Goal: Transaction & Acquisition: Purchase product/service

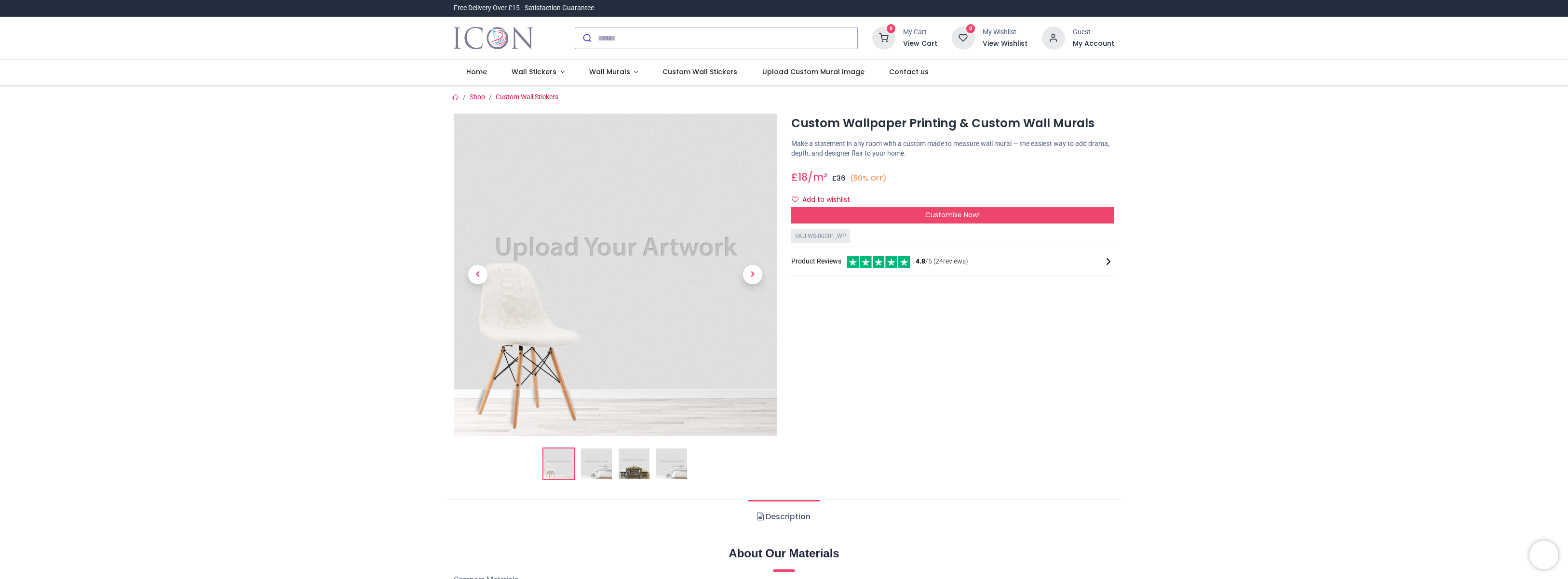
click at [604, 467] on img at bounding box center [597, 463] width 31 height 31
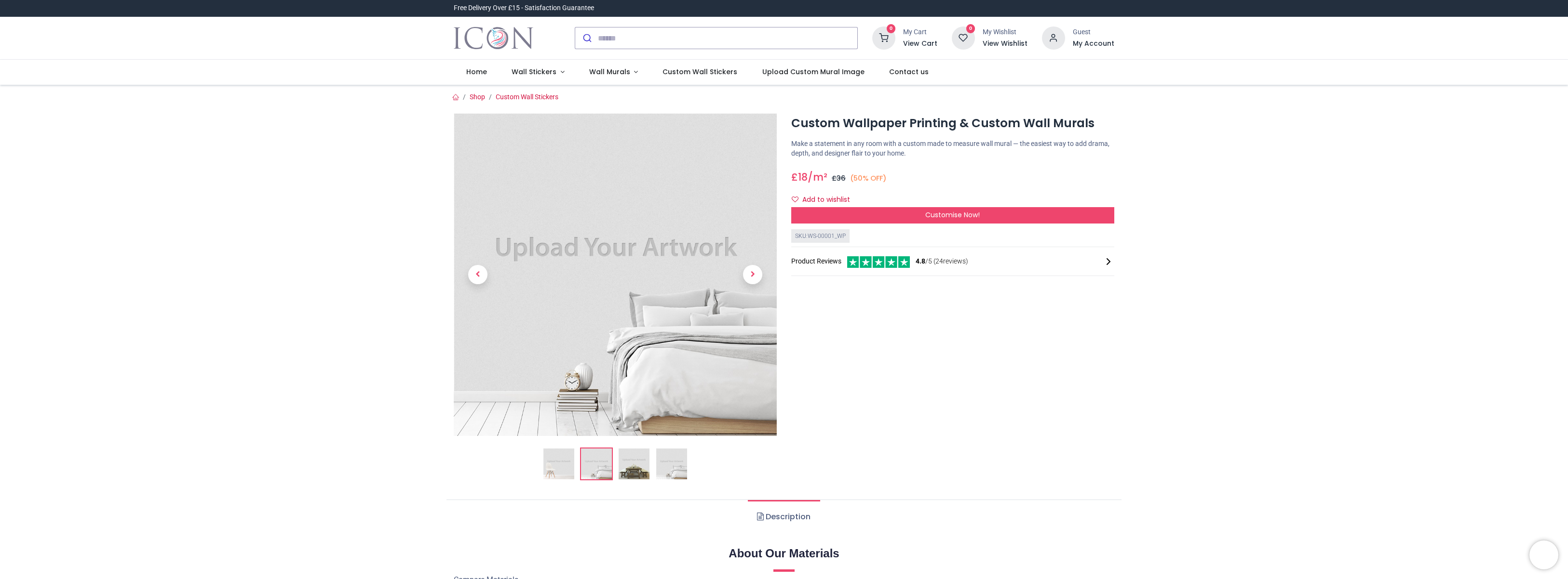
click at [620, 463] on img at bounding box center [634, 463] width 31 height 31
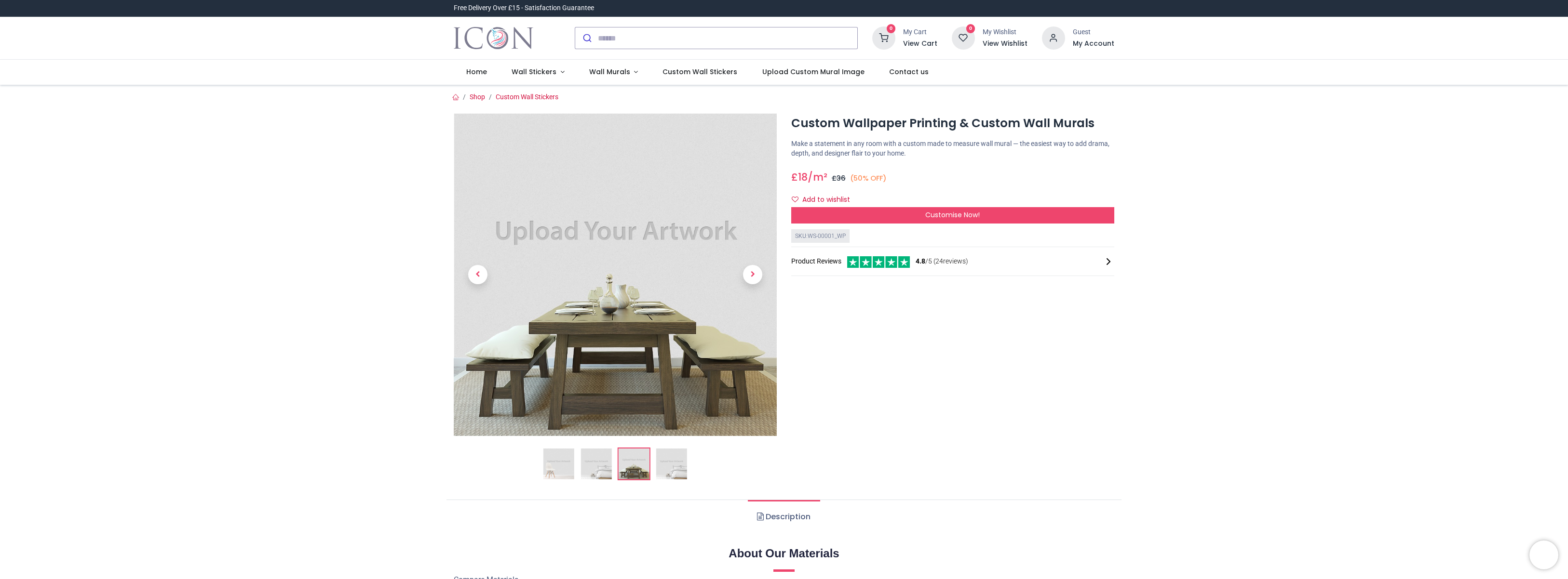
click at [656, 462] on li at bounding box center [672, 464] width 33 height 33
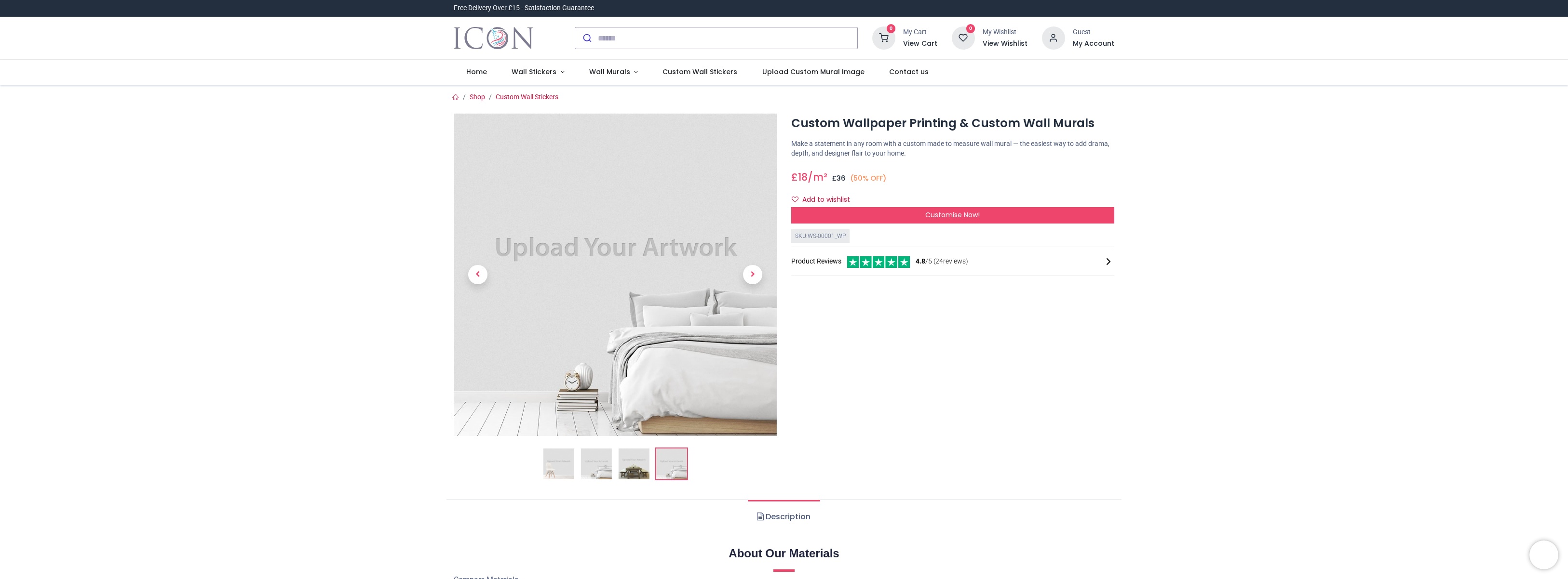
click at [551, 466] on img at bounding box center [559, 463] width 31 height 31
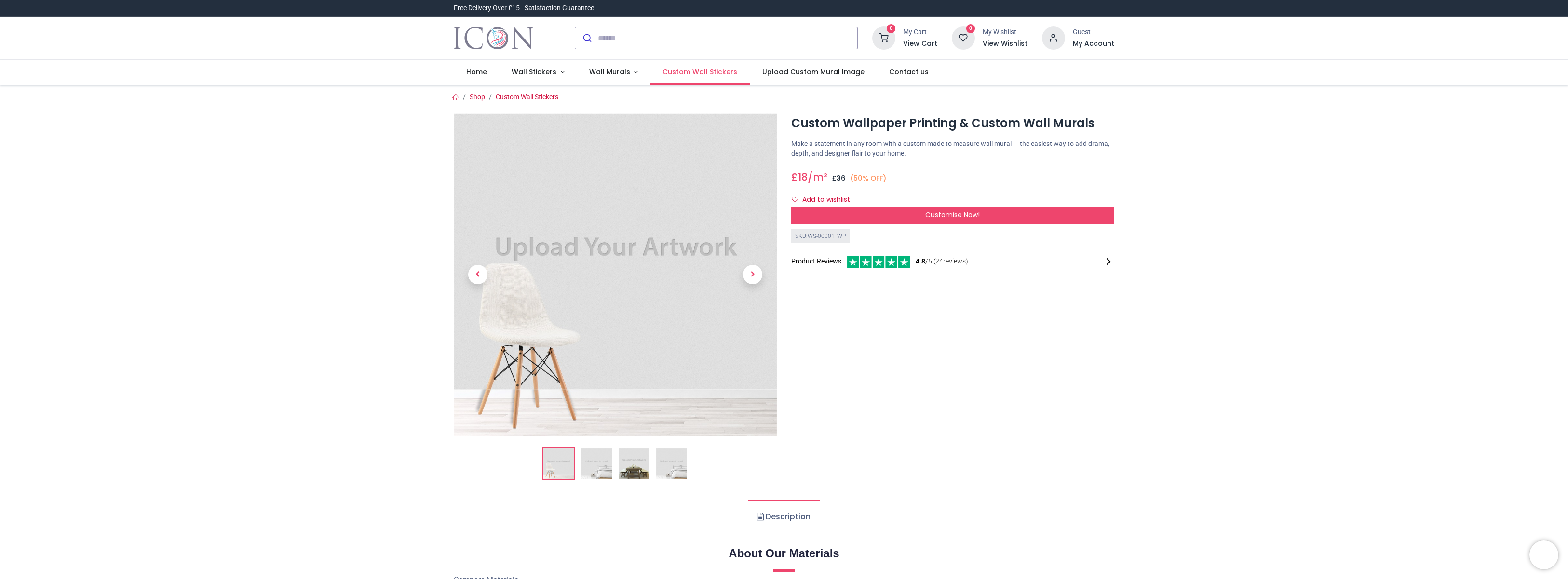
click at [714, 76] on span "Custom Wall Stickers" at bounding box center [699, 72] width 75 height 10
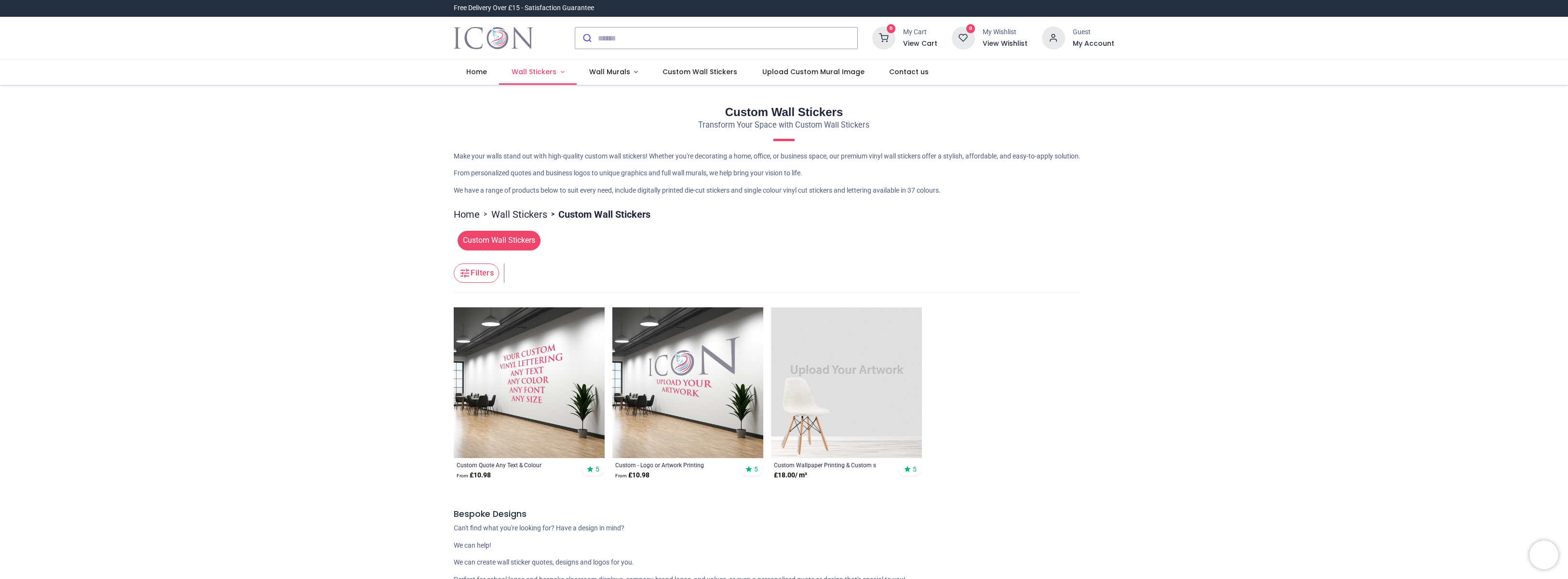
click at [542, 71] on span "Wall Stickers" at bounding box center [534, 72] width 45 height 10
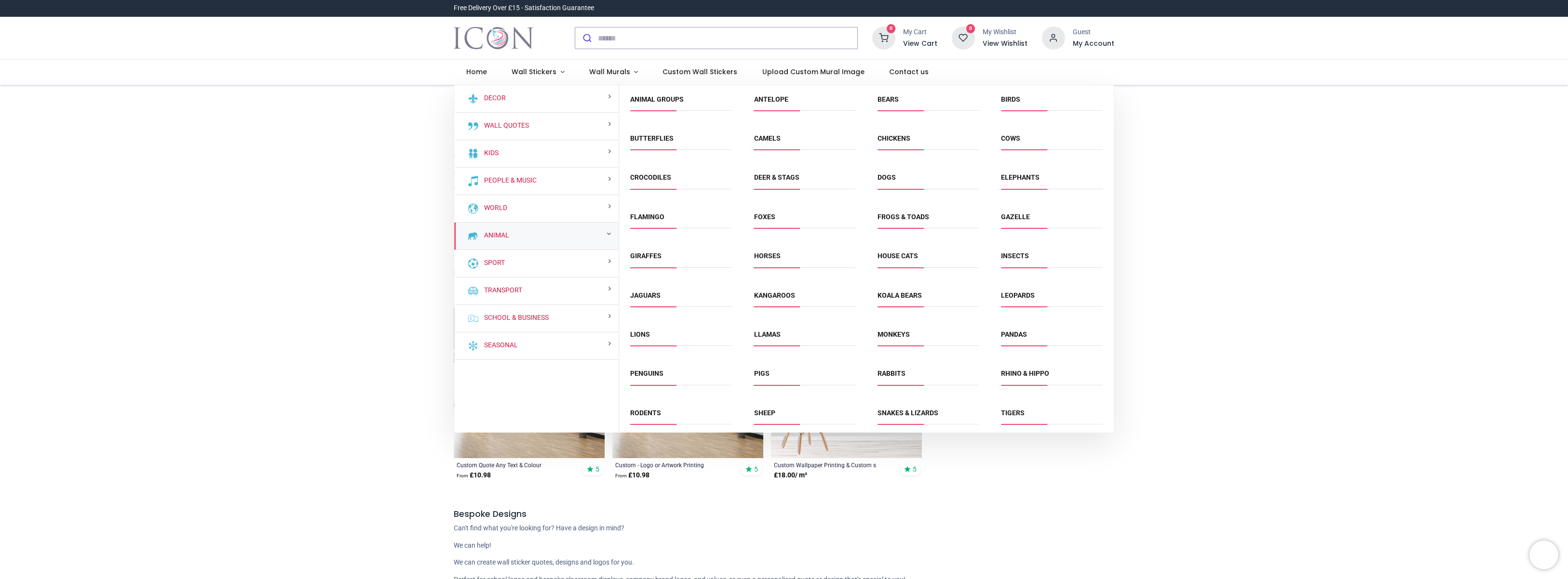
click at [658, 300] on span "Jaguars" at bounding box center [681, 299] width 101 height 16
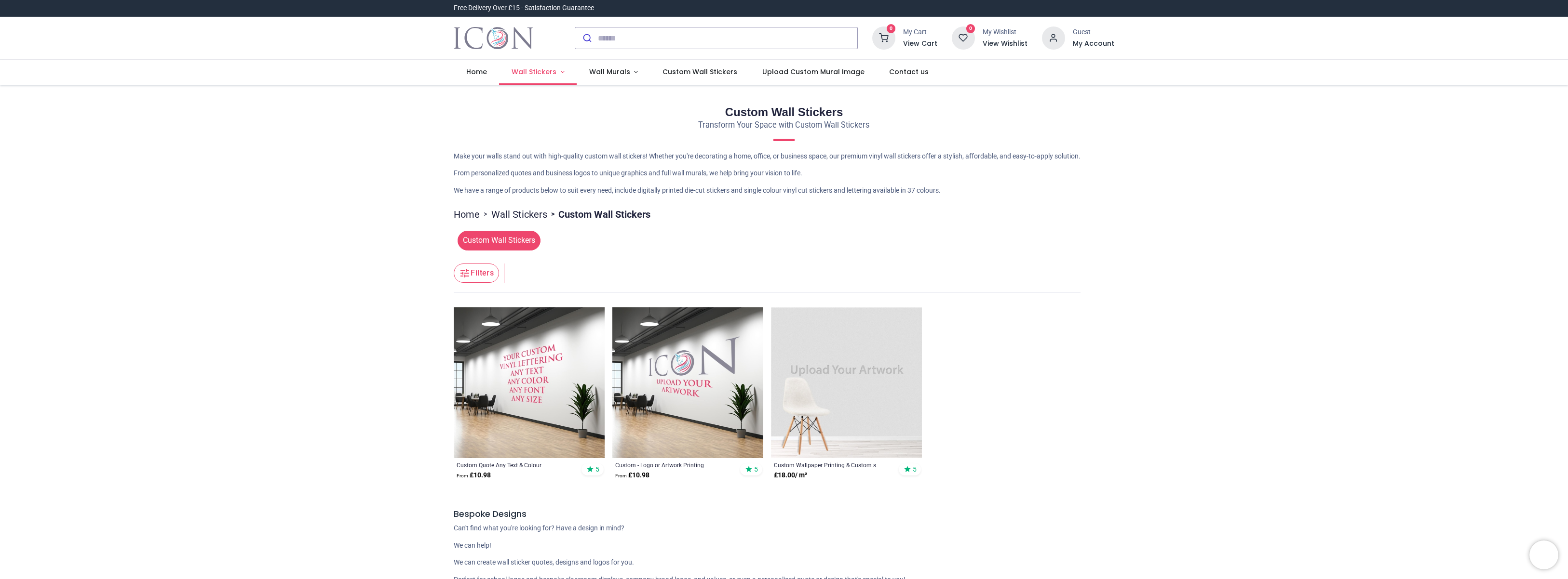
click at [539, 70] on span "Wall Stickers" at bounding box center [534, 72] width 45 height 10
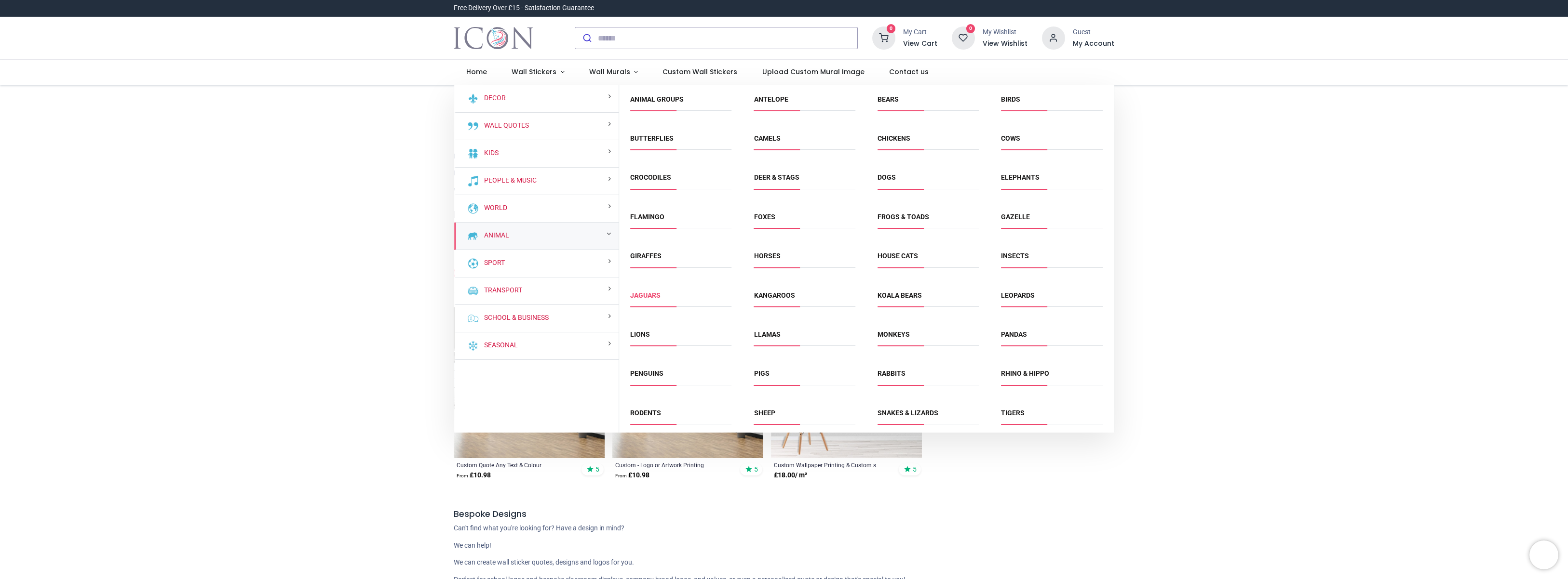
click at [657, 296] on link "Jaguars" at bounding box center [645, 295] width 30 height 8
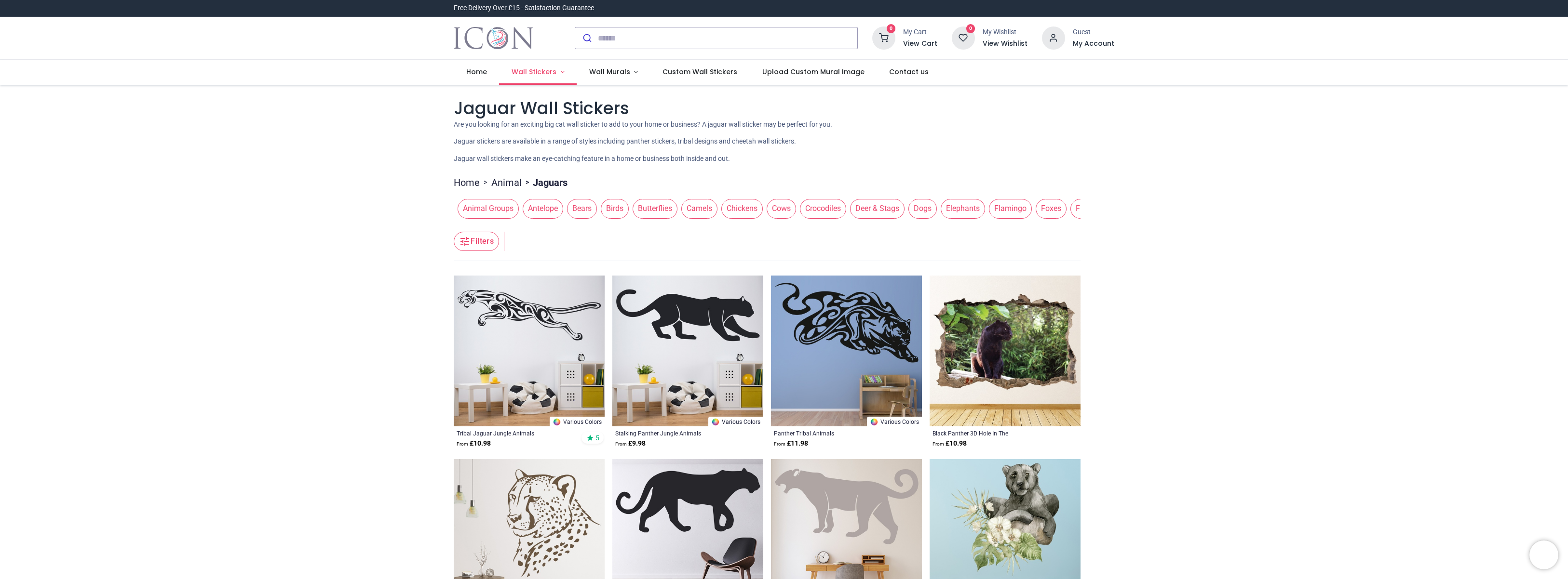
click at [541, 66] on link "Wall Stickers" at bounding box center [538, 72] width 78 height 25
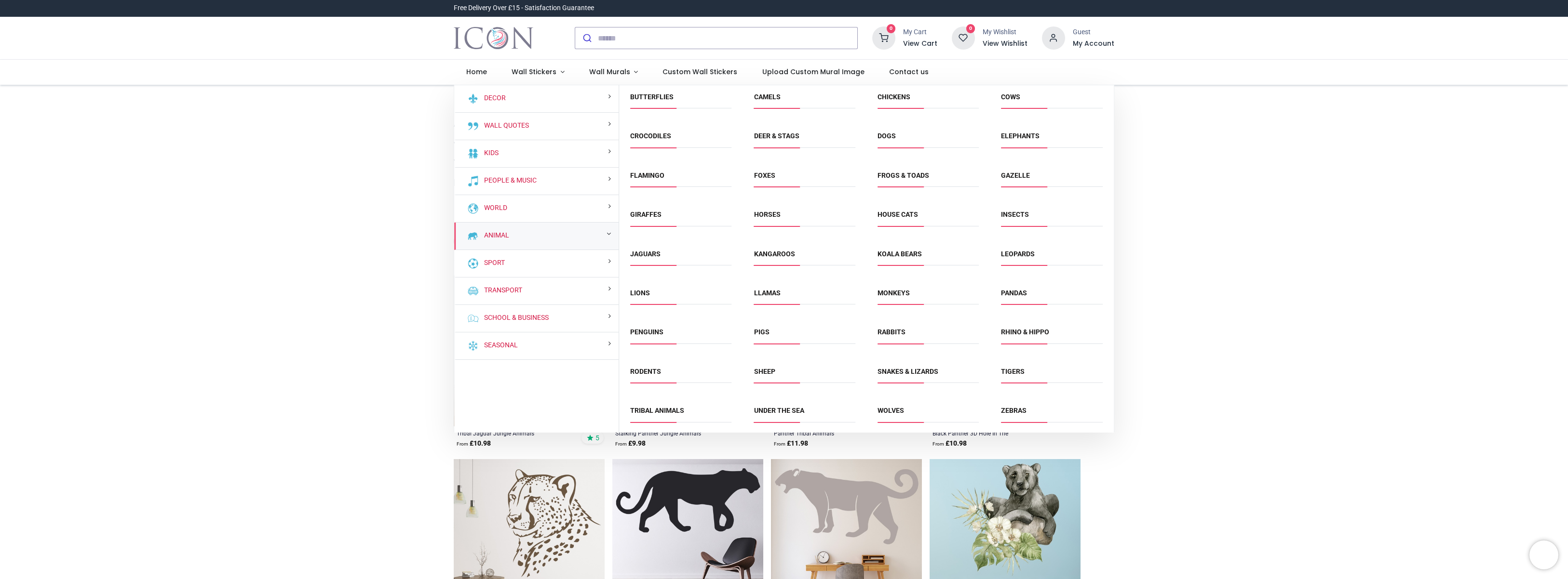
scroll to position [42, 0]
click at [785, 409] on link "Under the Sea" at bounding box center [779, 410] width 50 height 8
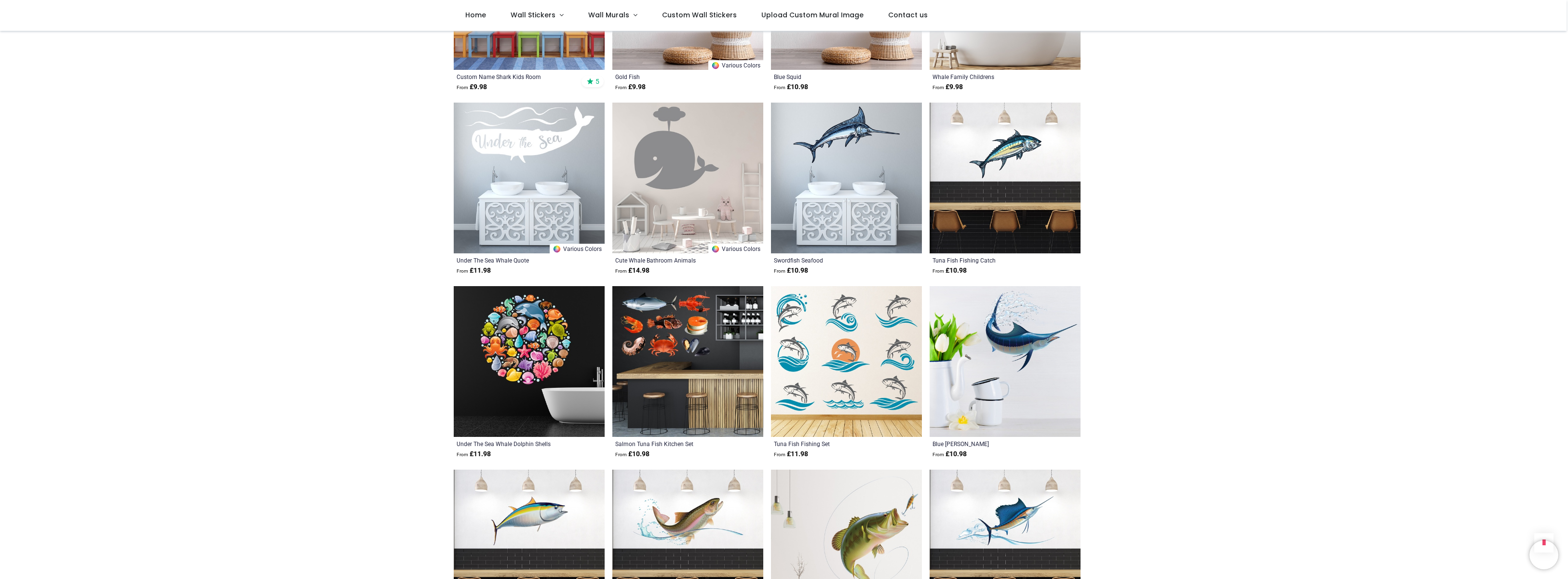
scroll to position [2252, 0]
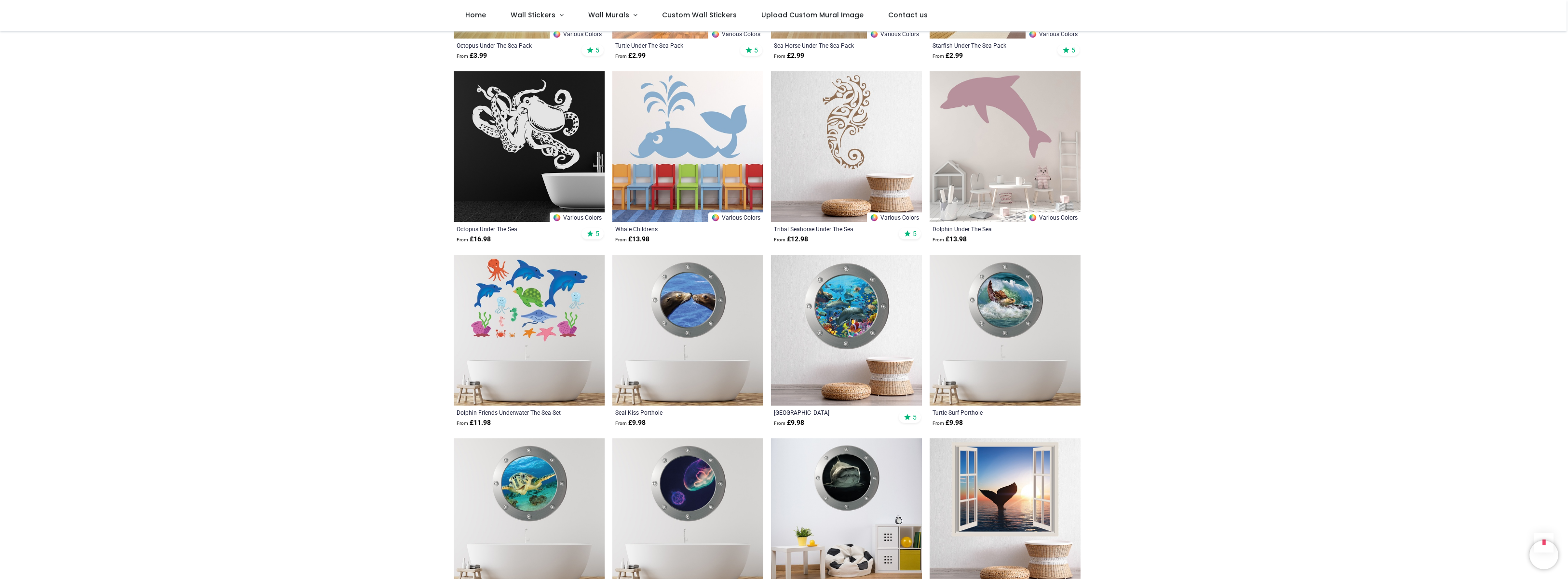
scroll to position [544, 0]
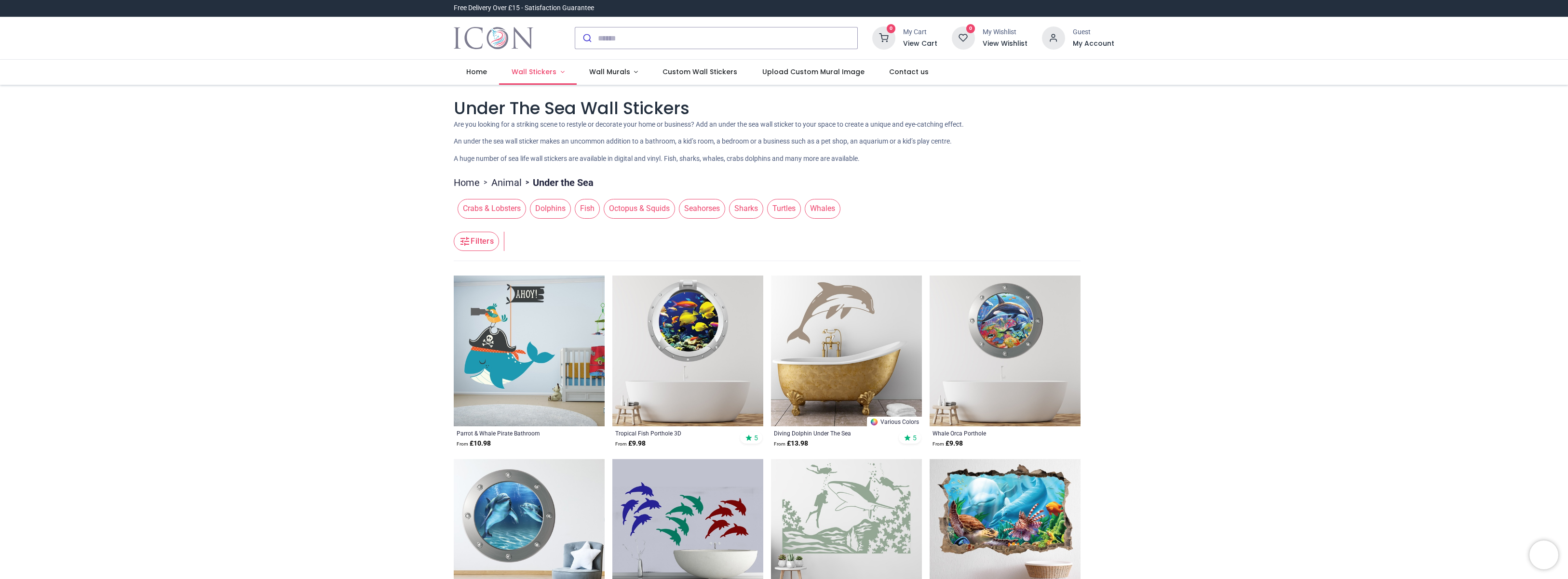
click at [555, 71] on span "Wall Stickers" at bounding box center [534, 72] width 47 height 10
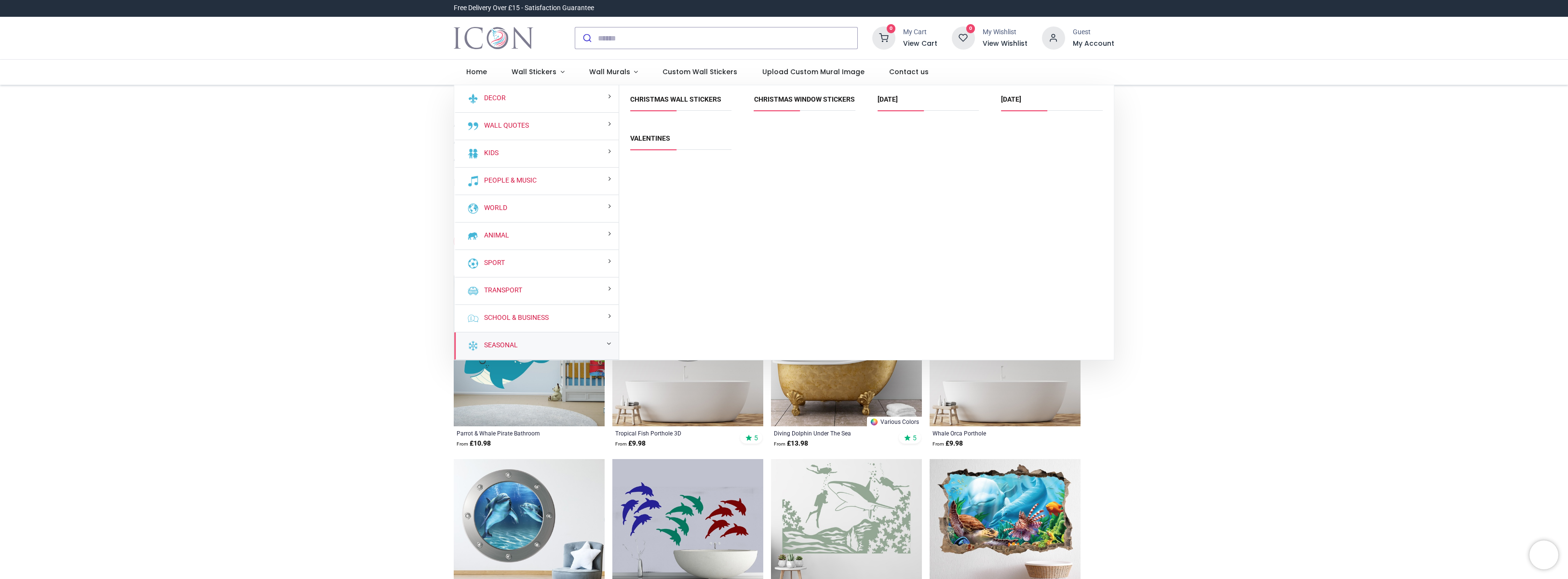
click at [579, 344] on div "Seasonal" at bounding box center [536, 346] width 164 height 27
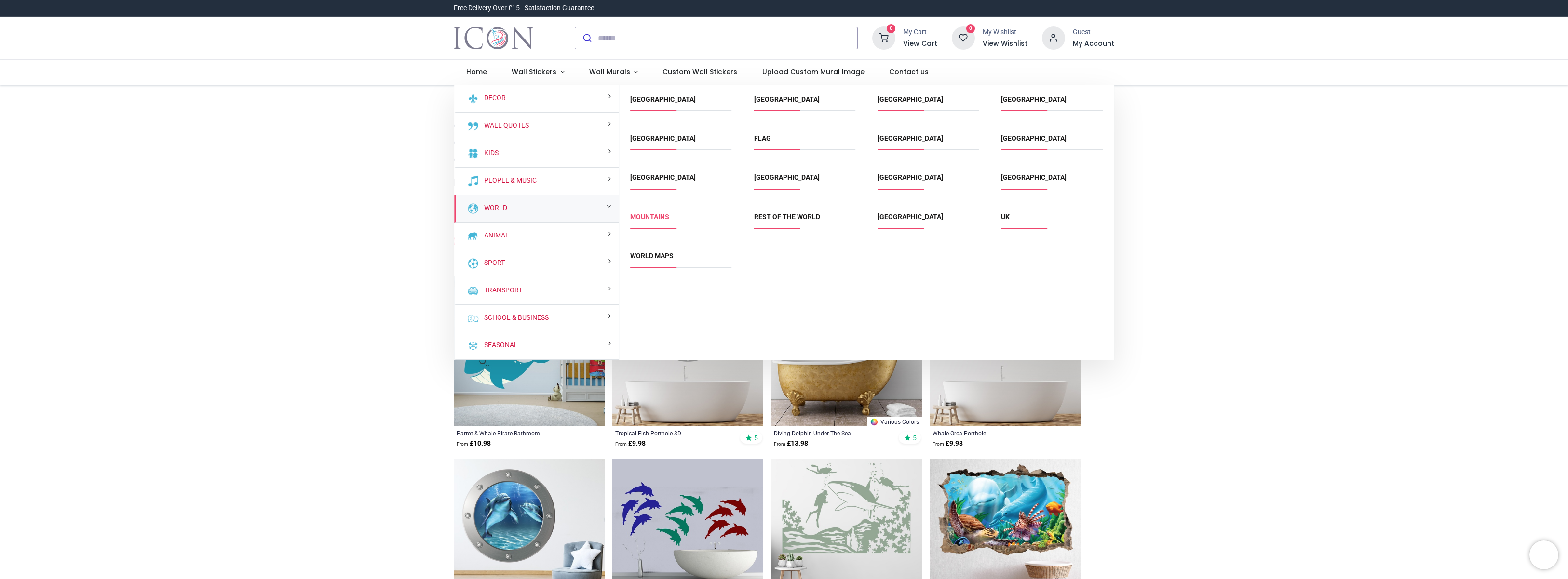
click at [661, 219] on link "Mountains" at bounding box center [649, 217] width 39 height 8
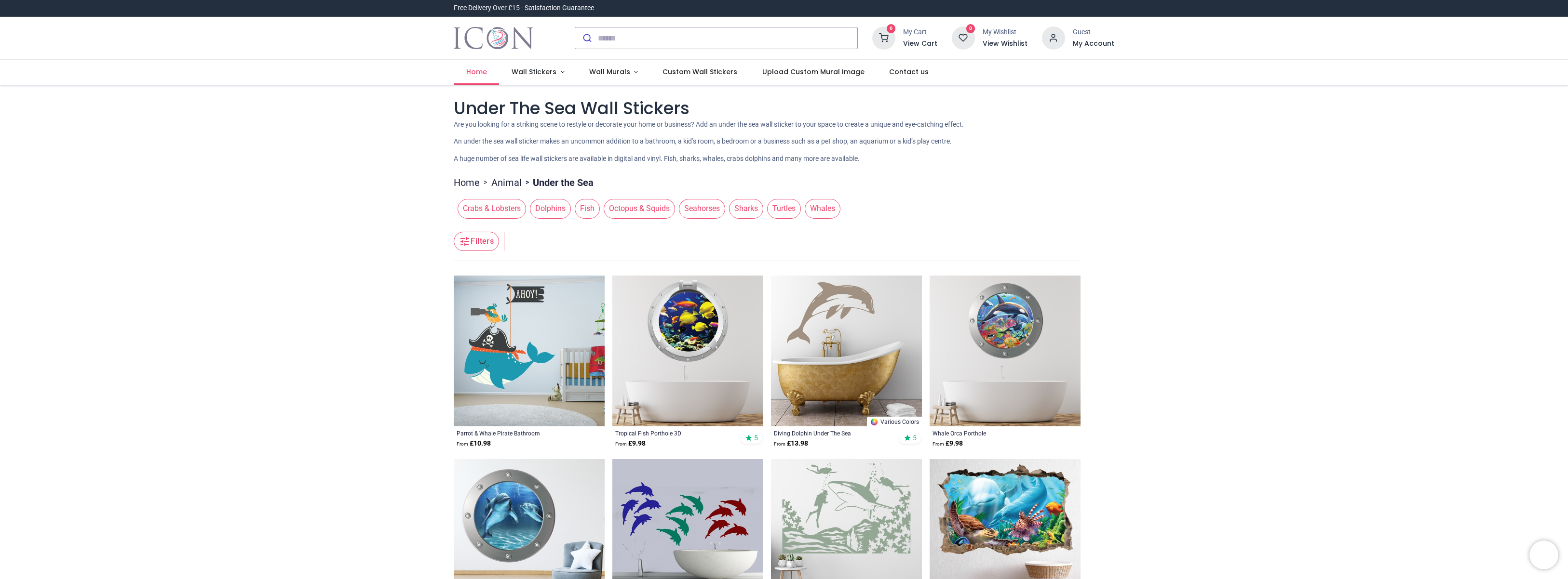
click at [483, 68] on span "Home" at bounding box center [477, 72] width 21 height 10
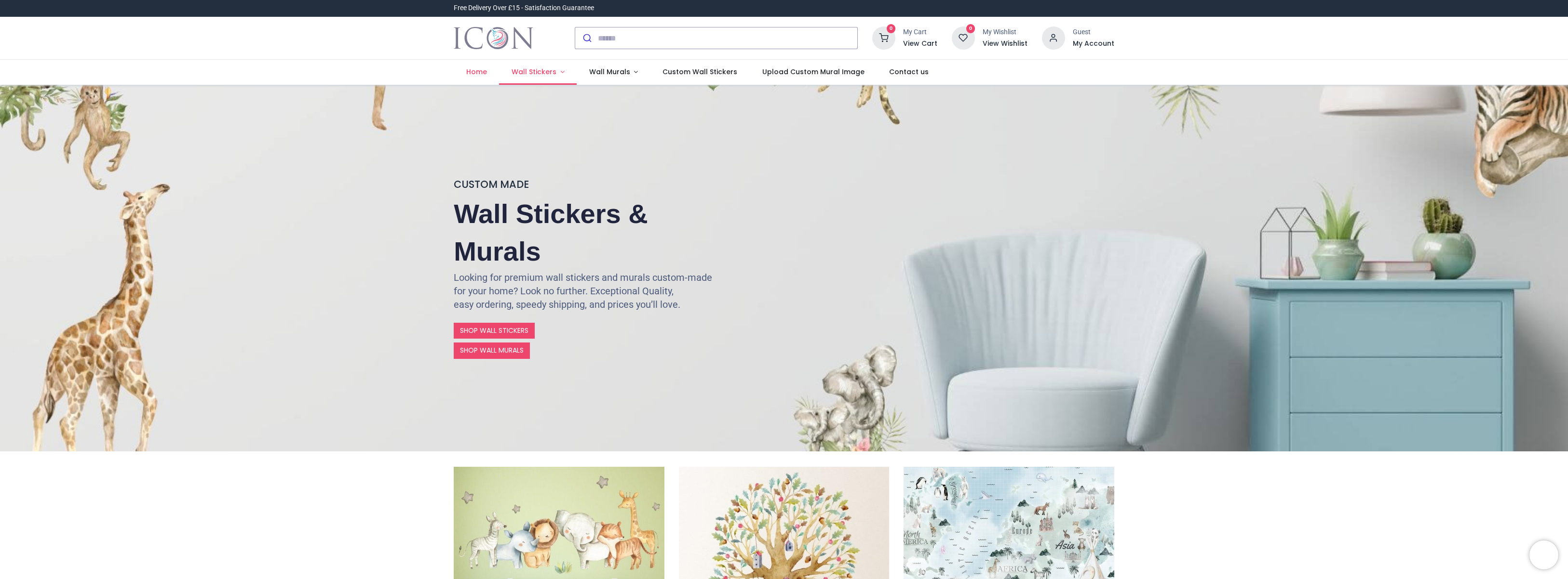
click at [551, 74] on span "Wall Stickers" at bounding box center [534, 72] width 45 height 10
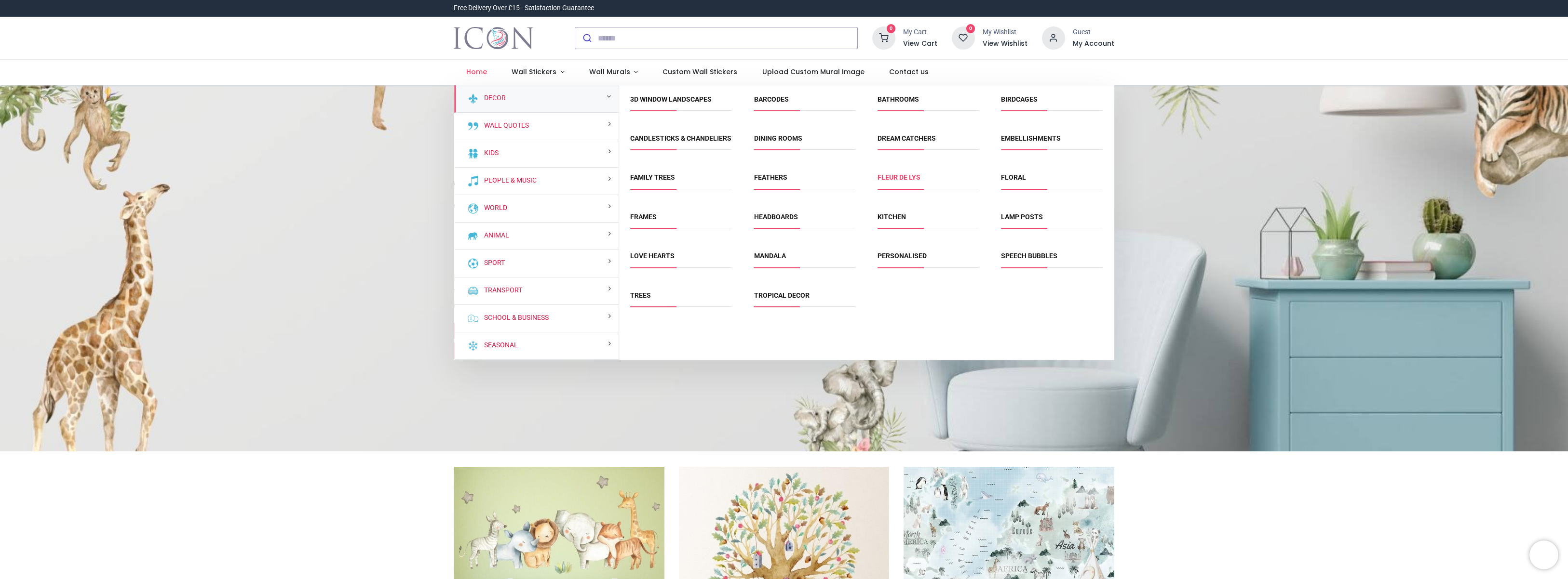
click at [906, 181] on link "Fleur de Lys" at bounding box center [899, 177] width 43 height 8
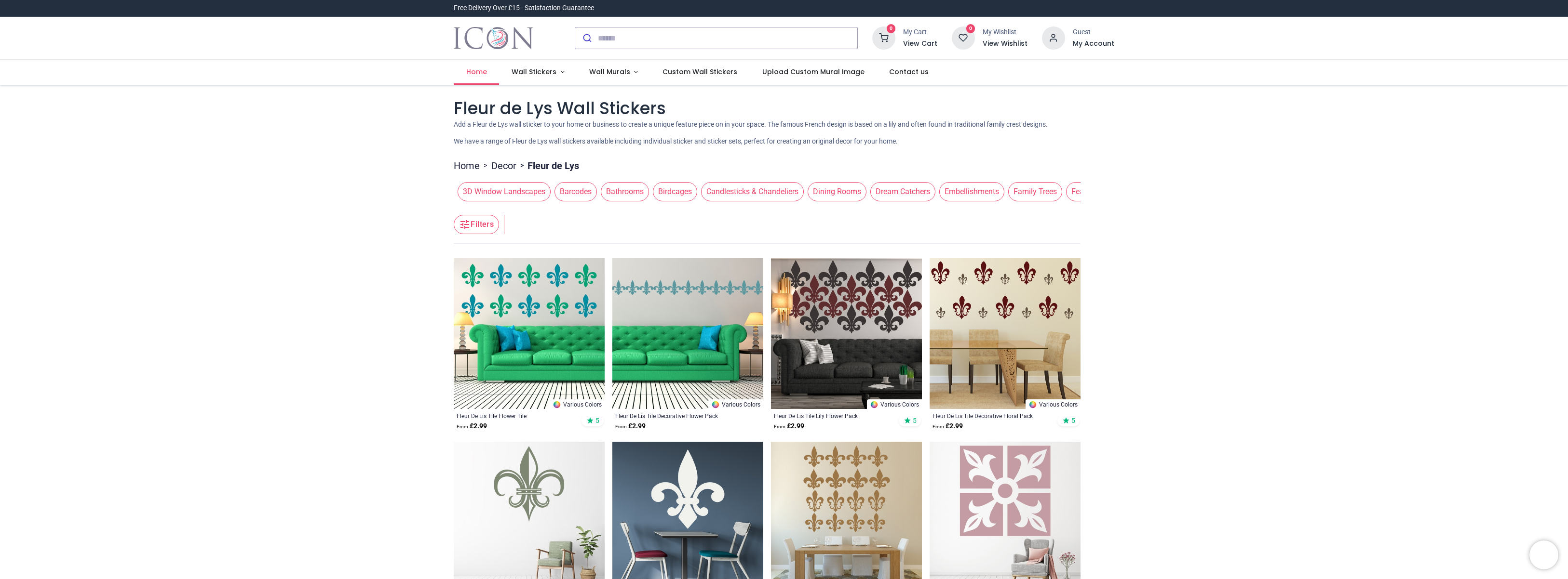
click at [474, 75] on span "Home" at bounding box center [477, 72] width 21 height 10
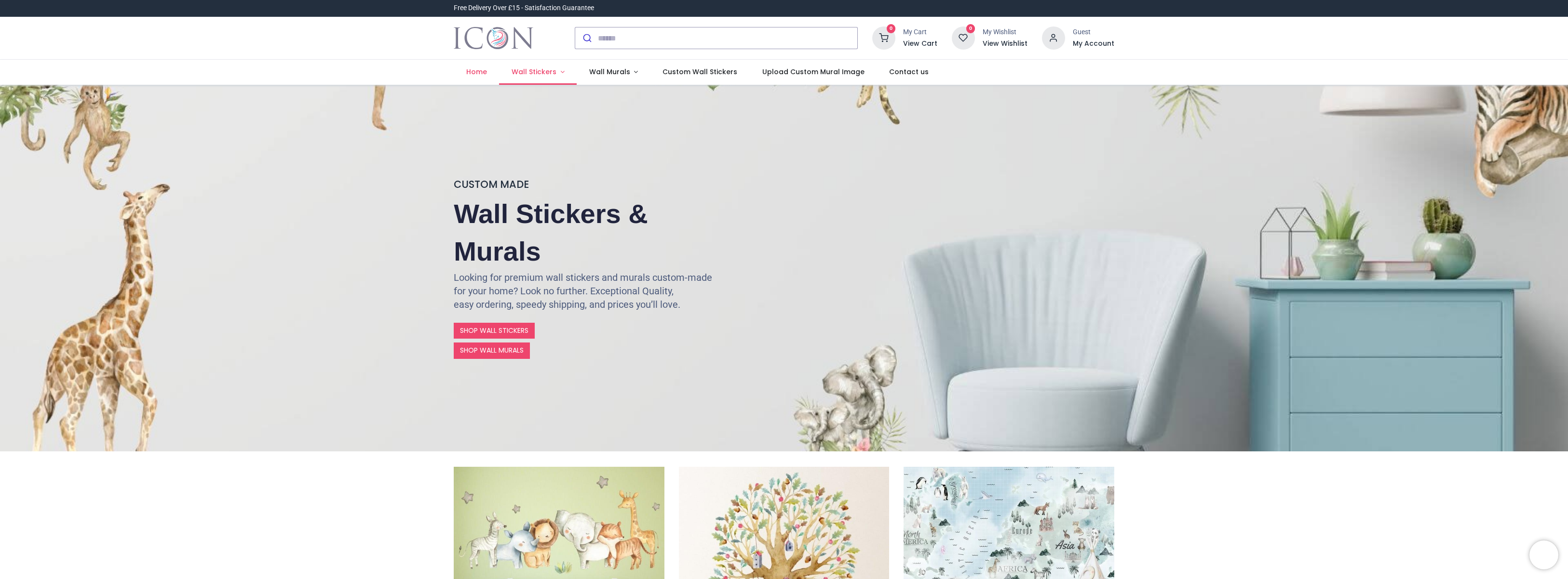
click at [544, 72] on span "Wall Stickers" at bounding box center [534, 72] width 45 height 10
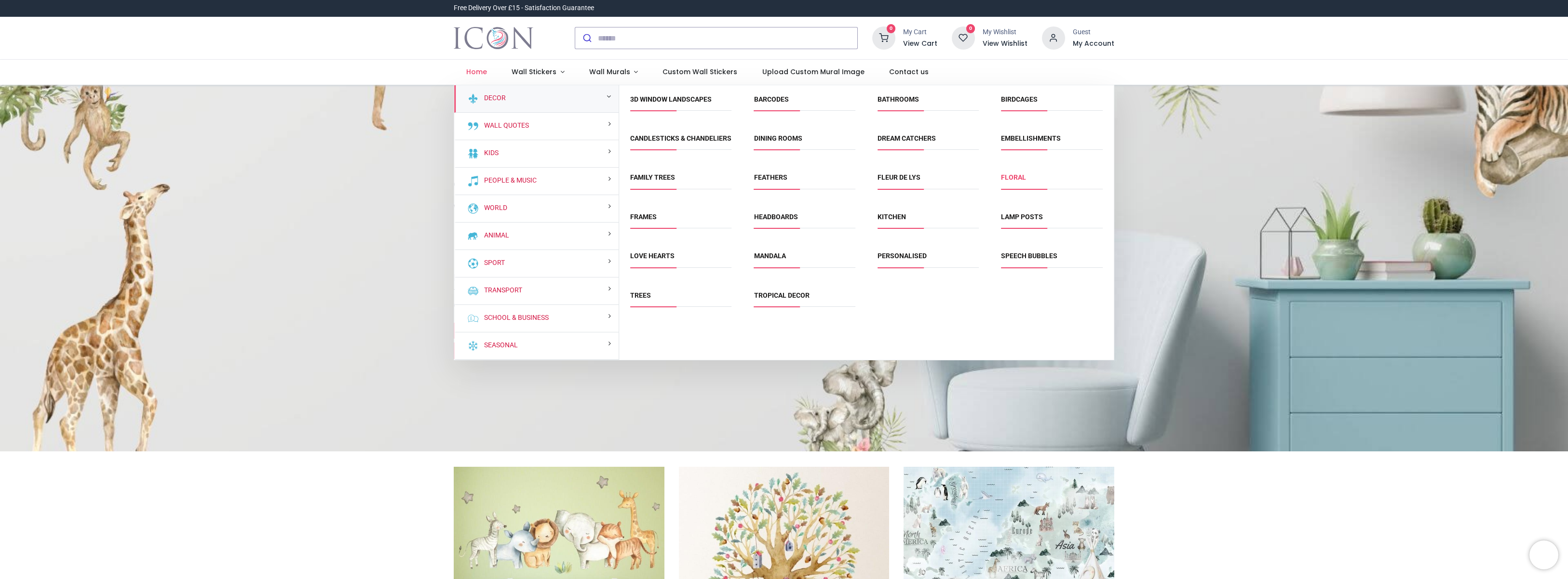
click at [1018, 181] on link "Floral" at bounding box center [1013, 177] width 25 height 8
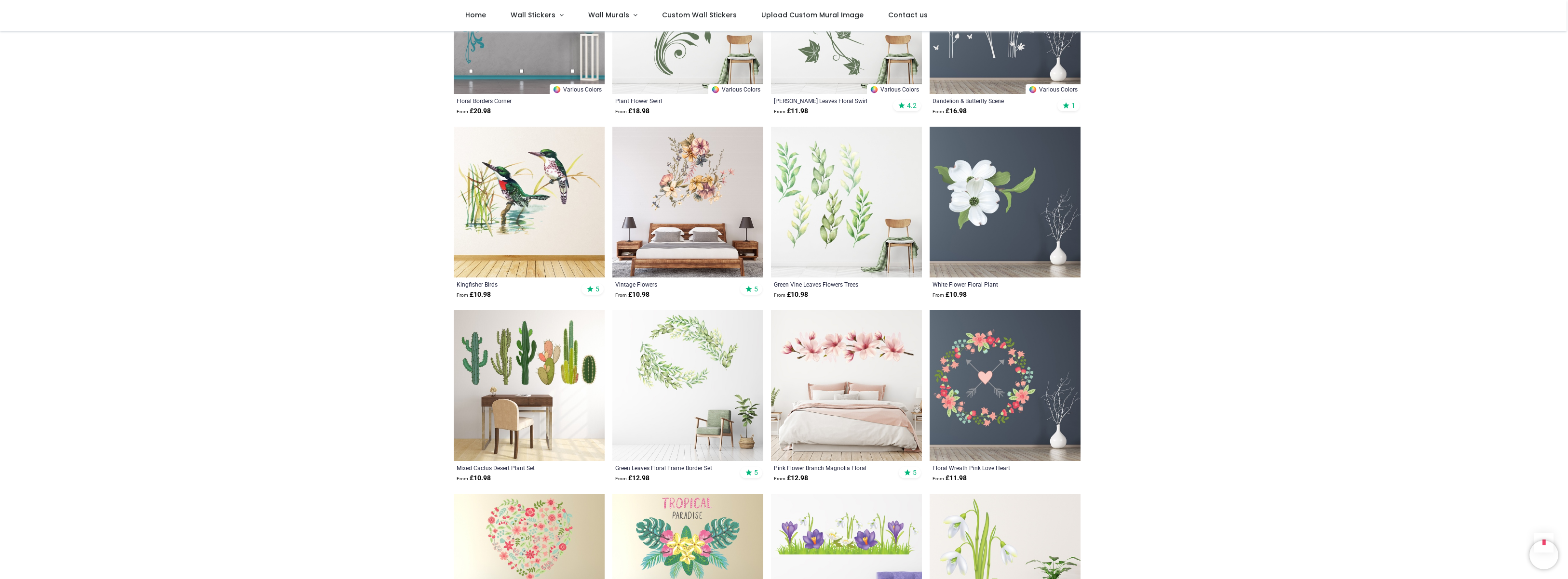
scroll to position [1749, 0]
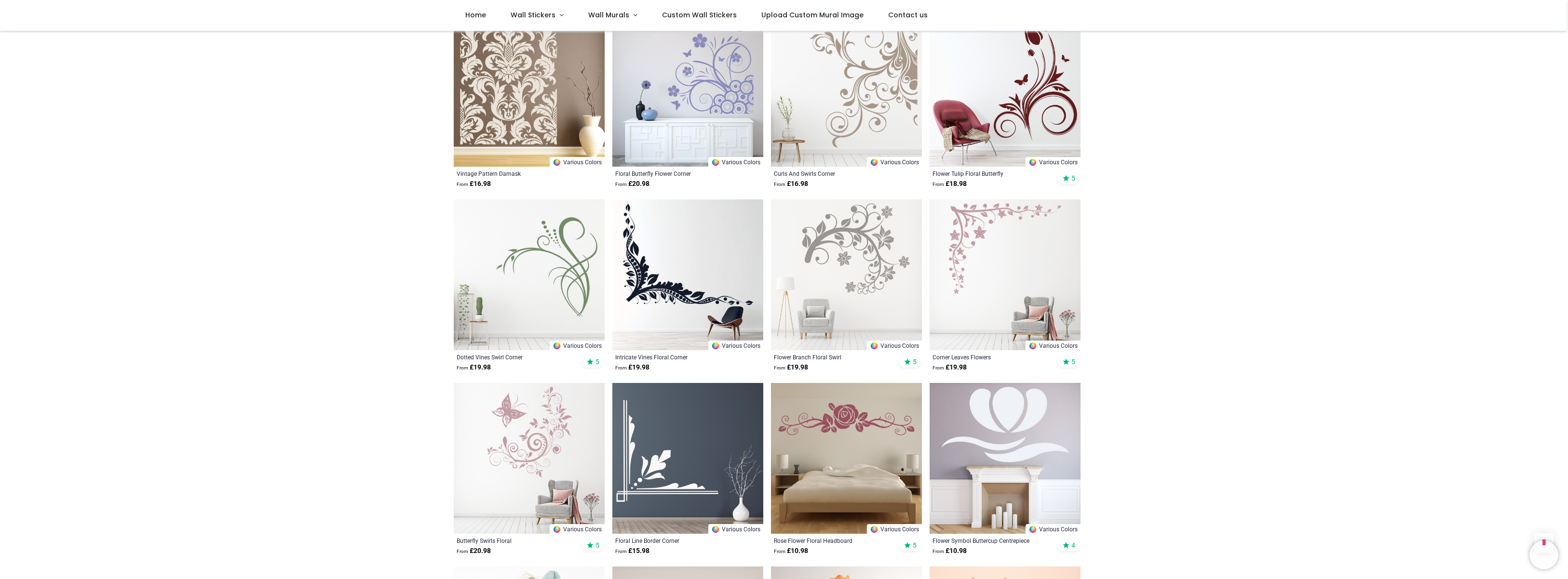
scroll to position [3706, 0]
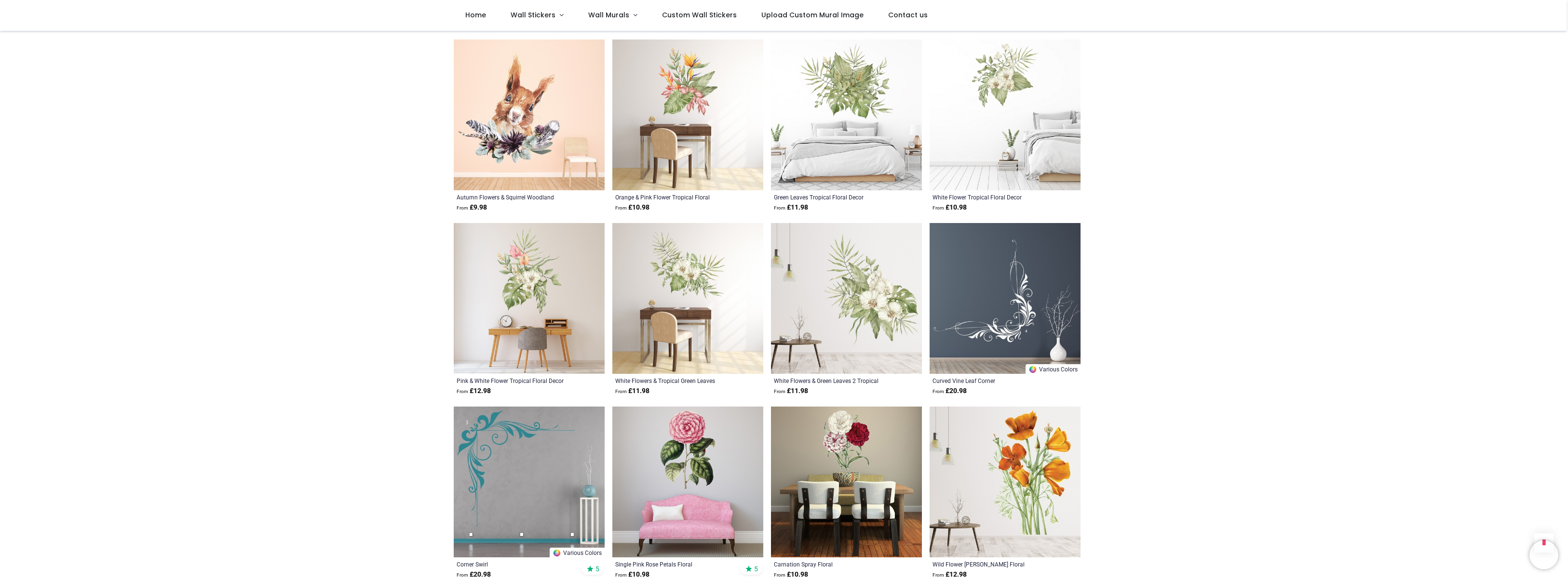
scroll to position [4148, 0]
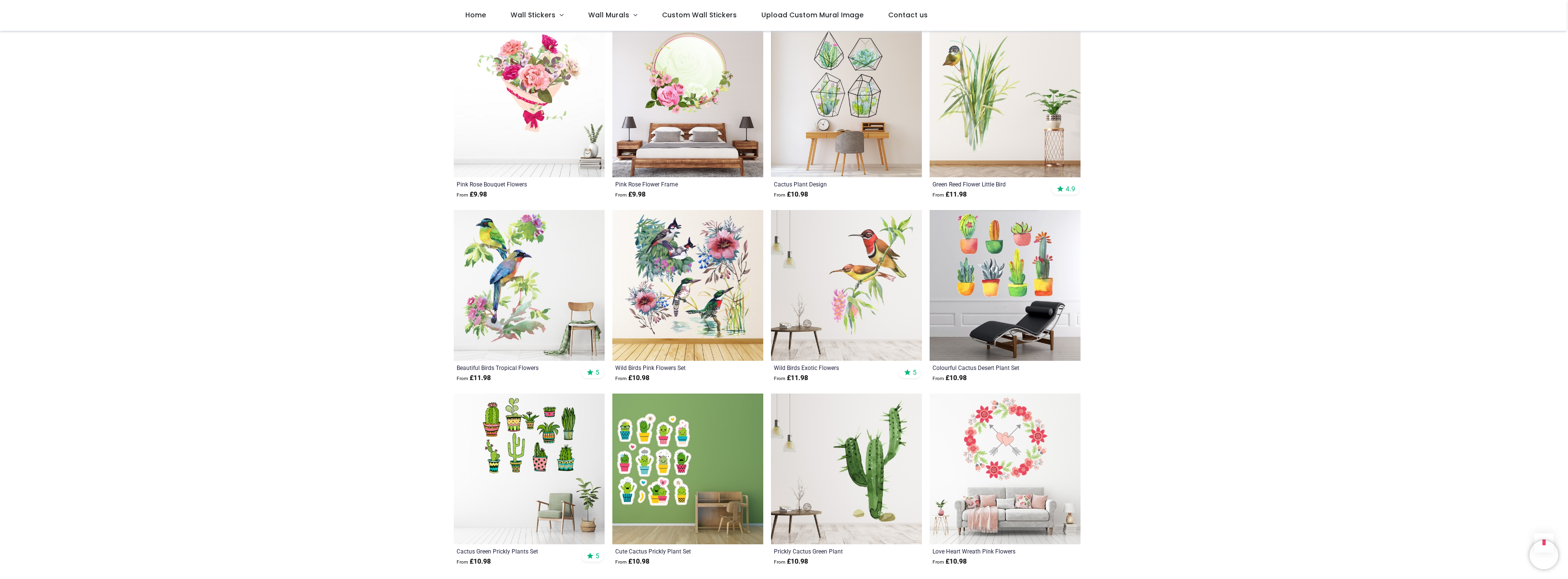
scroll to position [6371, 0]
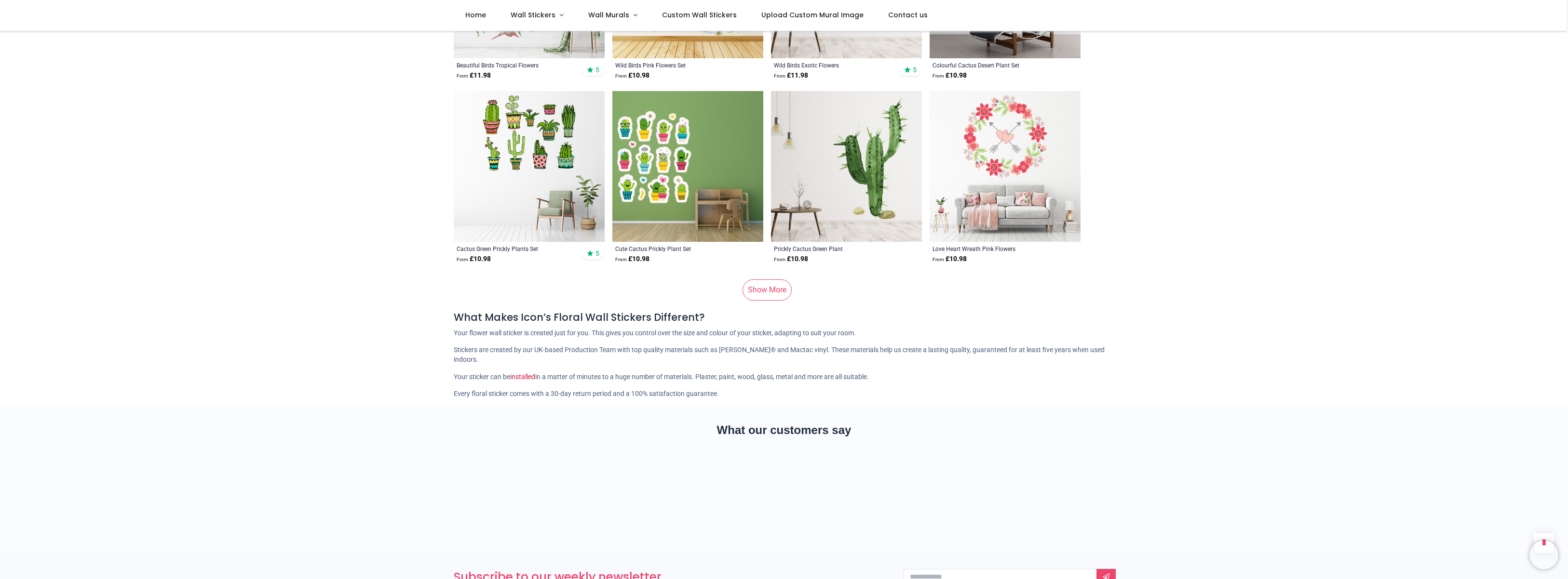
click at [774, 279] on link "Show More" at bounding box center [767, 290] width 49 height 21
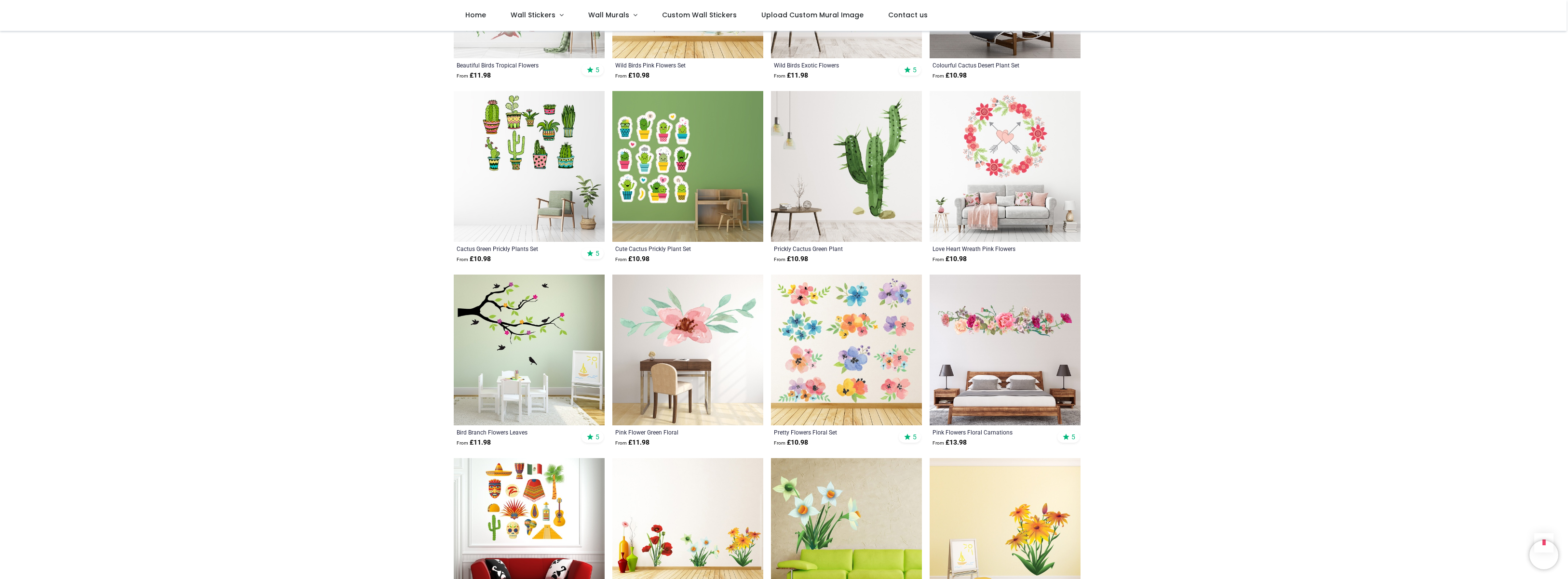
click at [528, 295] on img at bounding box center [529, 350] width 151 height 151
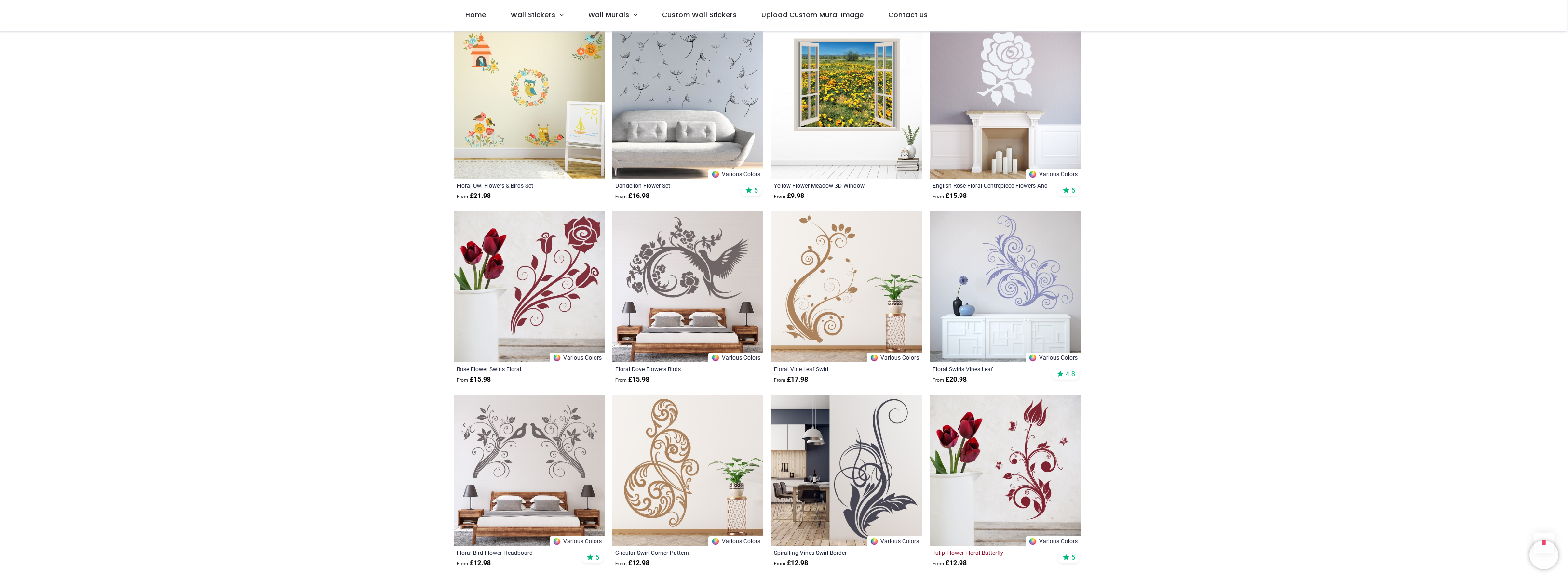
scroll to position [7223, 0]
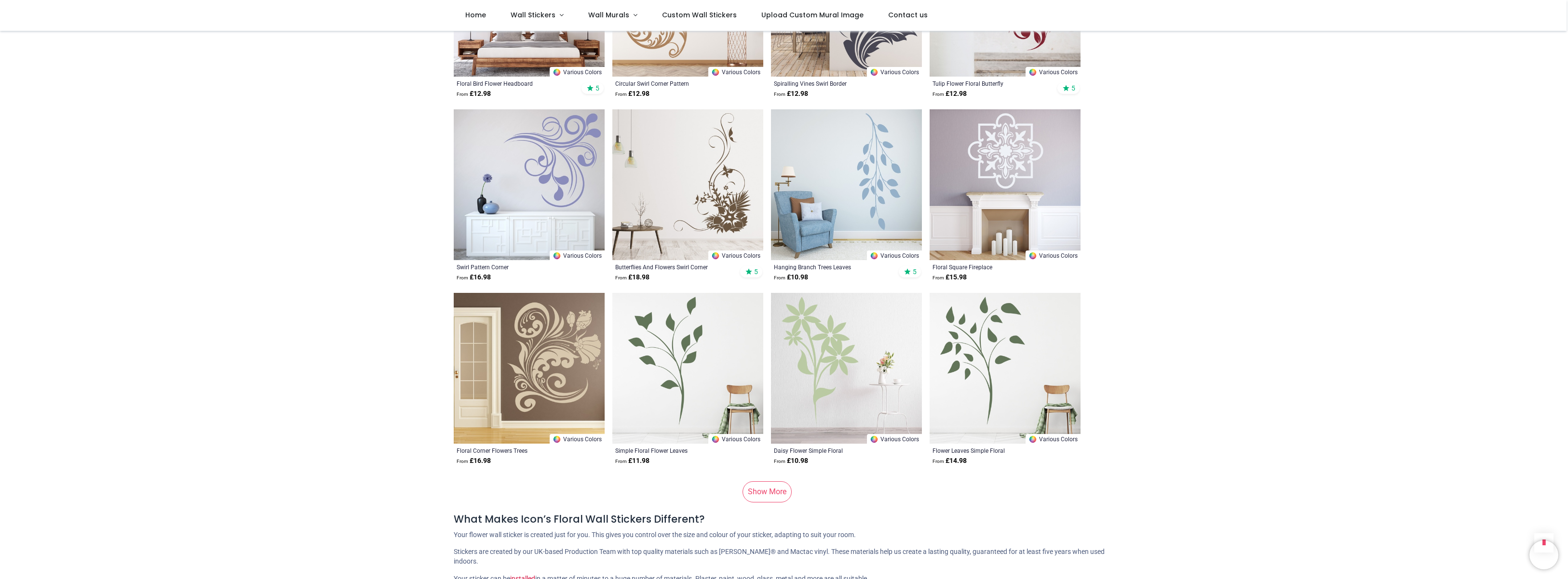
scroll to position [7563, 0]
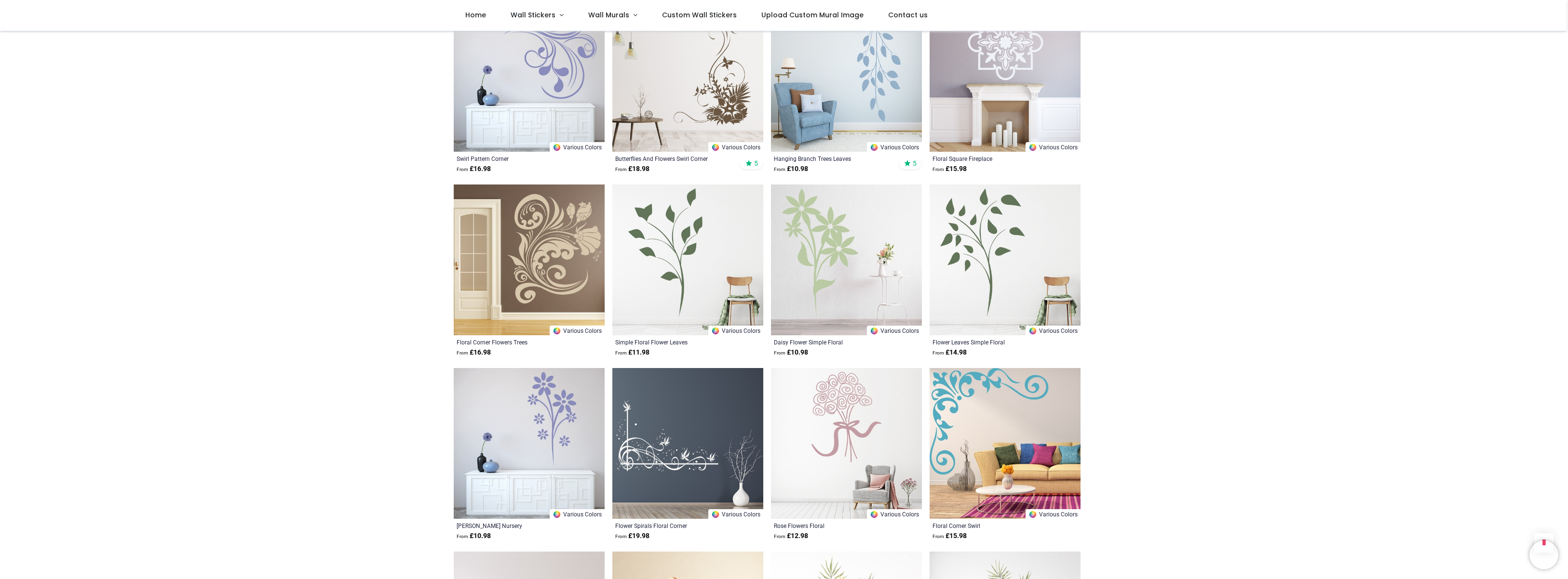
click at [673, 431] on img at bounding box center [688, 443] width 151 height 151
click at [659, 430] on img at bounding box center [688, 443] width 151 height 151
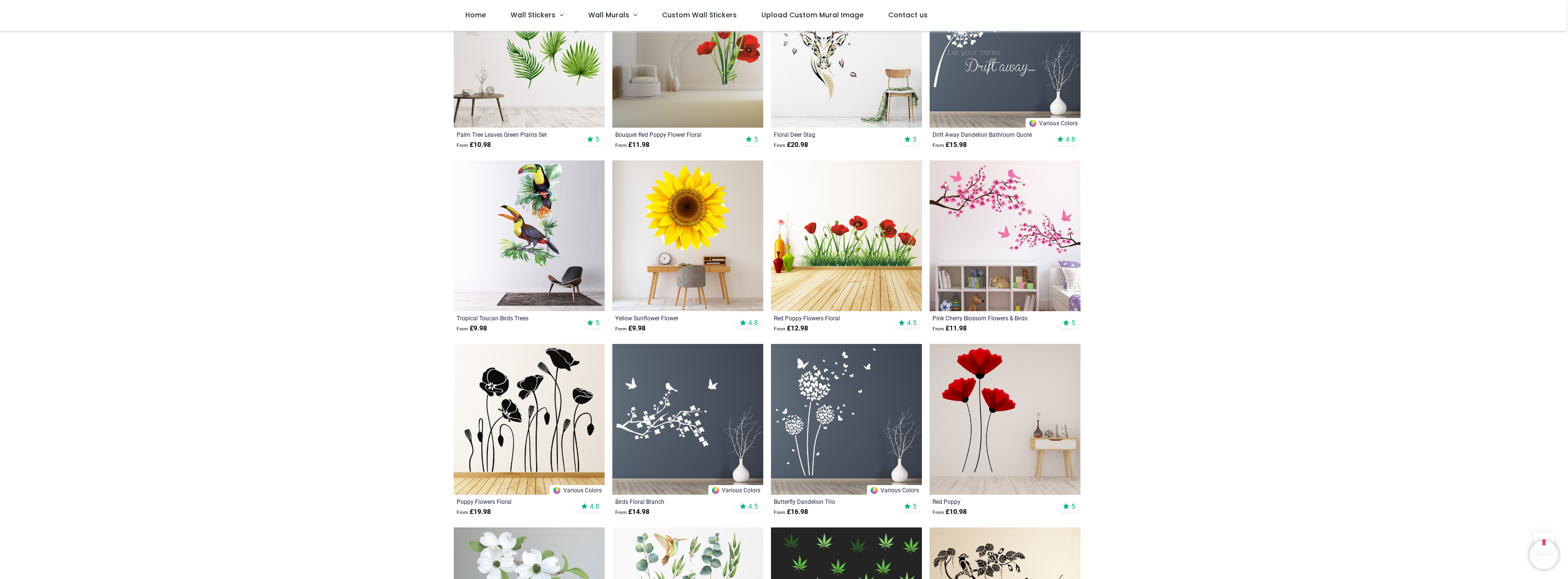
scroll to position [411, 0]
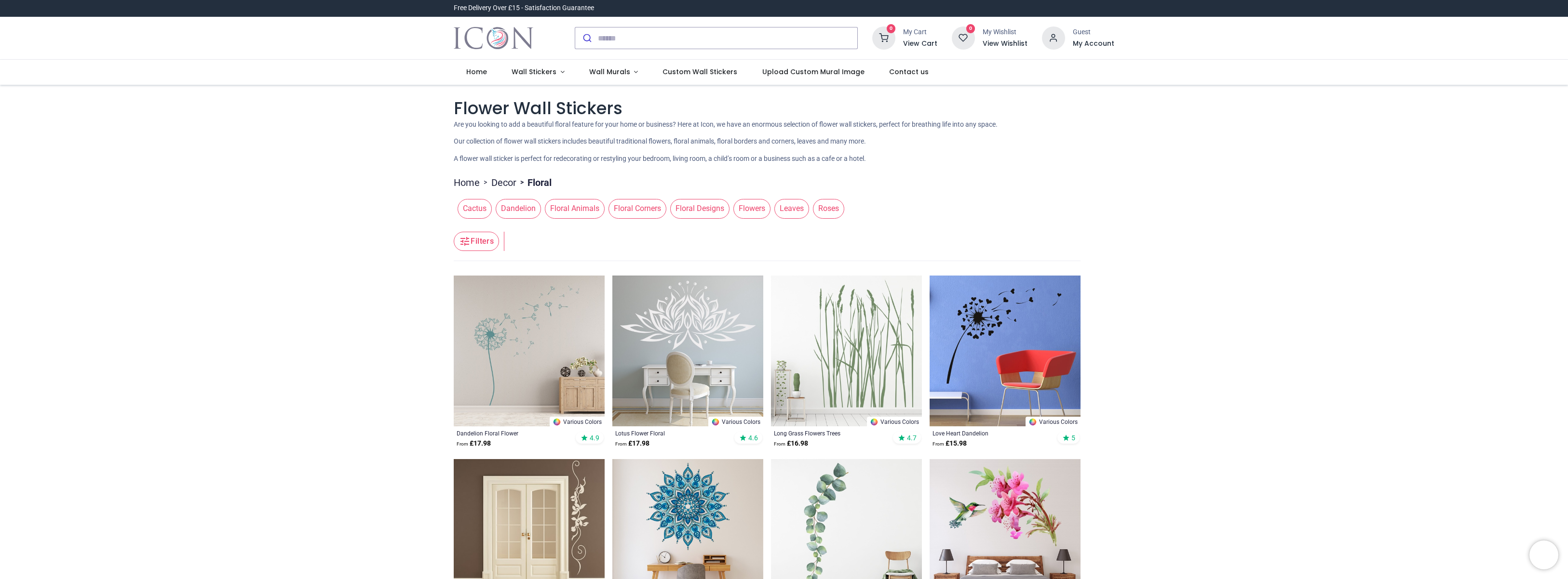
click at [732, 27] on form at bounding box center [716, 38] width 283 height 22
click at [733, 31] on input "search" at bounding box center [727, 38] width 259 height 21
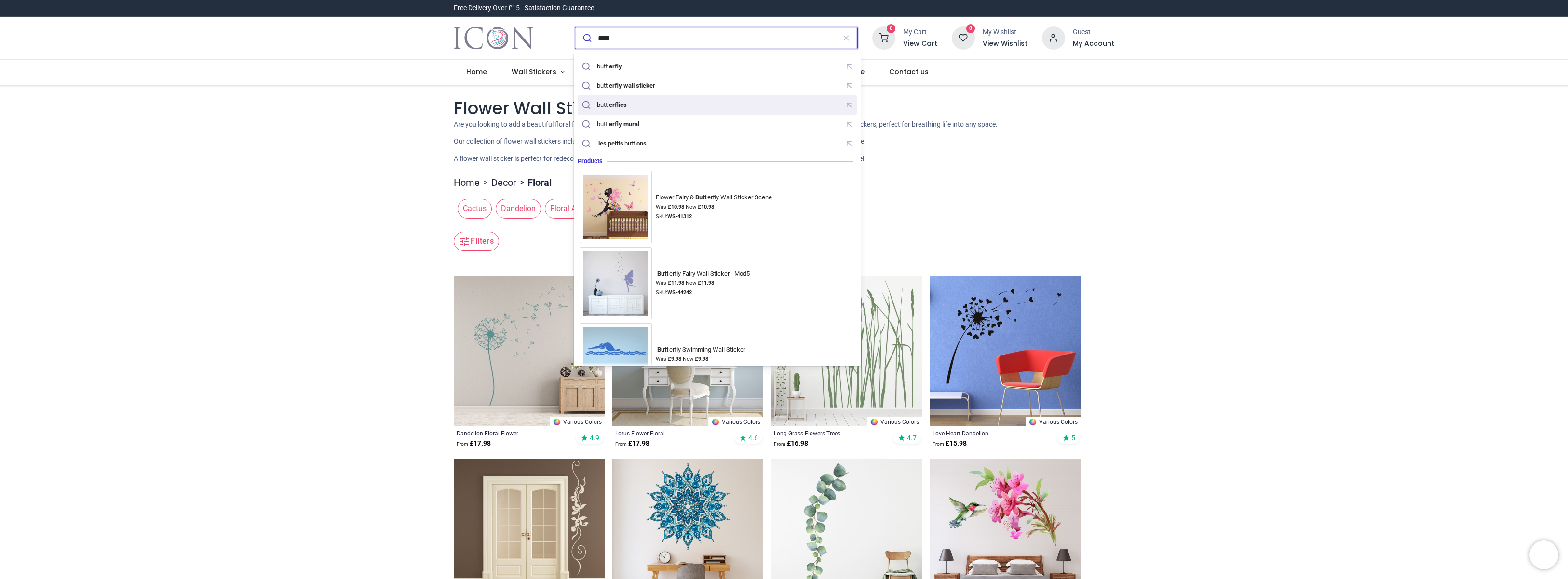
click at [624, 109] on div "butt erflies" at bounding box center [605, 105] width 52 height 13
type input "**********"
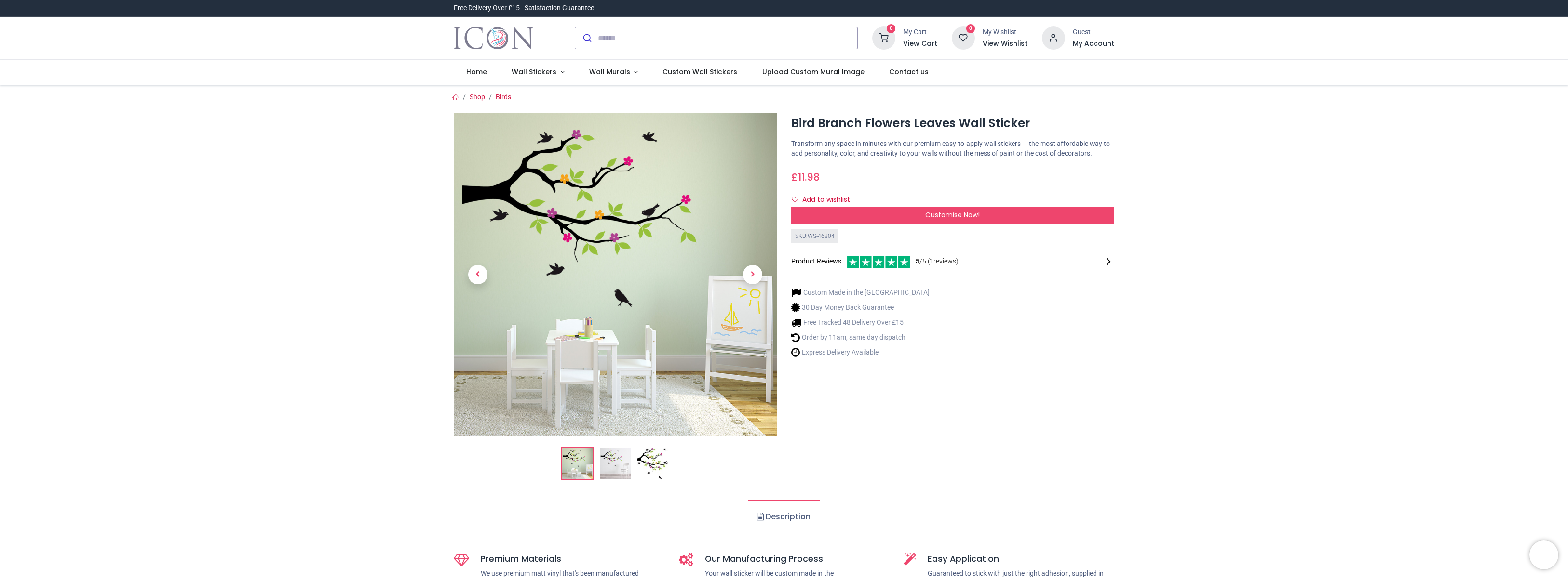
click at [615, 457] on img at bounding box center [615, 463] width 31 height 31
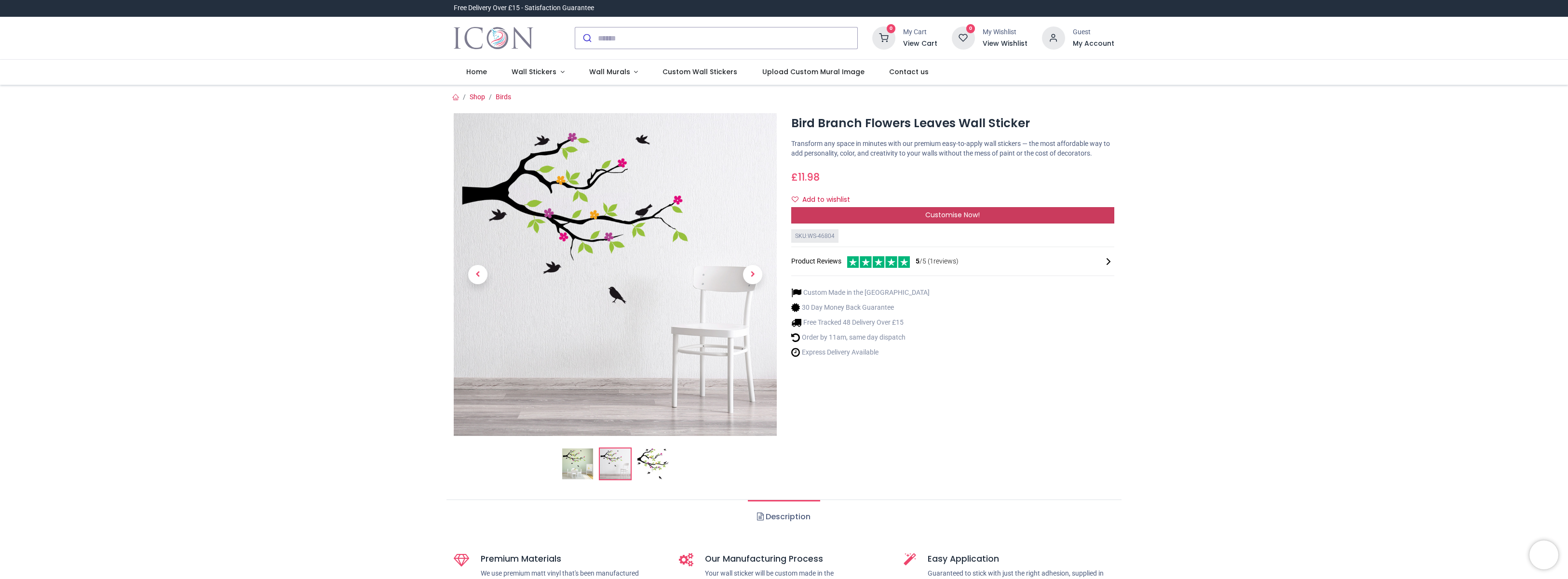
click at [863, 219] on div "Customise Now!" at bounding box center [953, 215] width 323 height 16
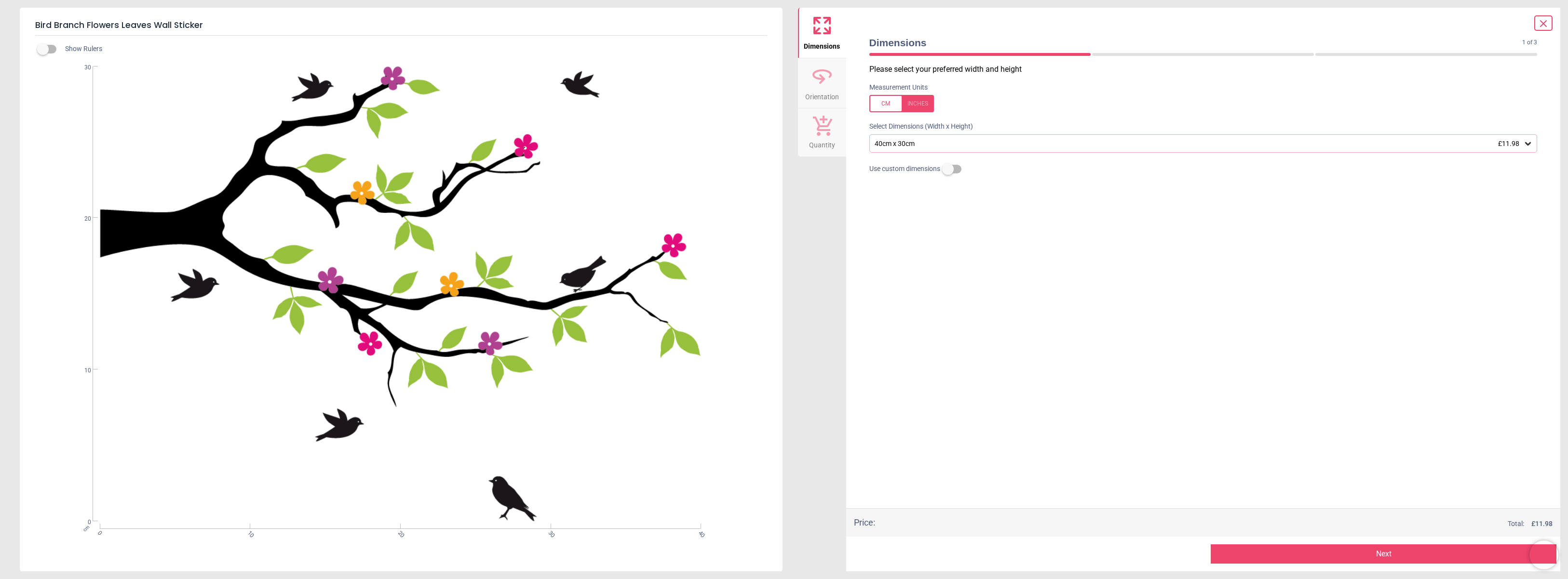
click at [950, 142] on div "40cm x 30cm £11.98" at bounding box center [1199, 144] width 650 height 8
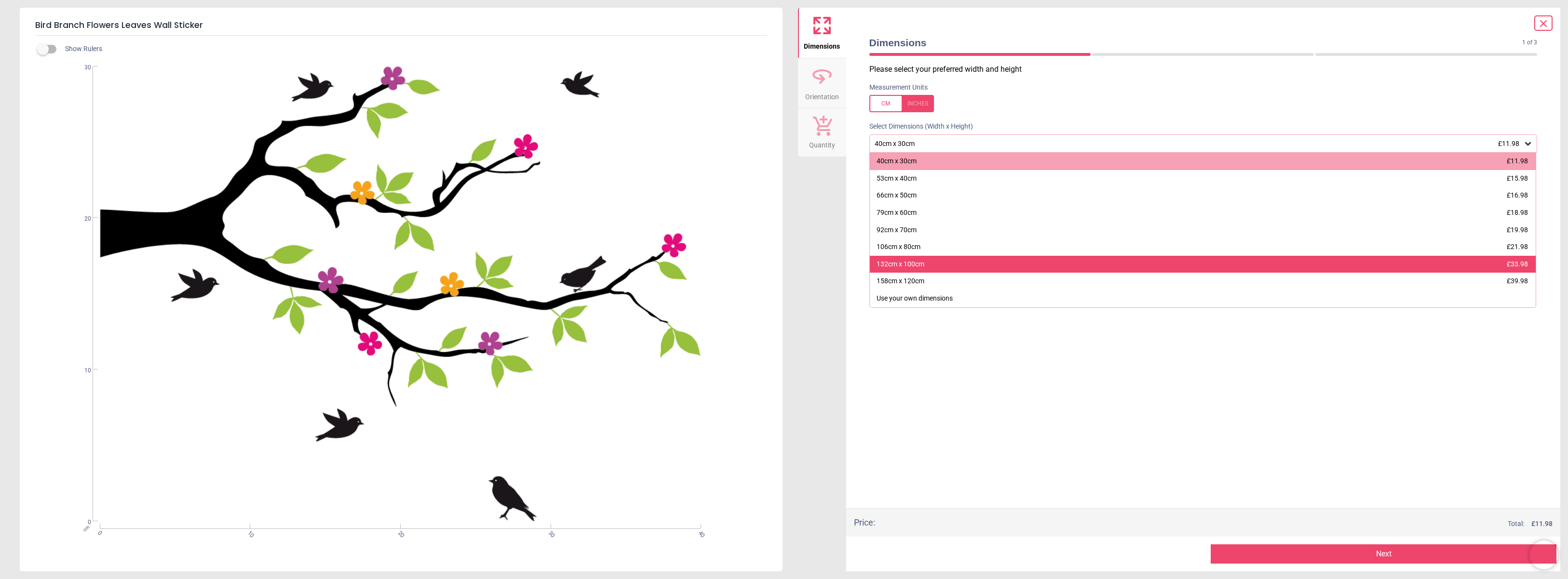
click at [929, 264] on div "132cm x 100cm £33.98" at bounding box center [1203, 265] width 667 height 18
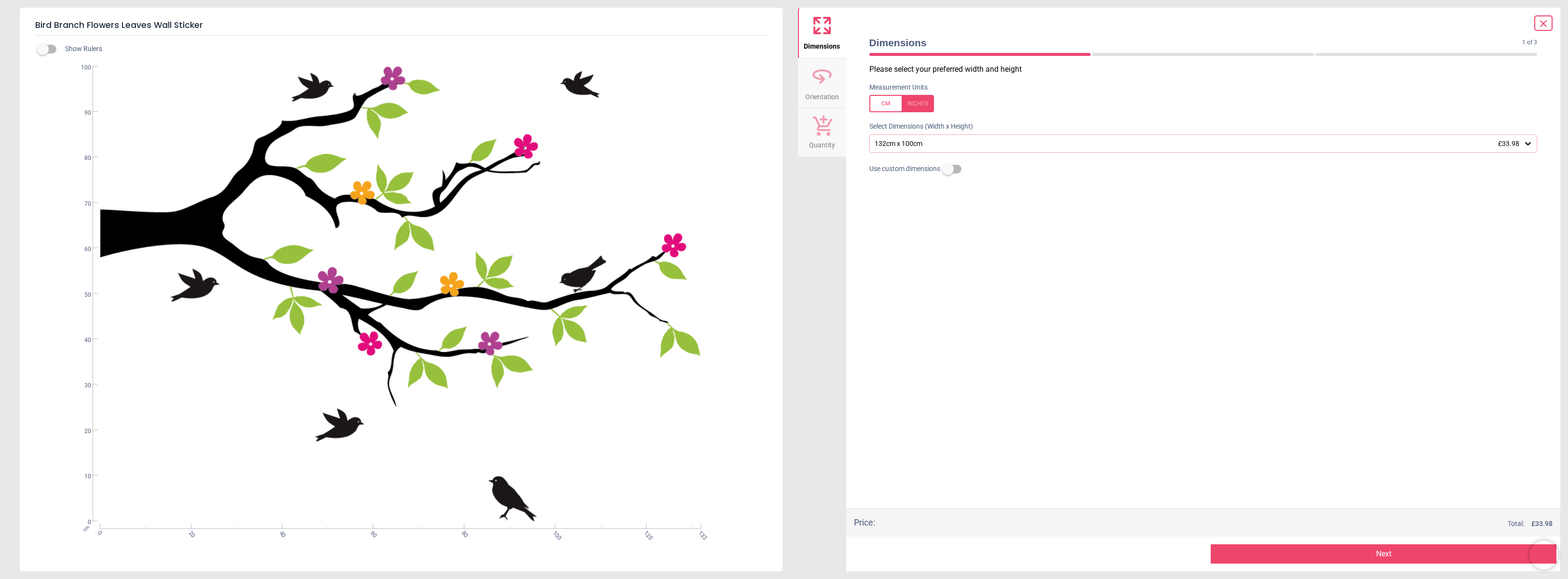
click at [948, 169] on label at bounding box center [948, 169] width 0 height 0
click at [948, 179] on input "***" at bounding box center [1203, 184] width 668 height 21
drag, startPoint x: 887, startPoint y: 232, endPoint x: 869, endPoint y: 232, distance: 18.0
click at [869, 232] on input "***" at bounding box center [1203, 229] width 668 height 21
type input "*"
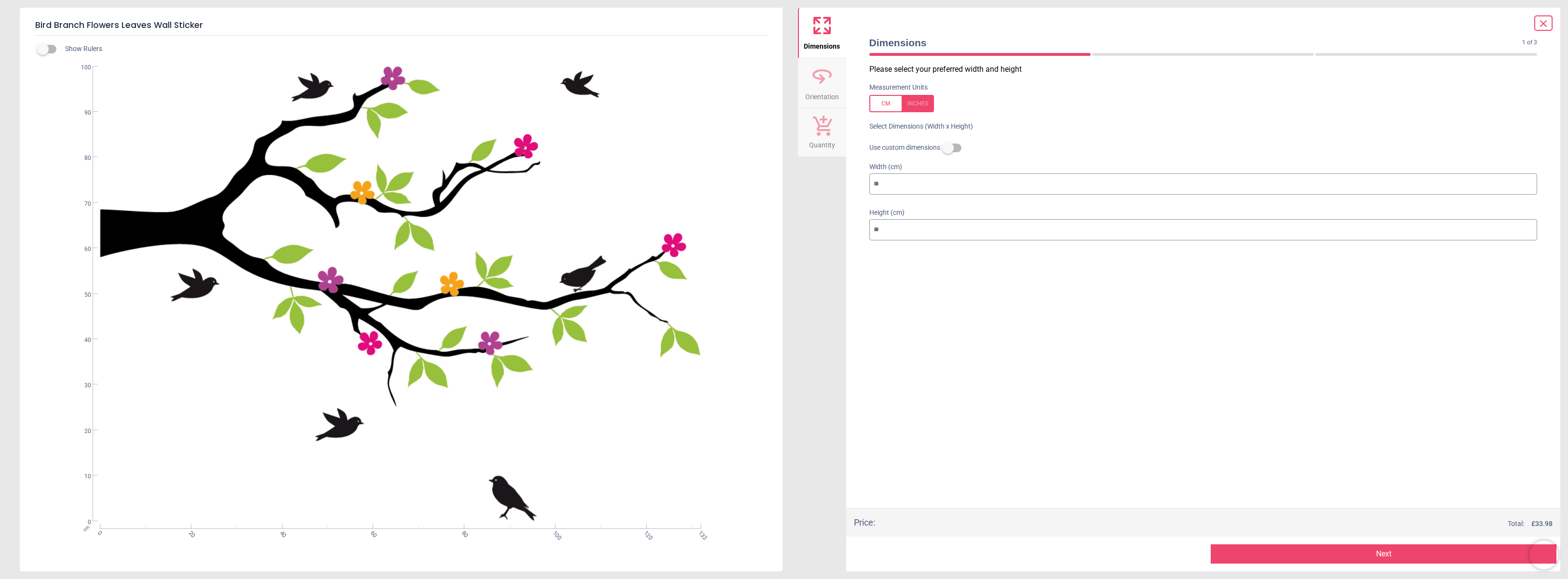
type input "*"
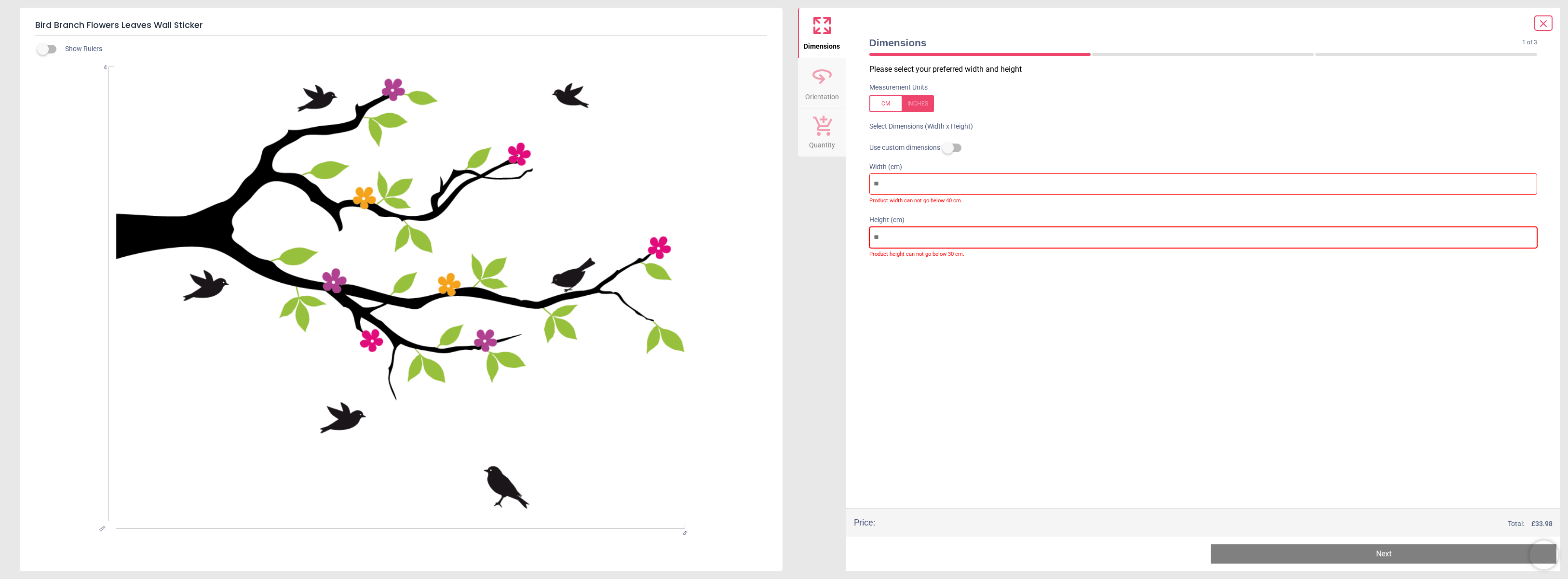
type input "**"
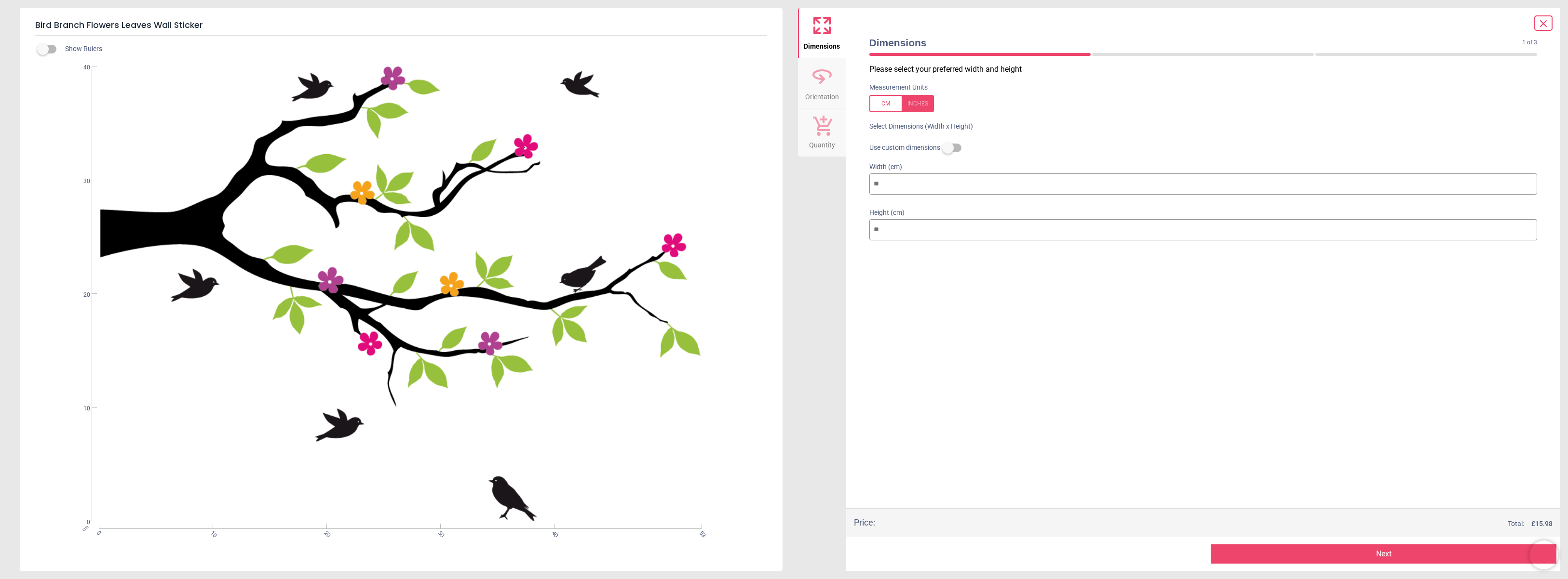
type input "**"
click at [1138, 336] on div "Please select your preferred width and height Measurement Units Select Dimensio…" at bounding box center [1203, 286] width 684 height 444
drag, startPoint x: 892, startPoint y: 179, endPoint x: 852, endPoint y: 179, distance: 40.0
click at [852, 179] on div "Dimensions 1 of 3 1 of 4 Please select your preferred width and height Measurem…" at bounding box center [1203, 290] width 715 height 564
type input "*"
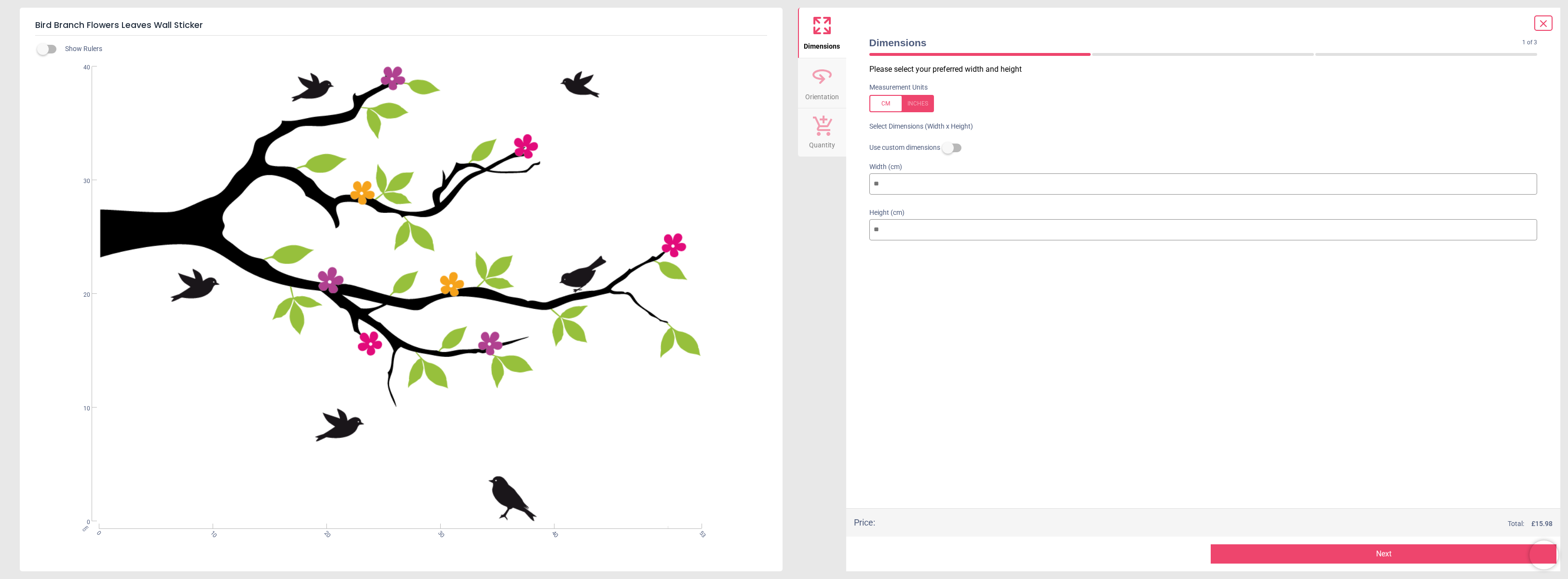
type input "*"
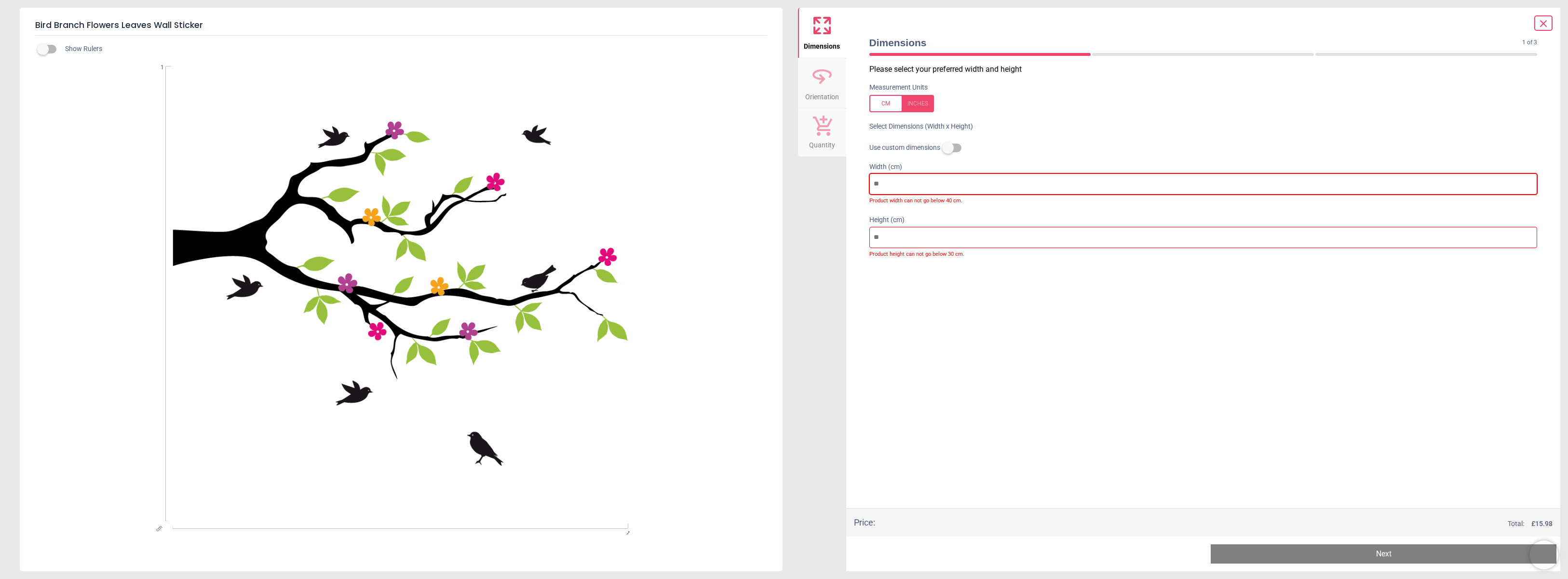
type input "**"
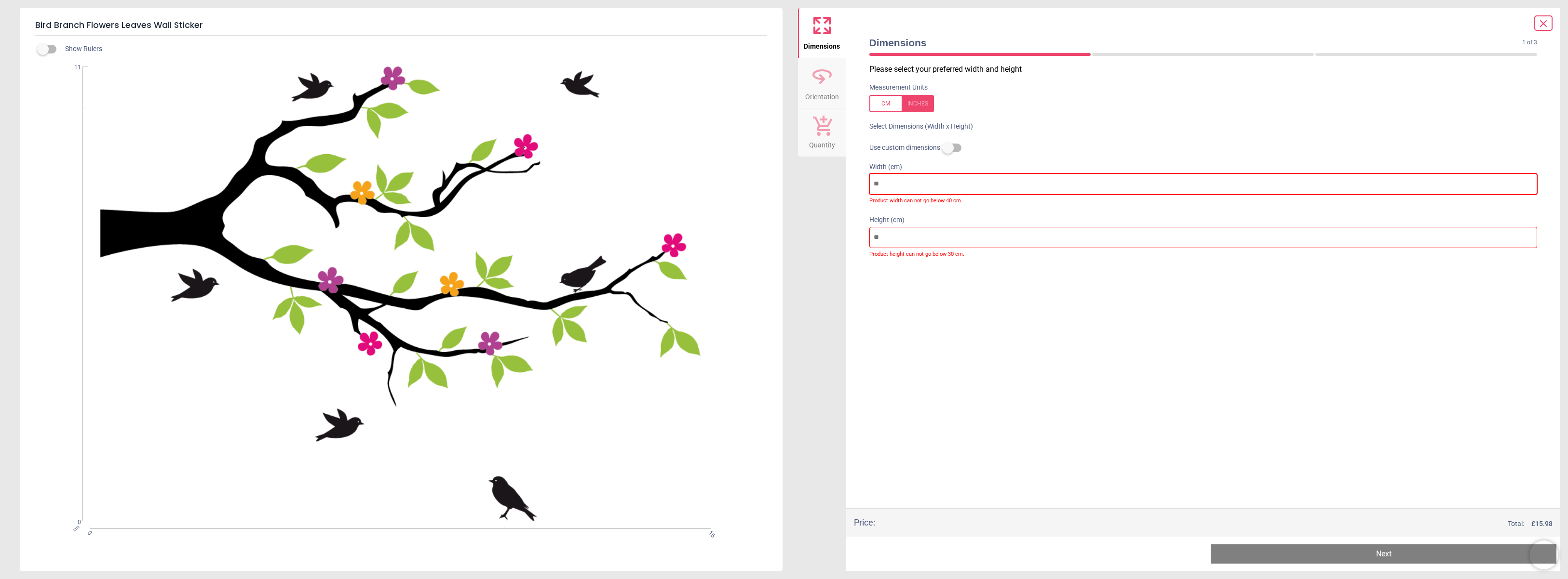
type input "***"
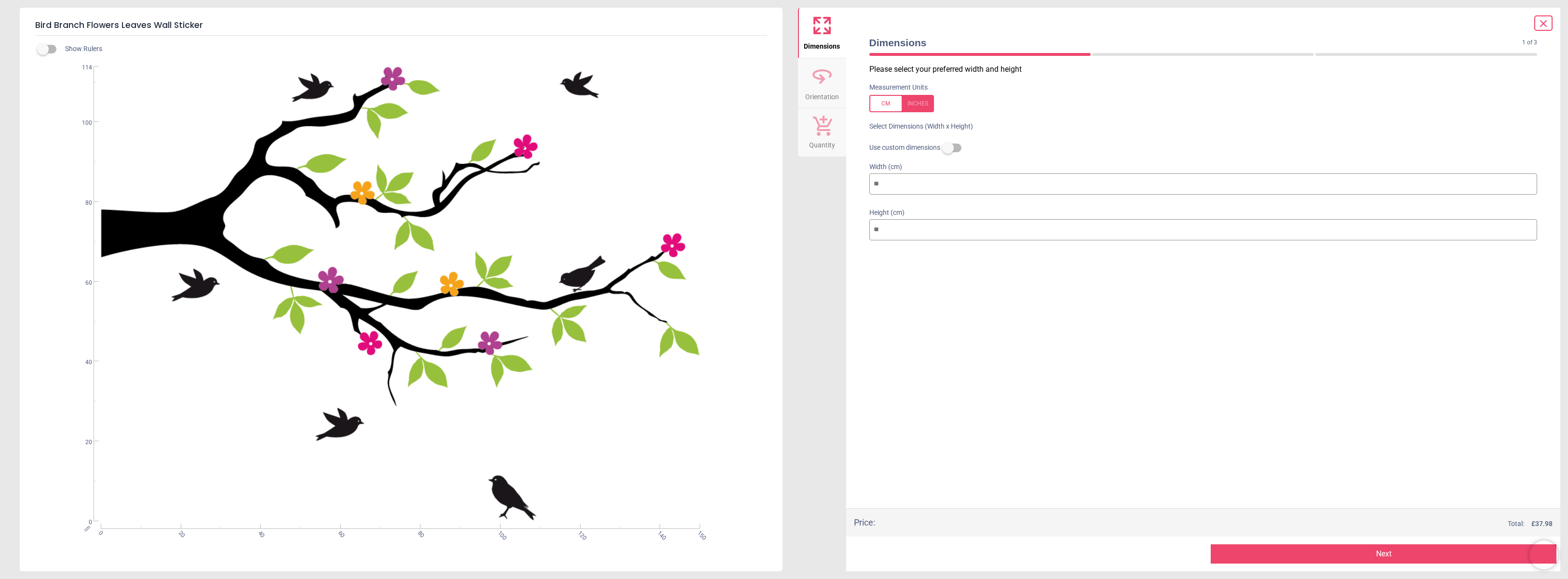
type input "***"
click at [823, 81] on icon at bounding box center [822, 76] width 23 height 23
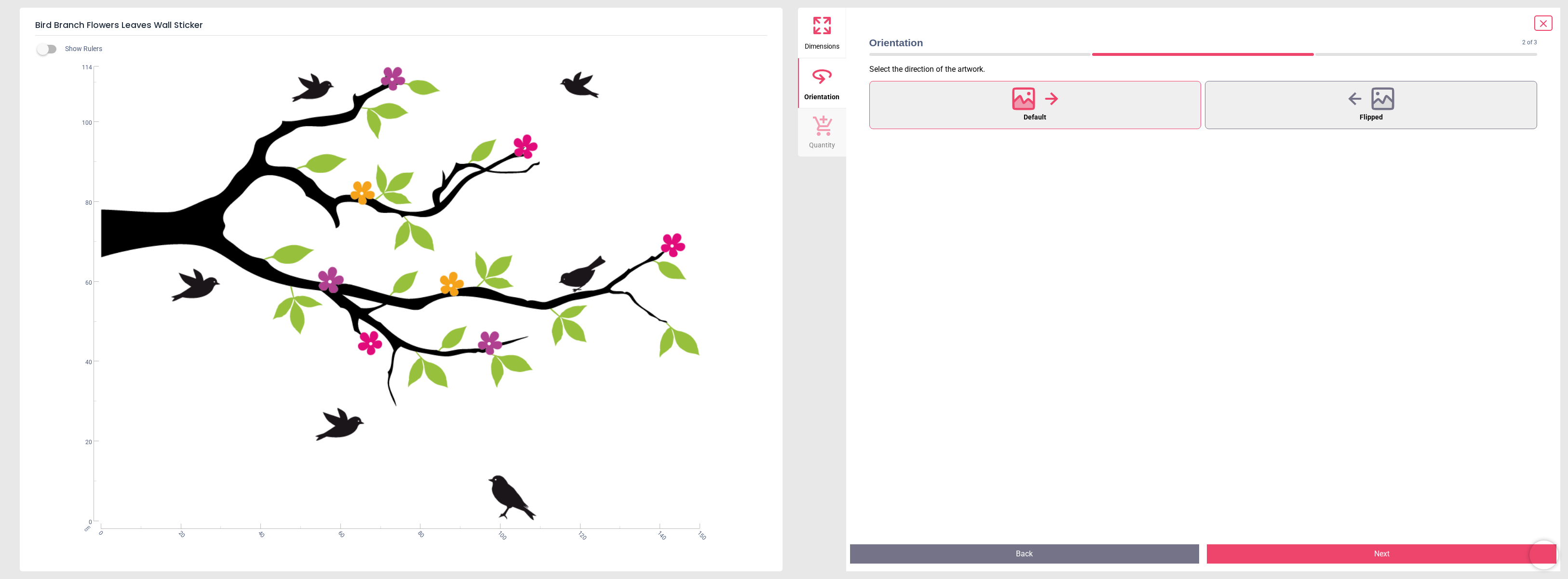
click at [819, 133] on icon at bounding box center [823, 125] width 19 height 20
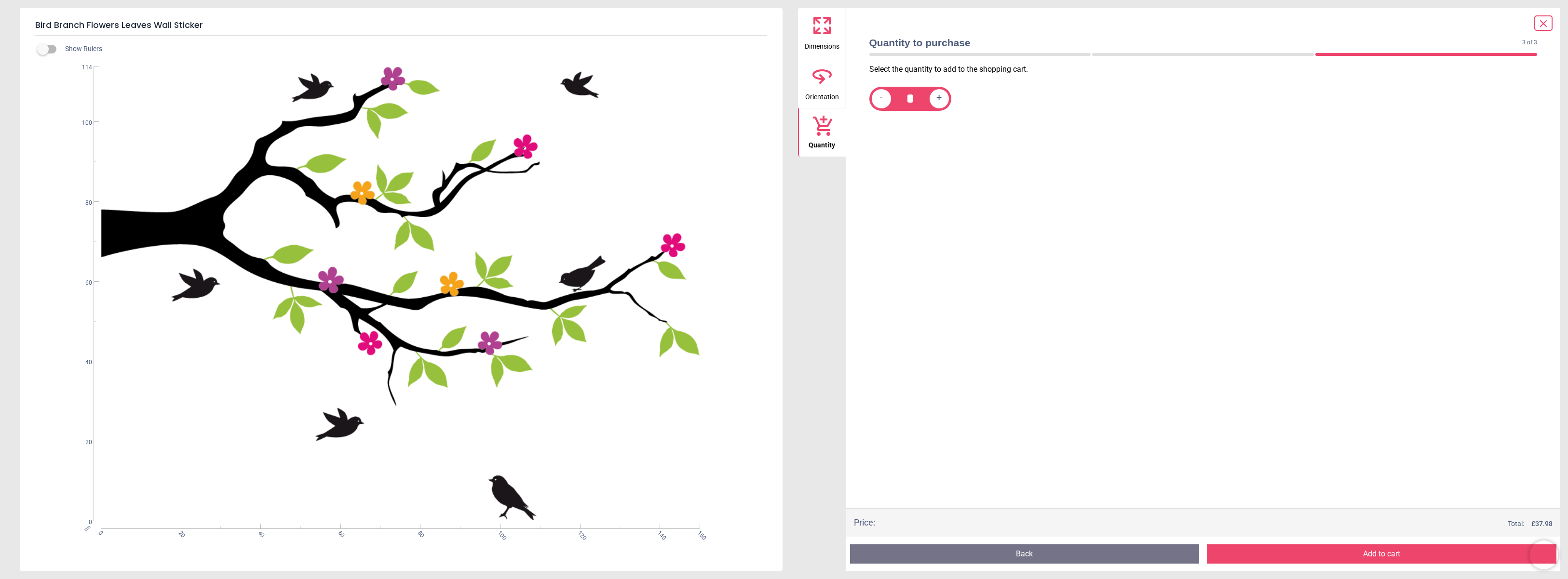
click at [824, 21] on icon at bounding box center [822, 26] width 23 height 23
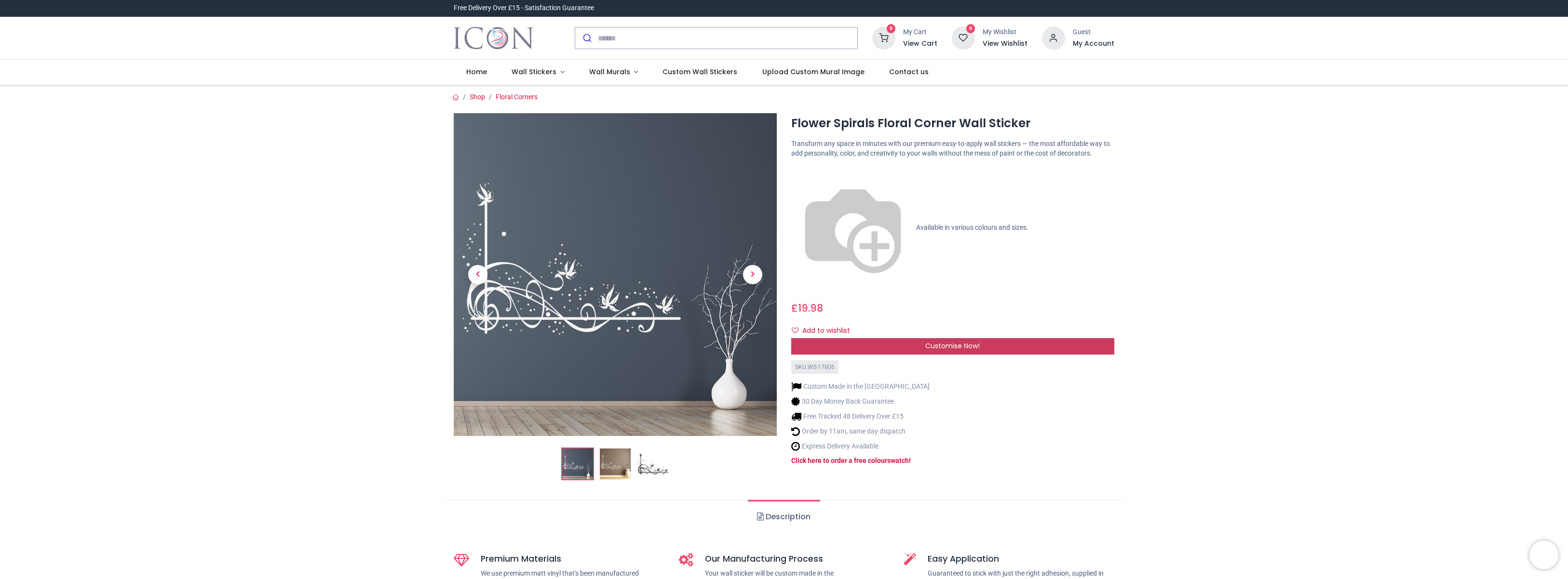
click at [843, 338] on div "Customise Now!" at bounding box center [953, 346] width 323 height 16
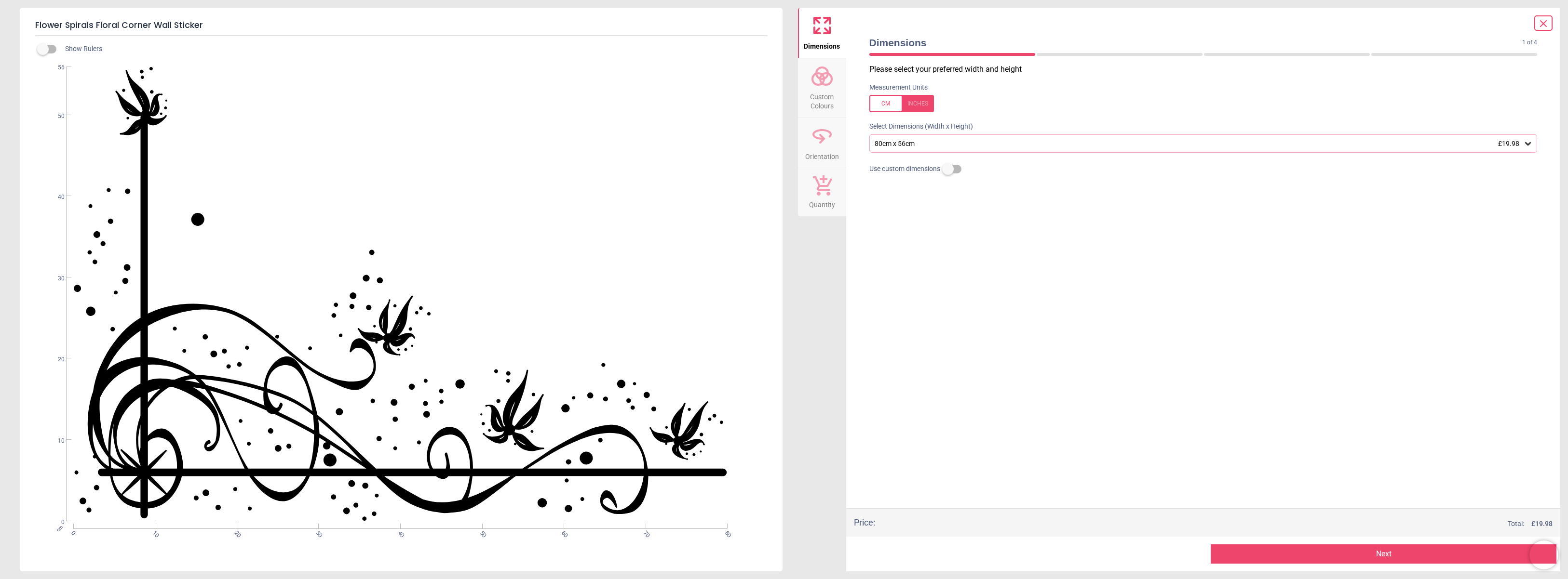
click at [956, 147] on div "80cm x 56cm £19.98" at bounding box center [1199, 144] width 650 height 8
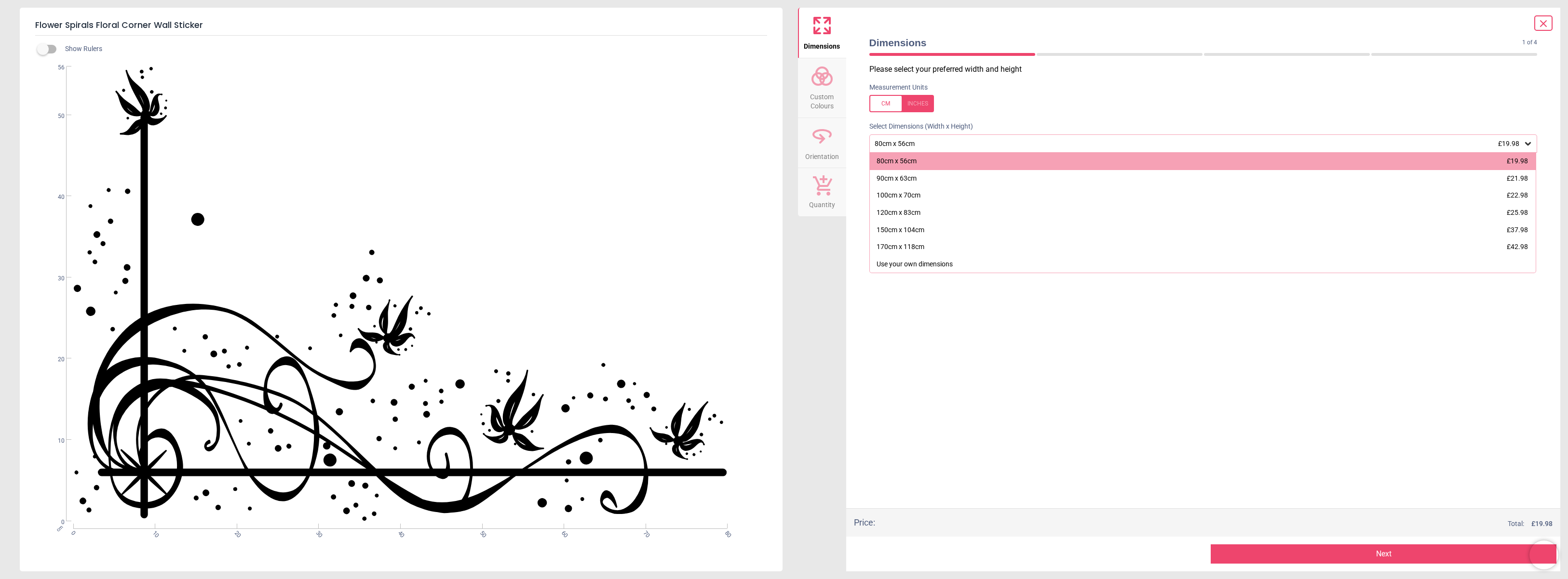
click at [956, 147] on div "80cm x 56cm £19.98" at bounding box center [1199, 144] width 650 height 8
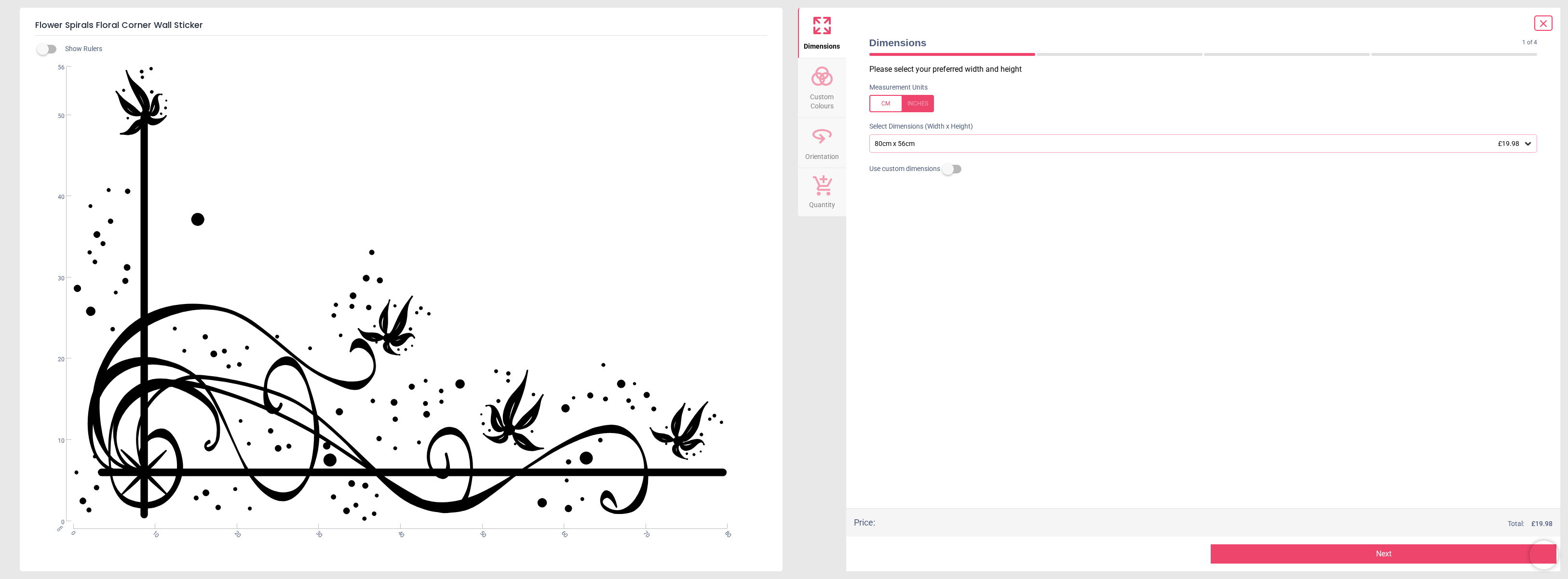
click at [825, 88] on span "Custom Colours" at bounding box center [822, 99] width 46 height 24
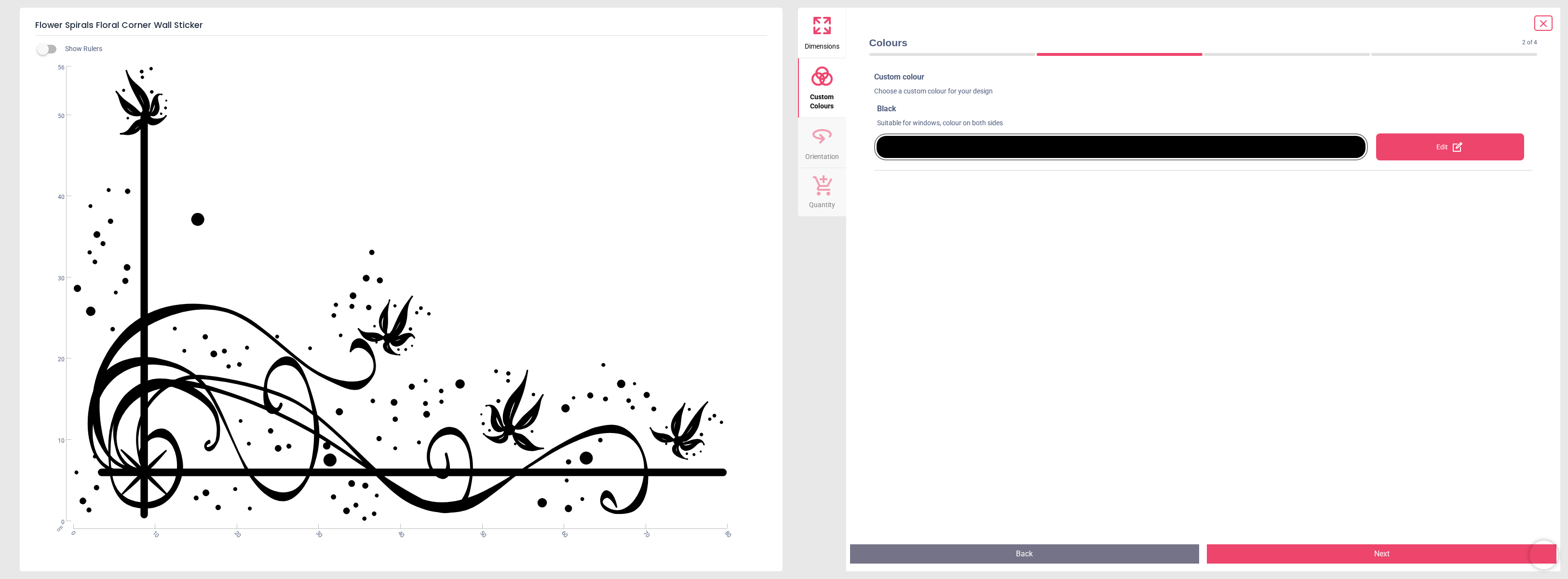
click at [917, 150] on div at bounding box center [1121, 147] width 489 height 22
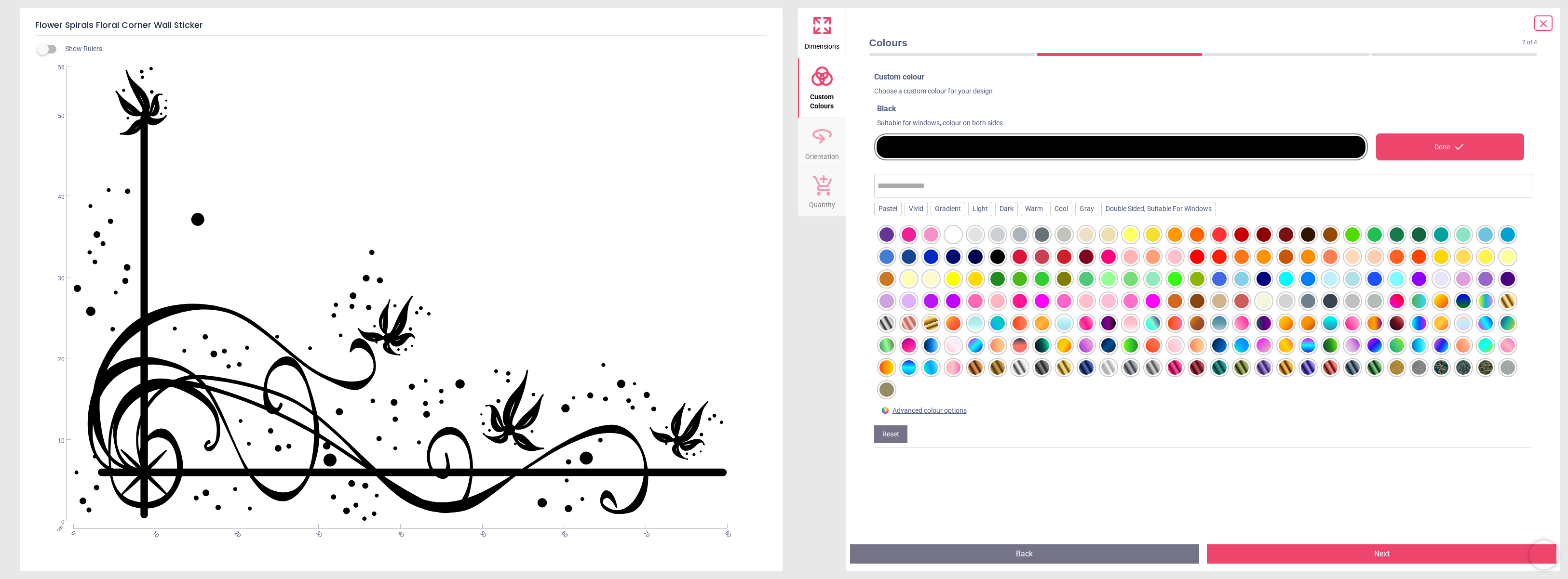
click at [1045, 302] on div at bounding box center [1042, 301] width 15 height 15
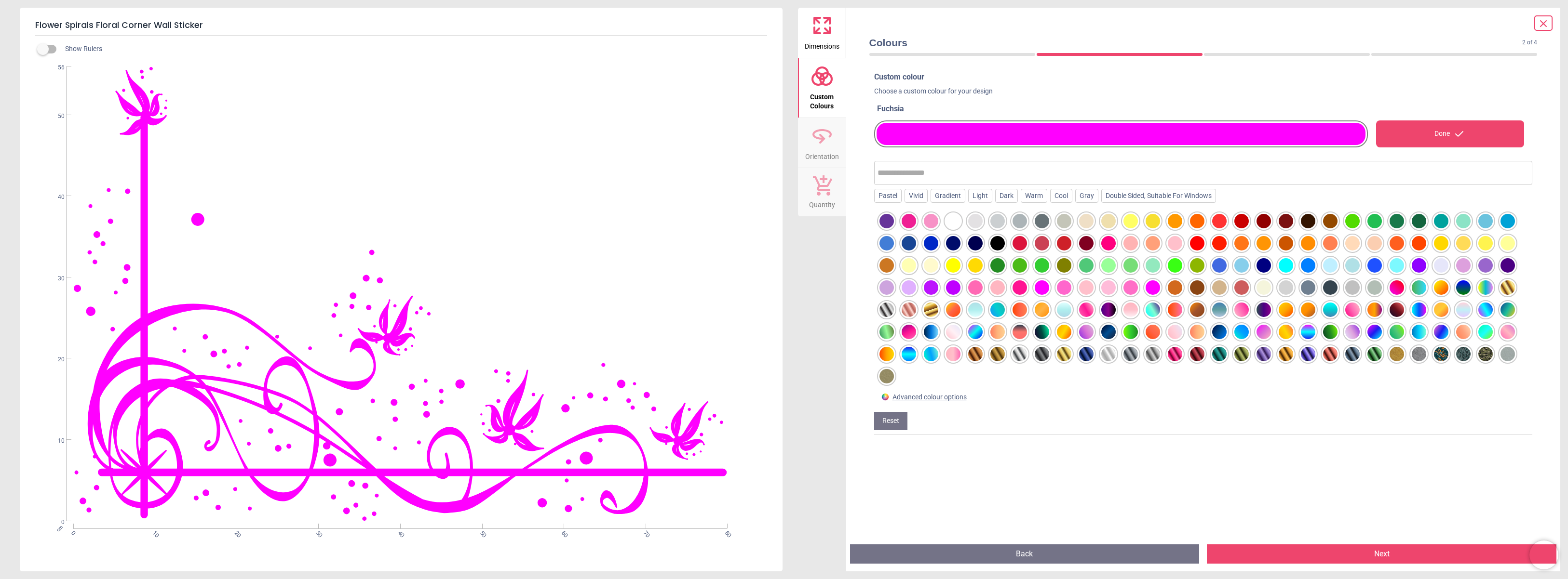
click at [910, 221] on div at bounding box center [909, 221] width 15 height 15
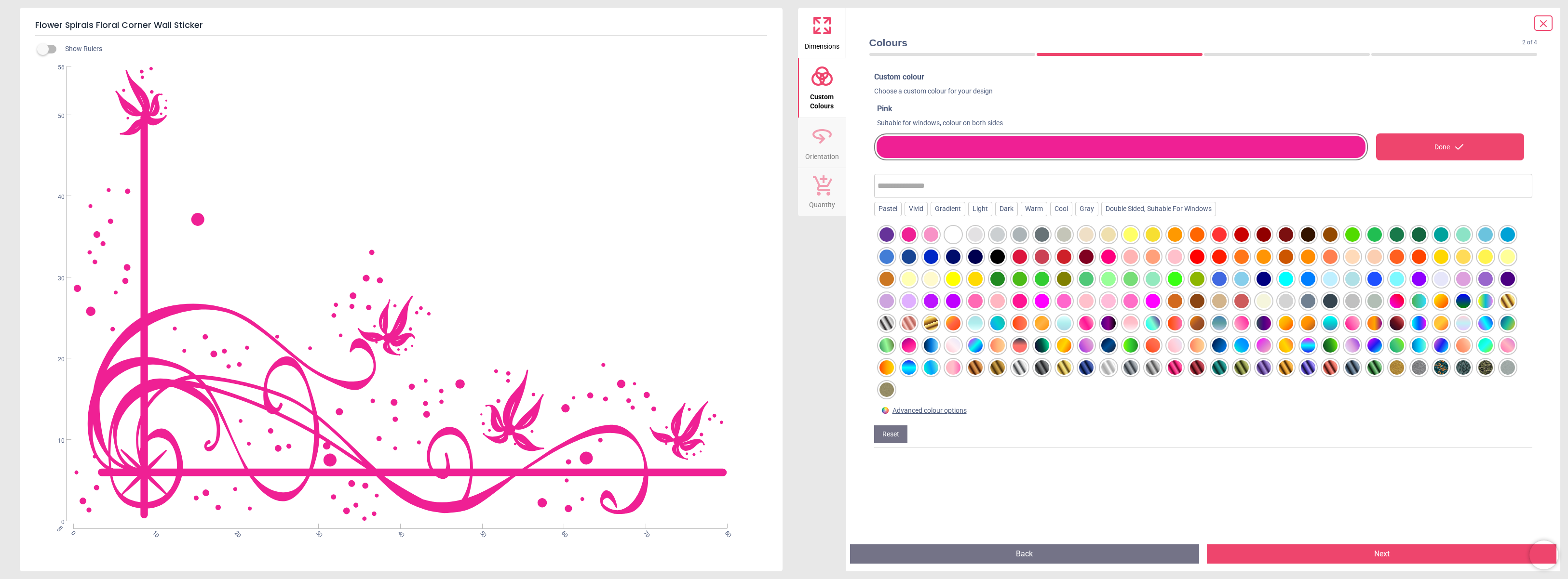
click at [1063, 364] on div at bounding box center [1064, 368] width 15 height 15
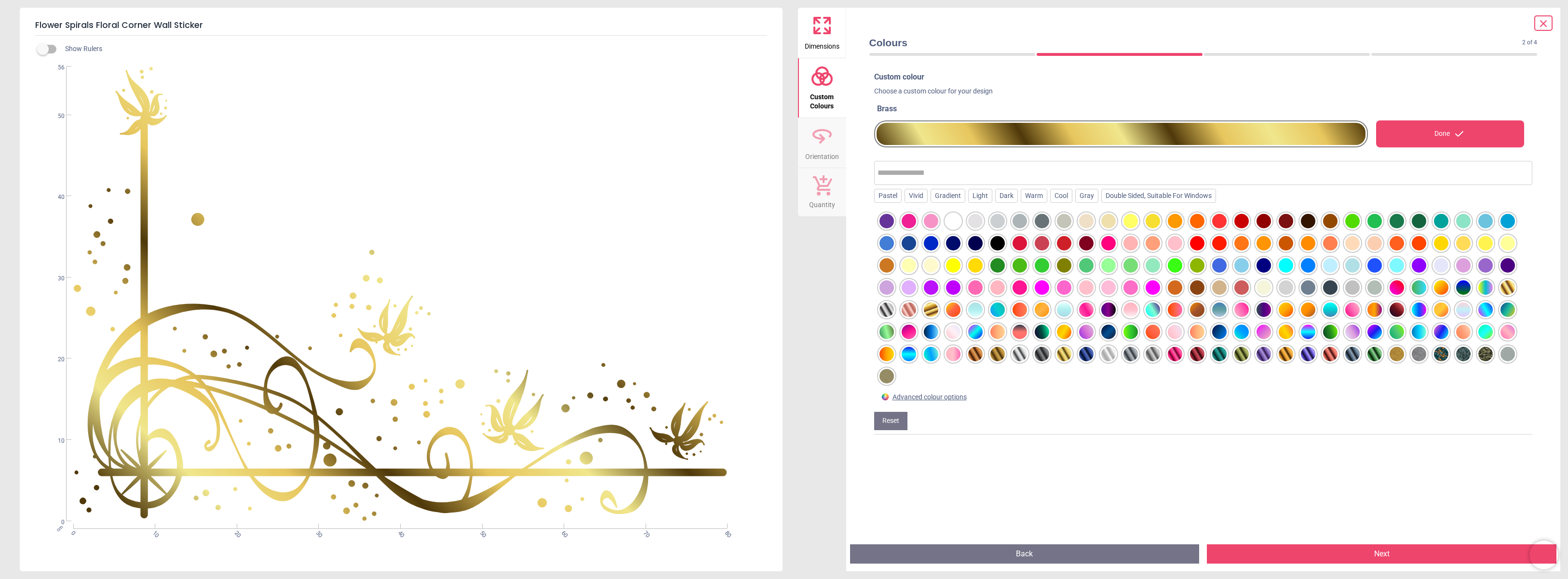
click at [957, 353] on div at bounding box center [953, 354] width 15 height 15
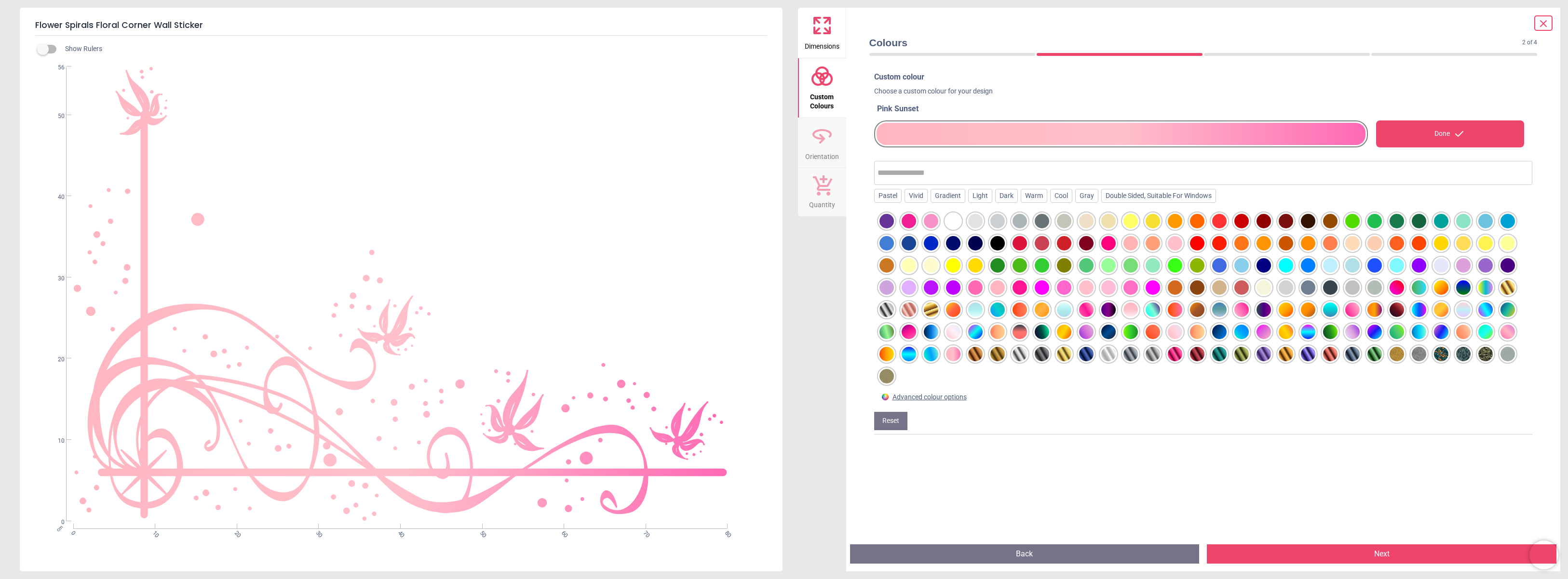
click at [1335, 357] on div at bounding box center [1331, 354] width 15 height 15
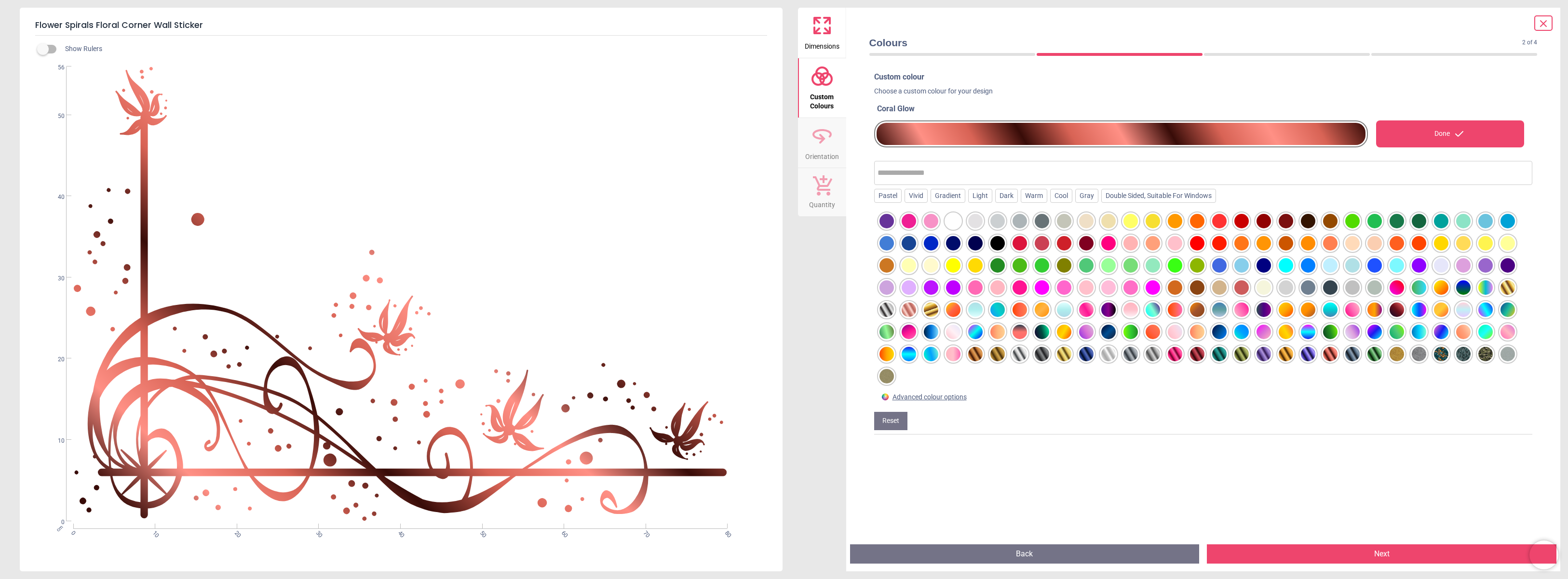
click at [889, 310] on div at bounding box center [887, 310] width 15 height 15
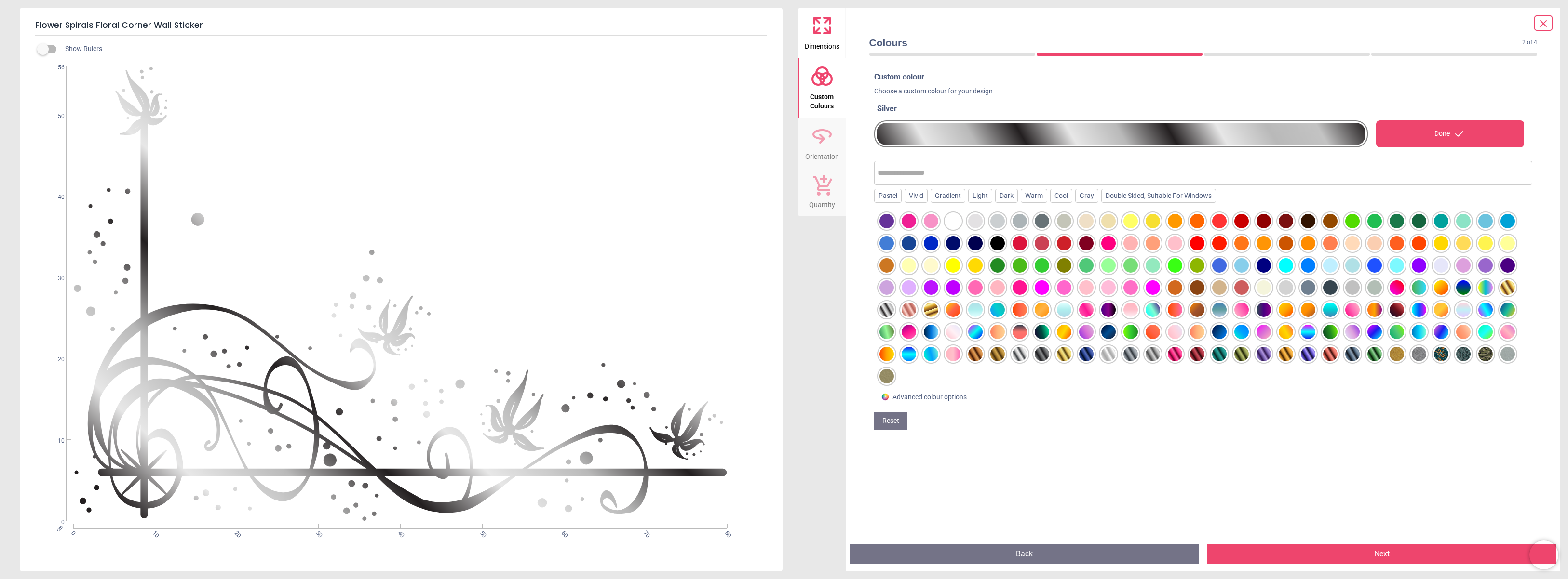
click at [933, 307] on div at bounding box center [931, 310] width 15 height 15
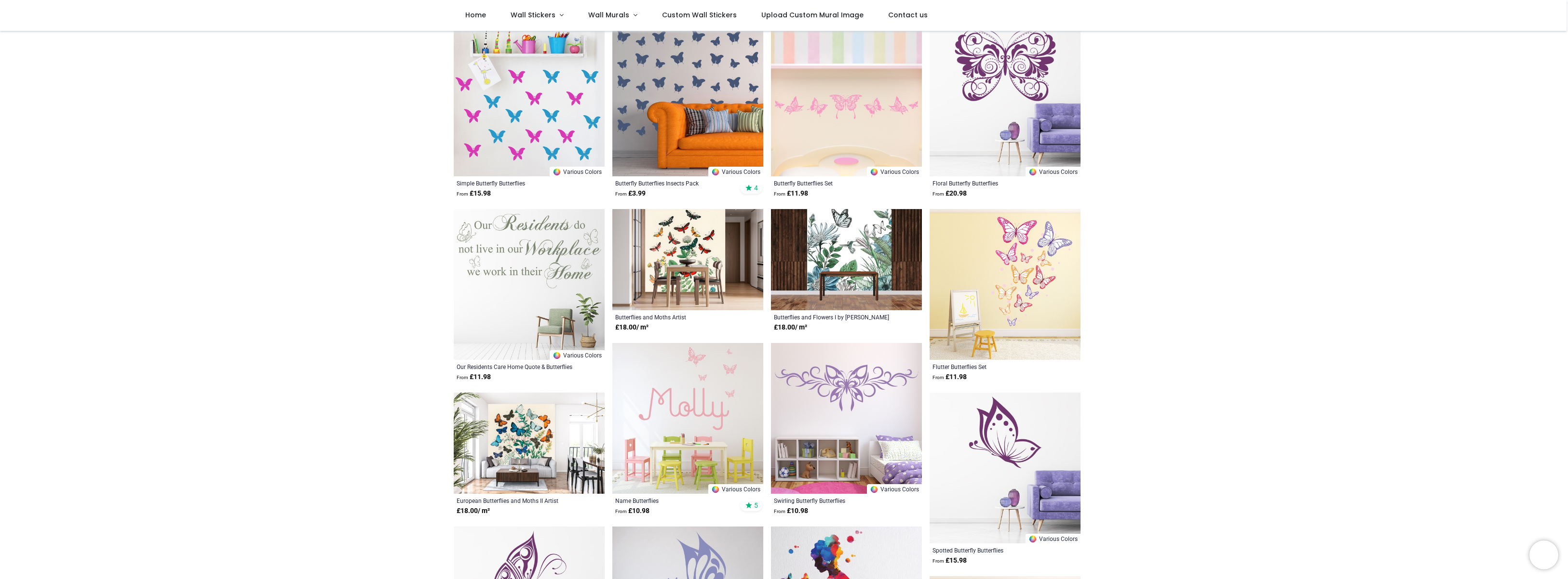
scroll to position [444, 0]
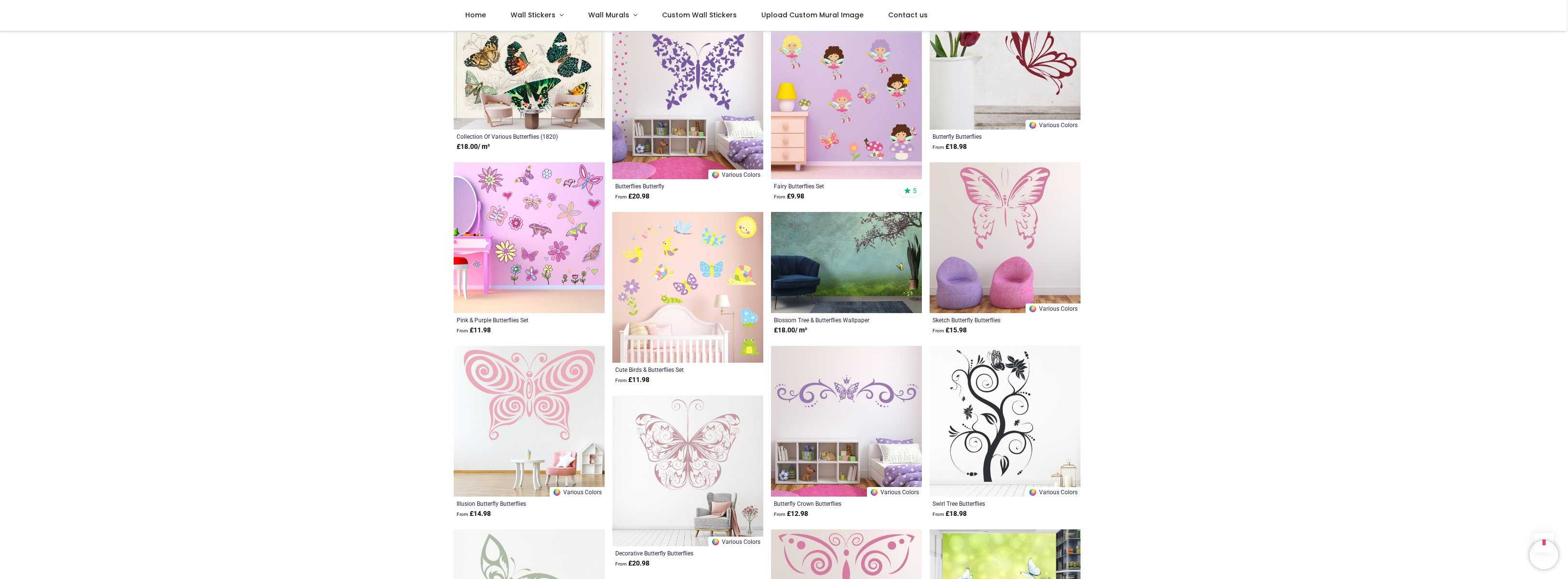
scroll to position [1826, 0]
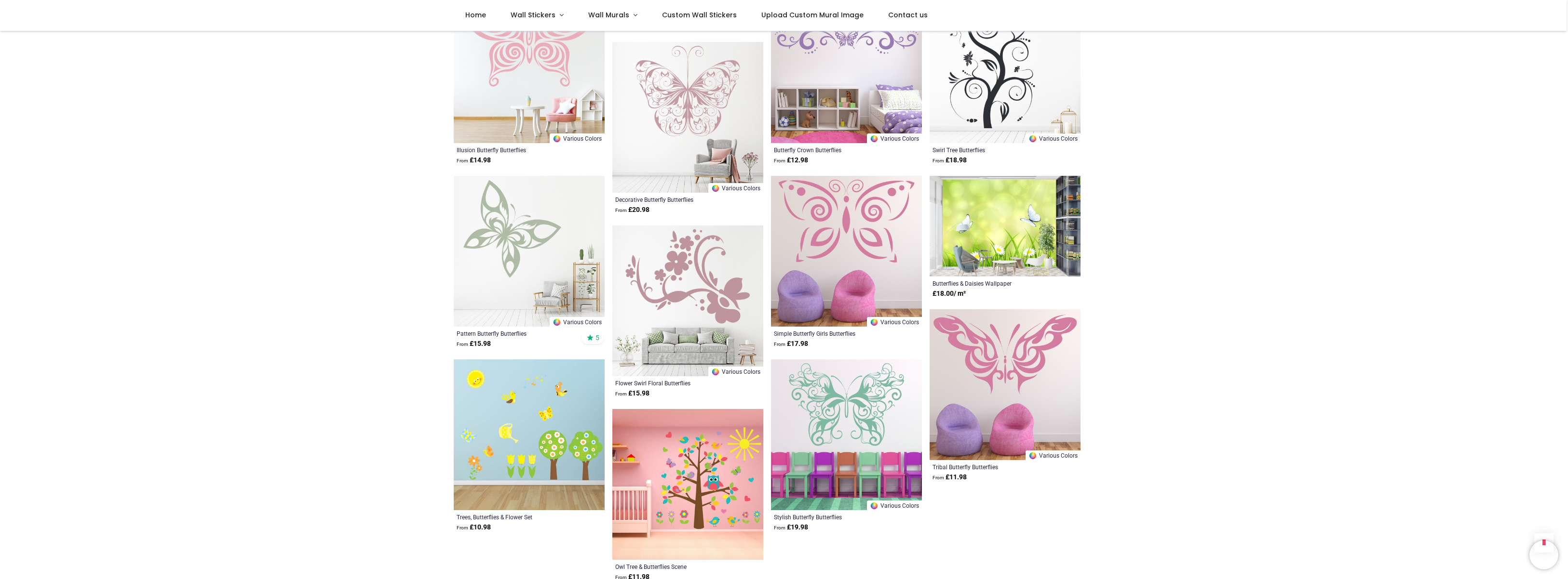
scroll to position [2290, 0]
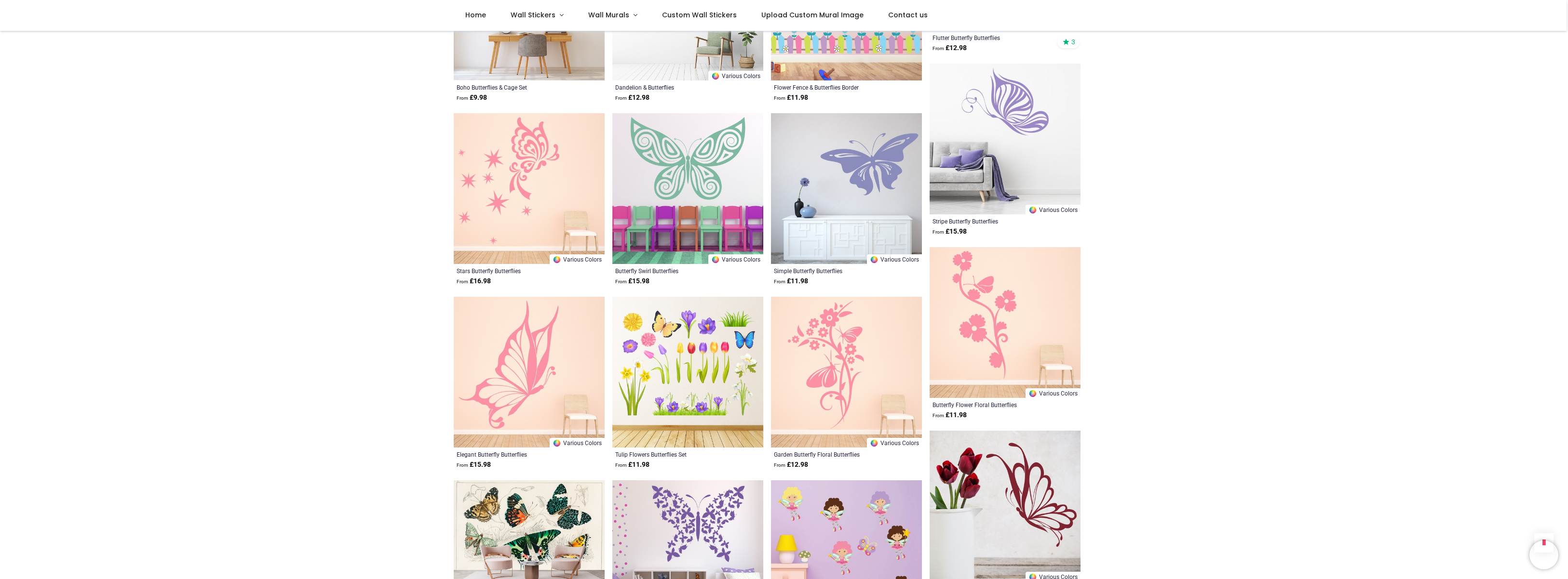
scroll to position [439, 0]
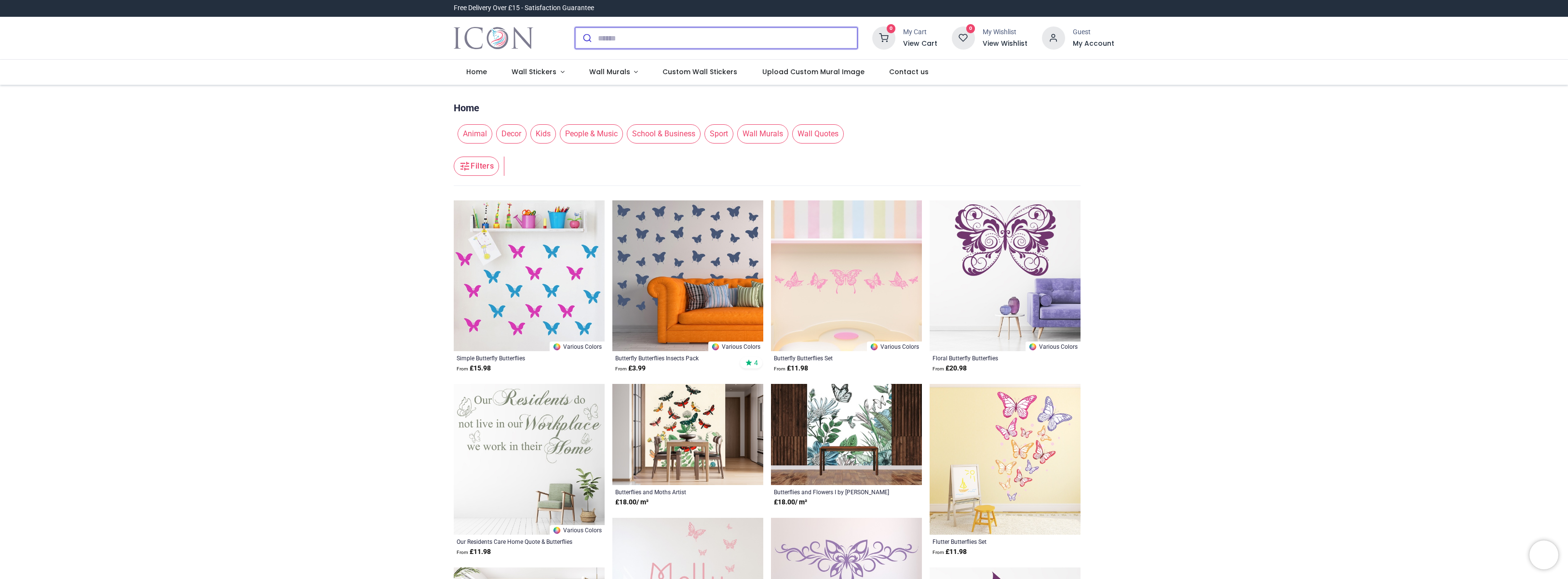
click at [625, 38] on input "search" at bounding box center [727, 38] width 259 height 21
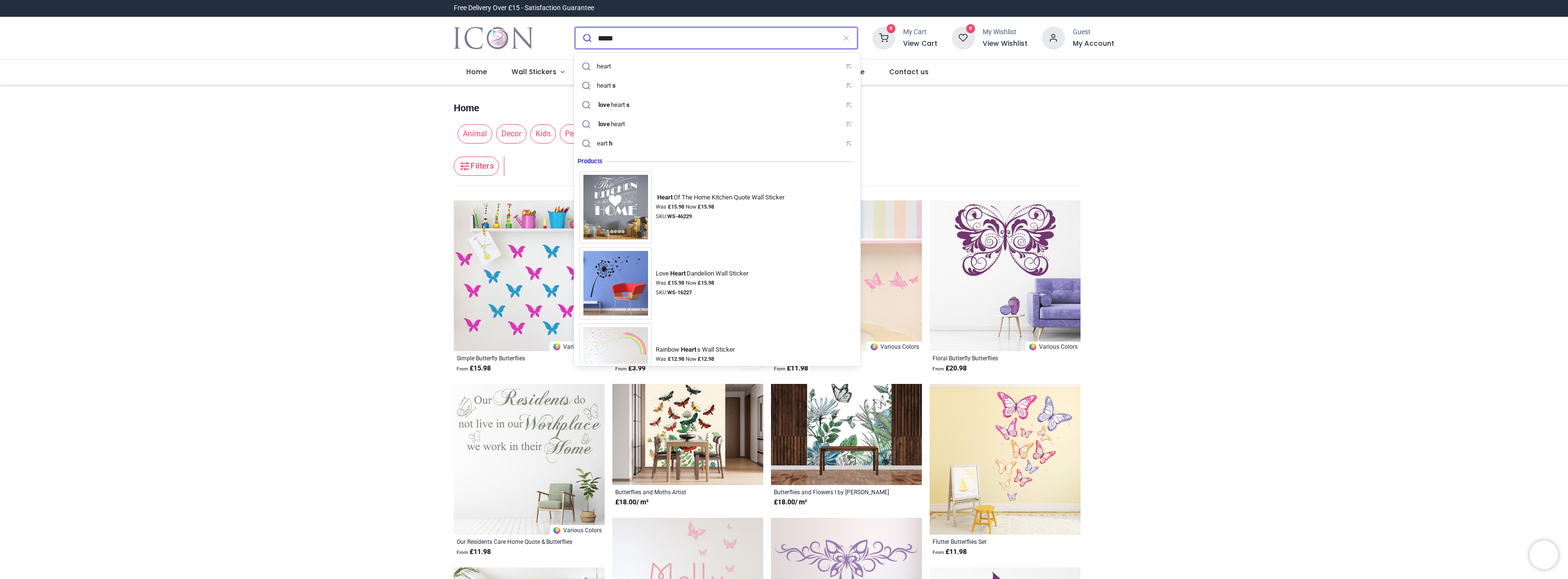
type input "*****"
click at [586, 38] on button "submit" at bounding box center [586, 38] width 23 height 21
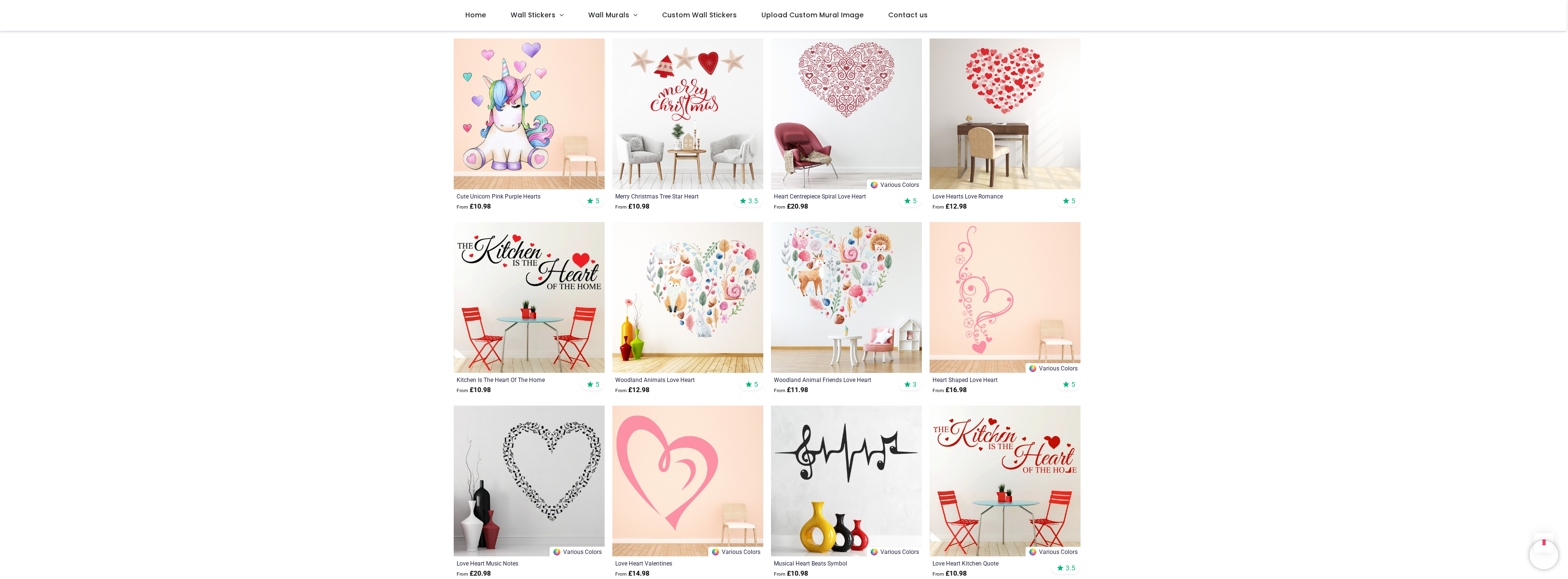
scroll to position [539, 0]
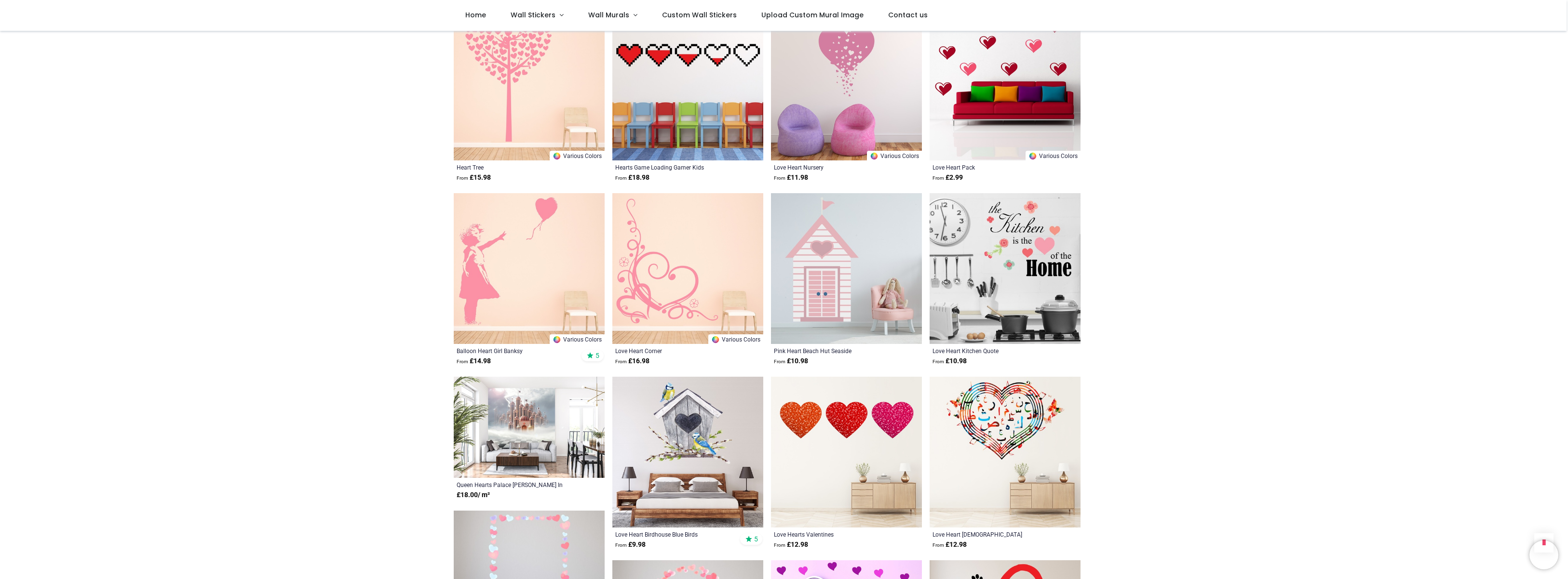
scroll to position [1349, 0]
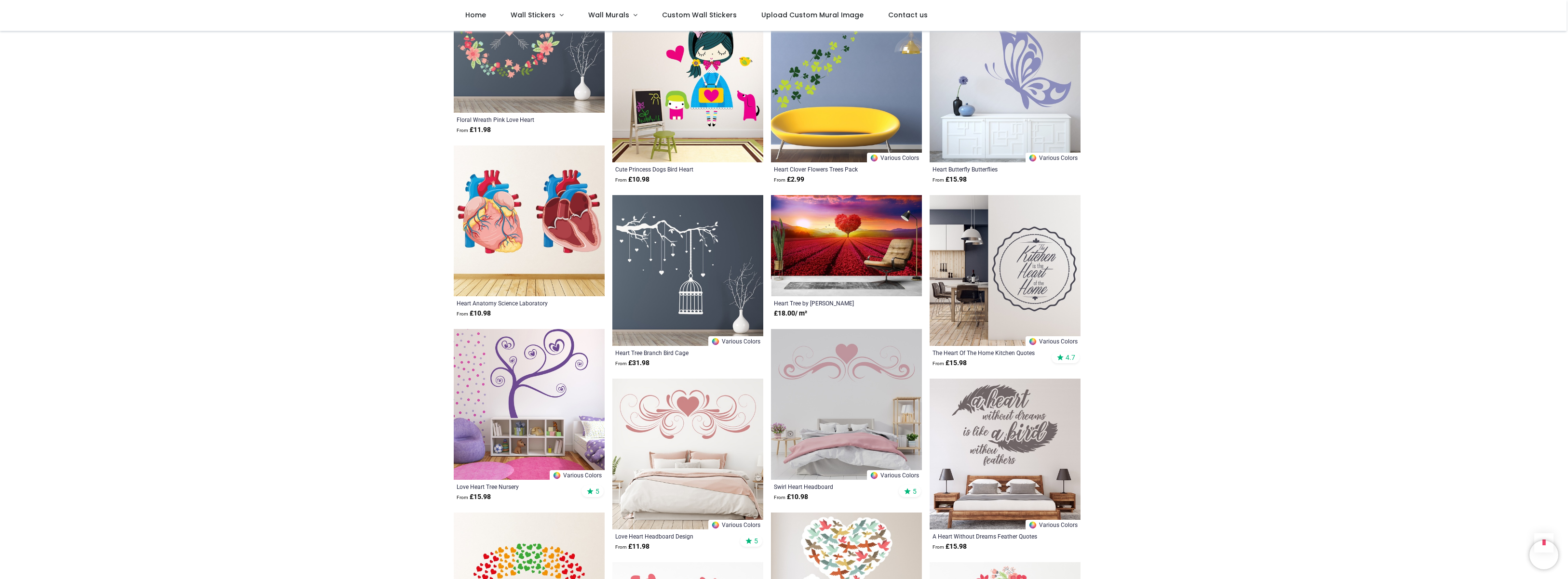
scroll to position [2793, 0]
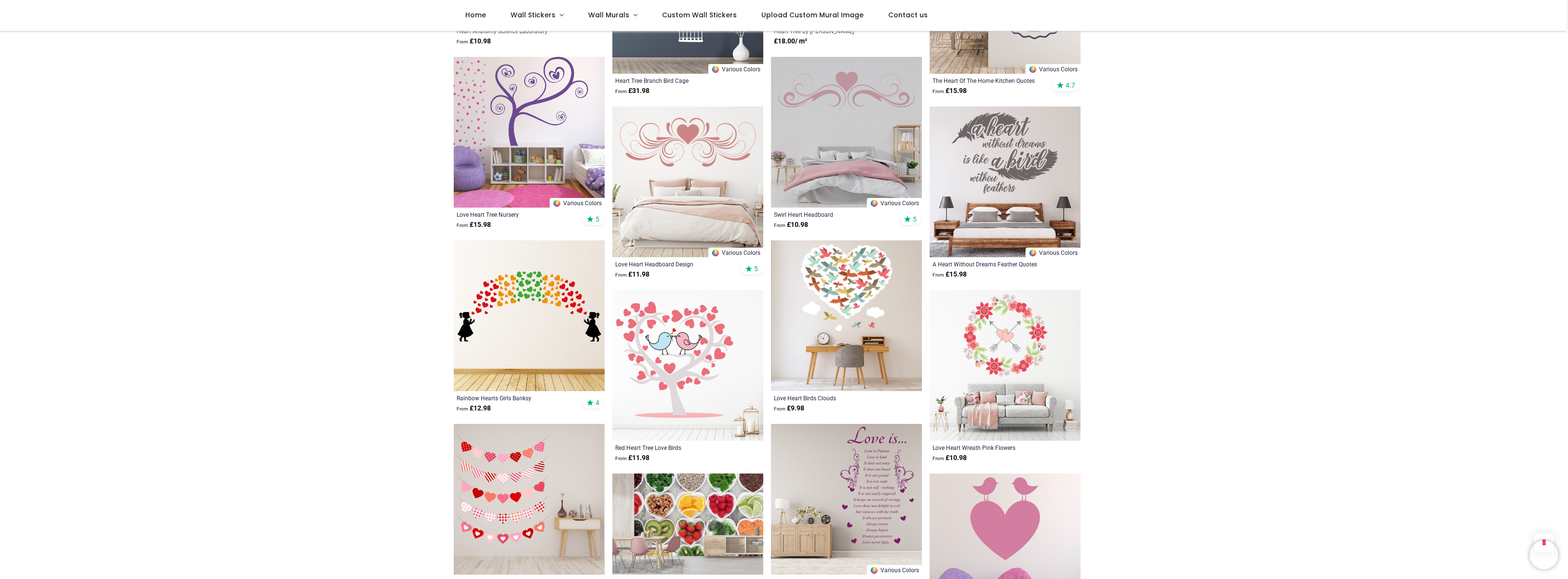
click at [529, 280] on img at bounding box center [529, 316] width 151 height 151
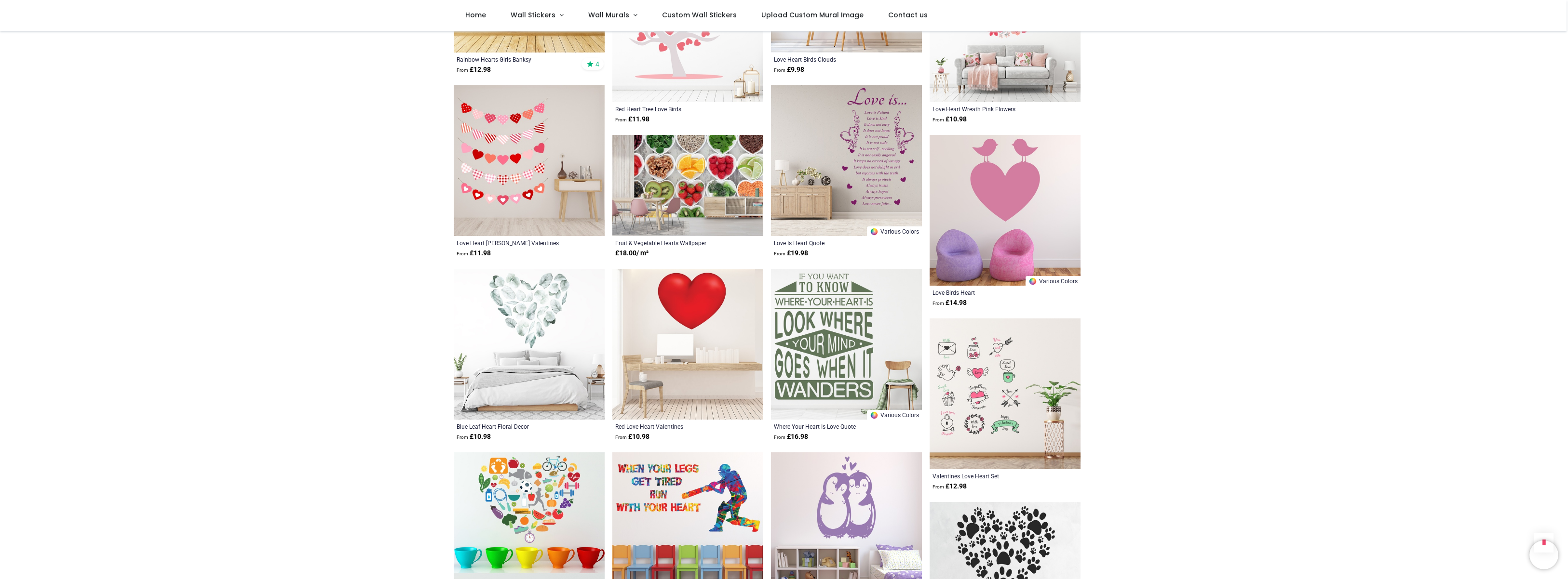
scroll to position [3280, 0]
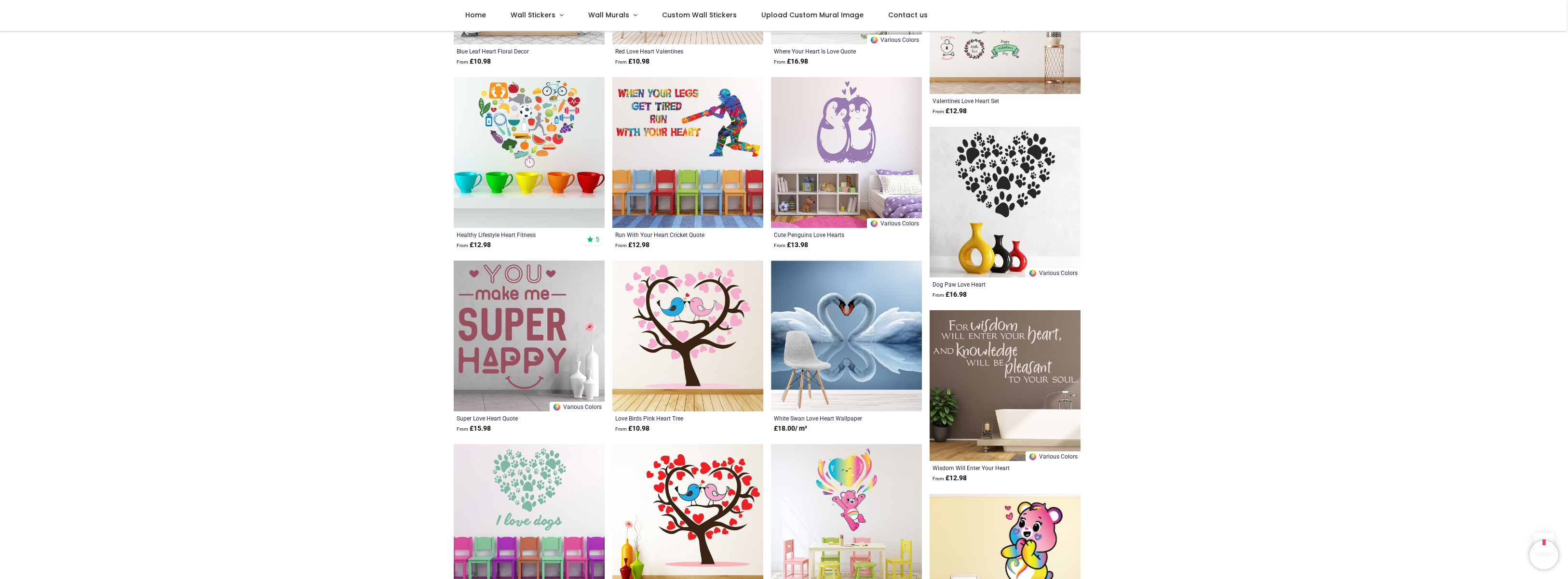
scroll to position [3597, 0]
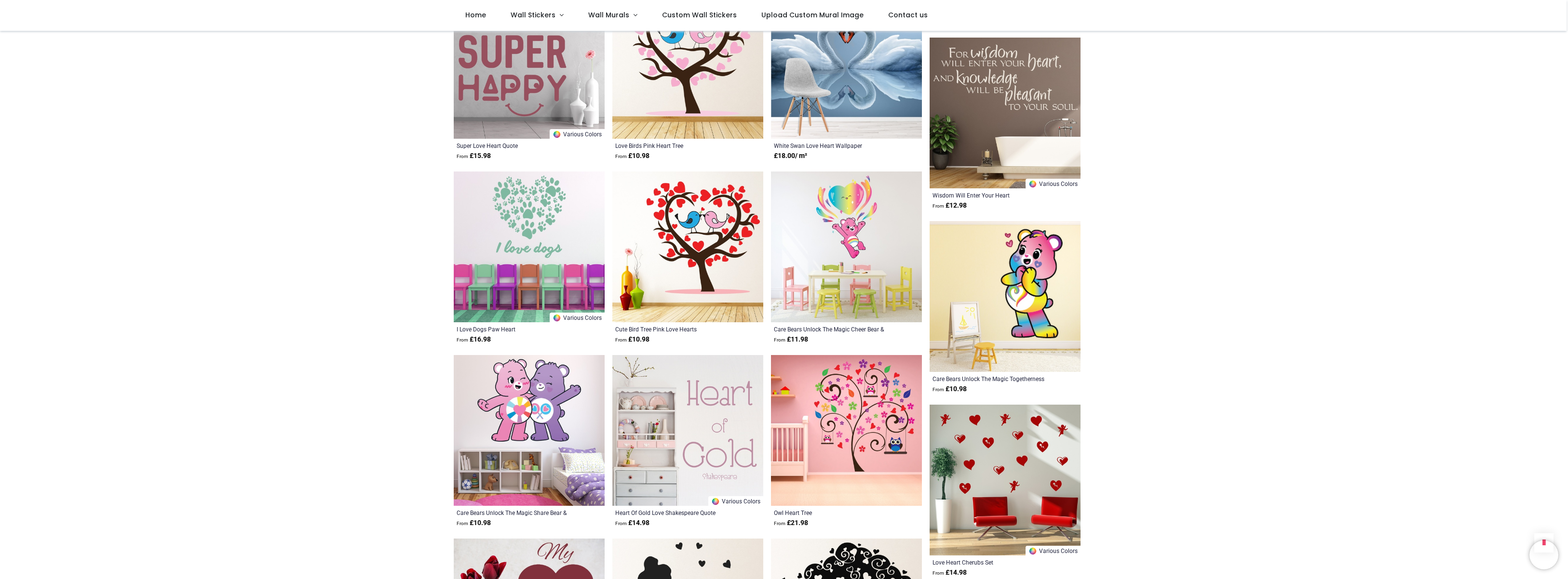
scroll to position [4022, 0]
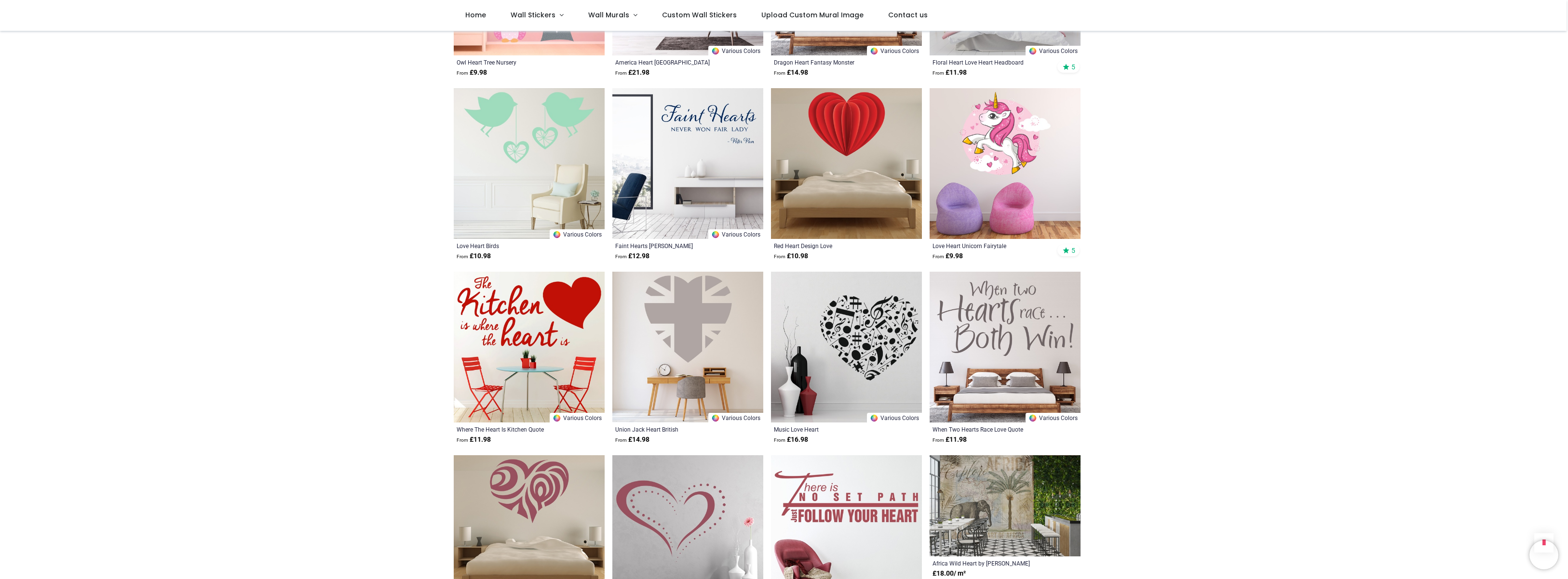
scroll to position [6025, 0]
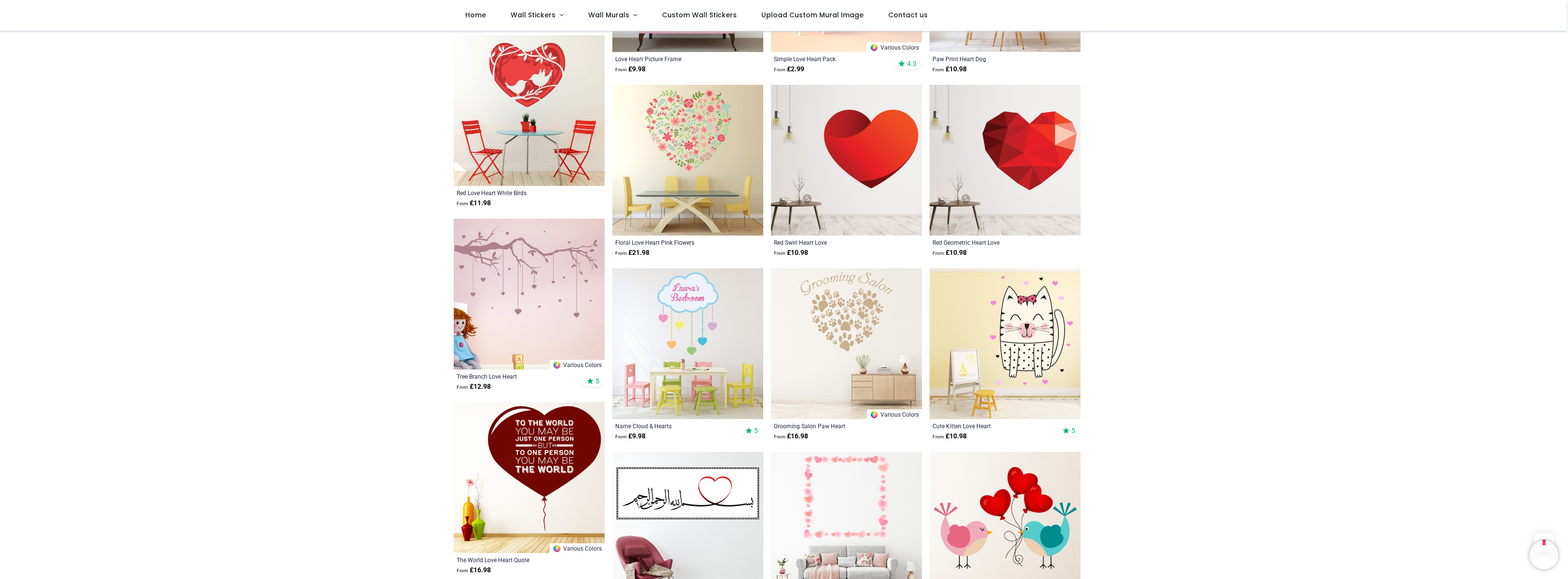
scroll to position [1764, 0]
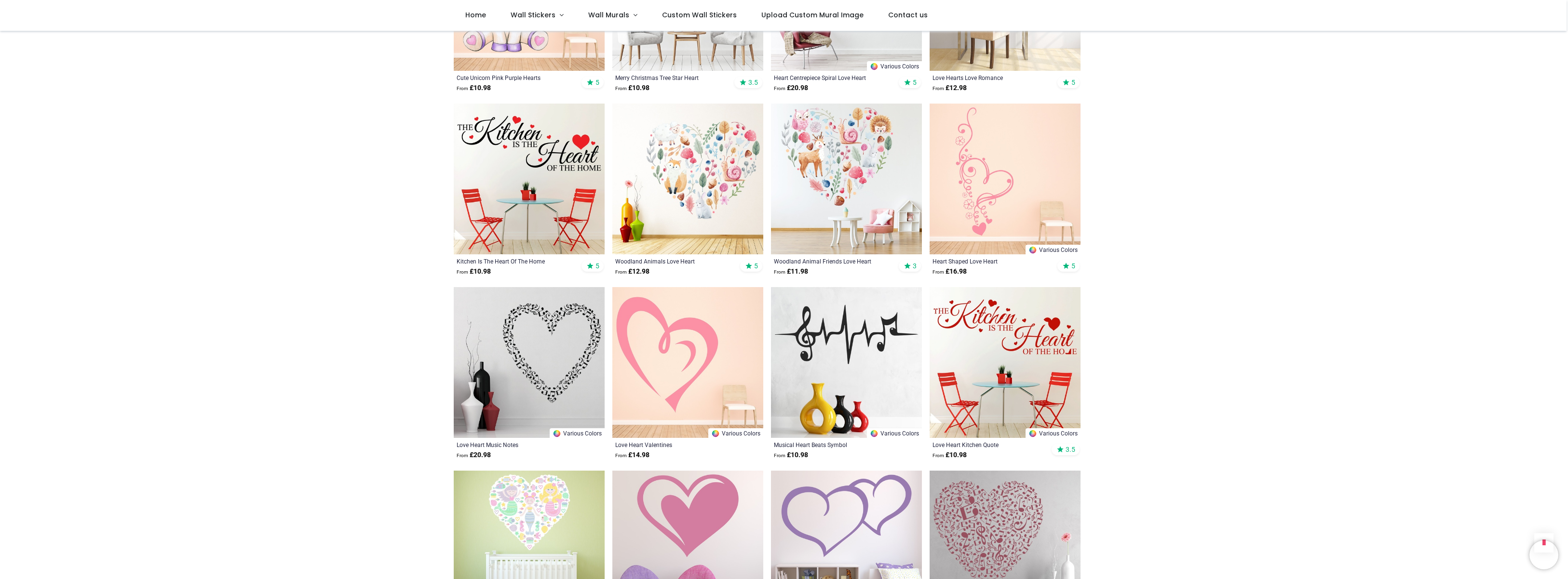
scroll to position [422, 0]
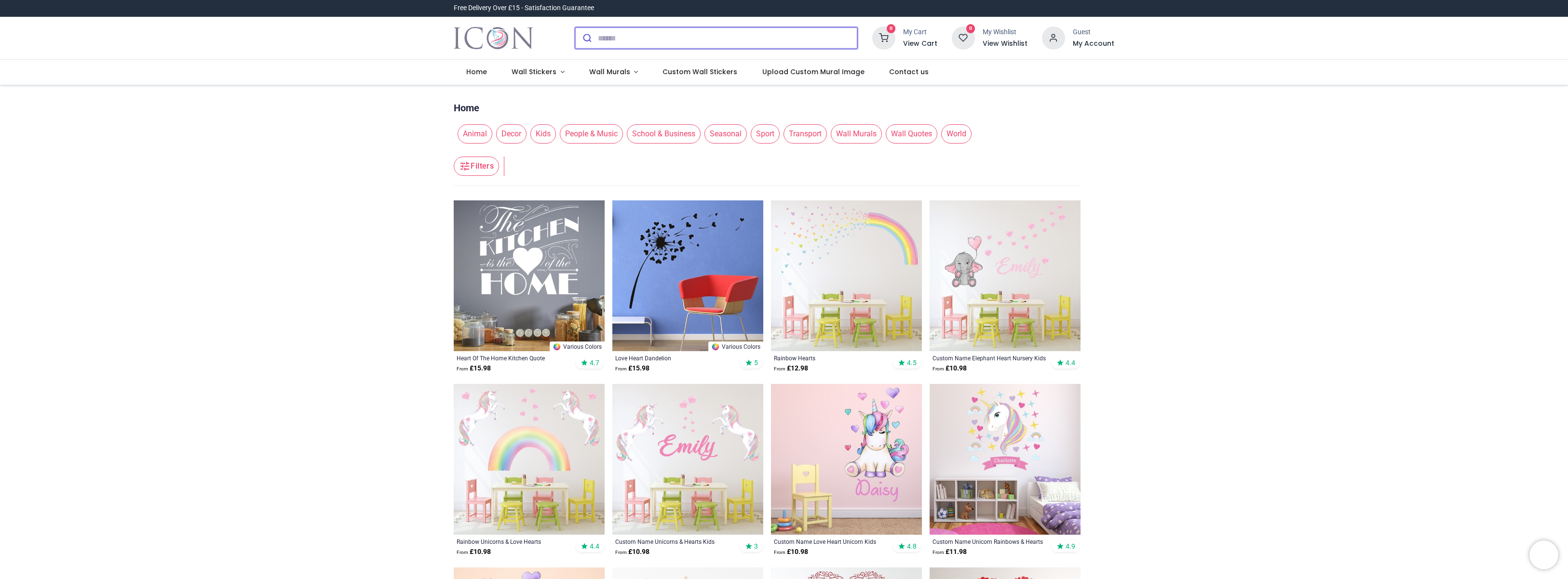
click at [822, 40] on input "search" at bounding box center [727, 38] width 259 height 21
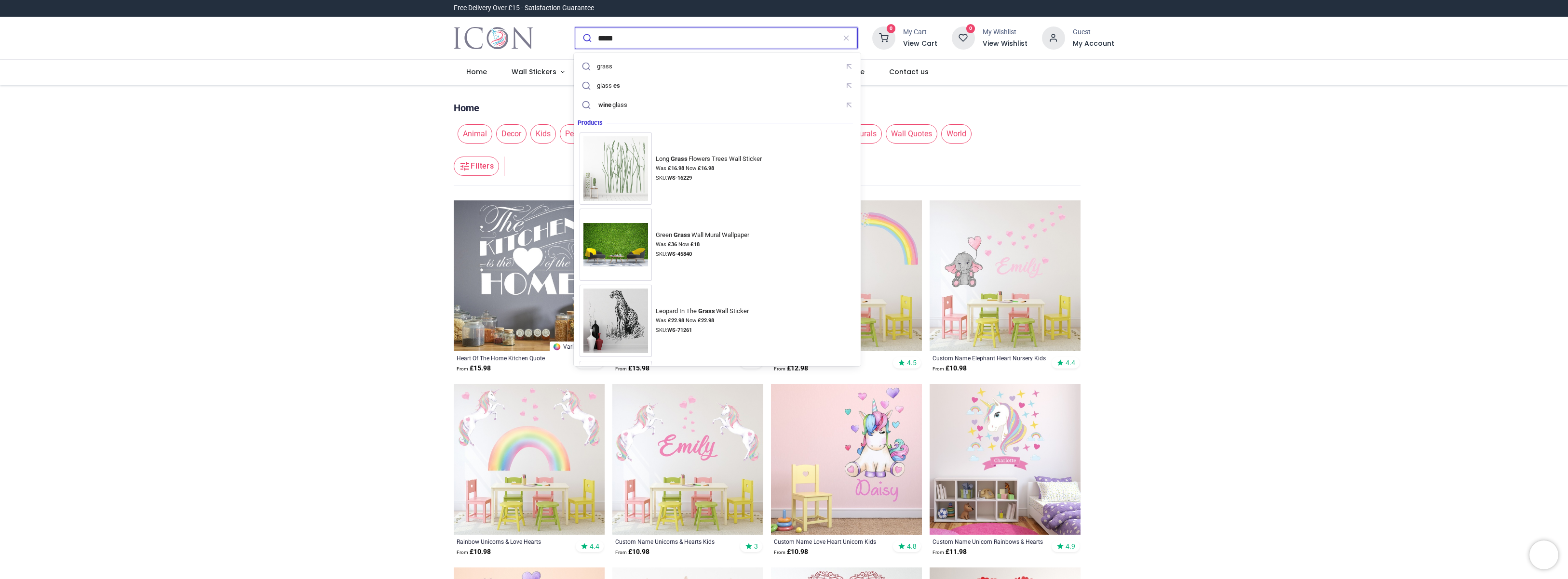
type input "*****"
click at [586, 38] on button "submit" at bounding box center [586, 38] width 23 height 21
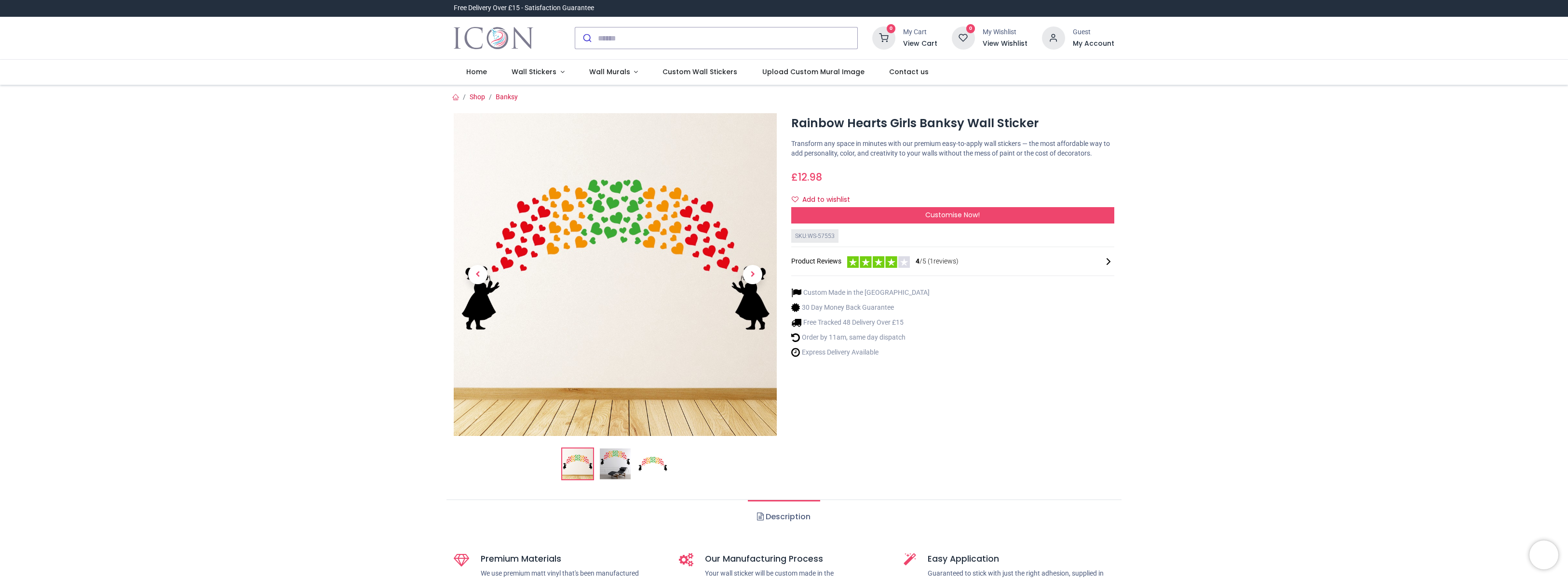
click at [625, 463] on img at bounding box center [615, 463] width 31 height 31
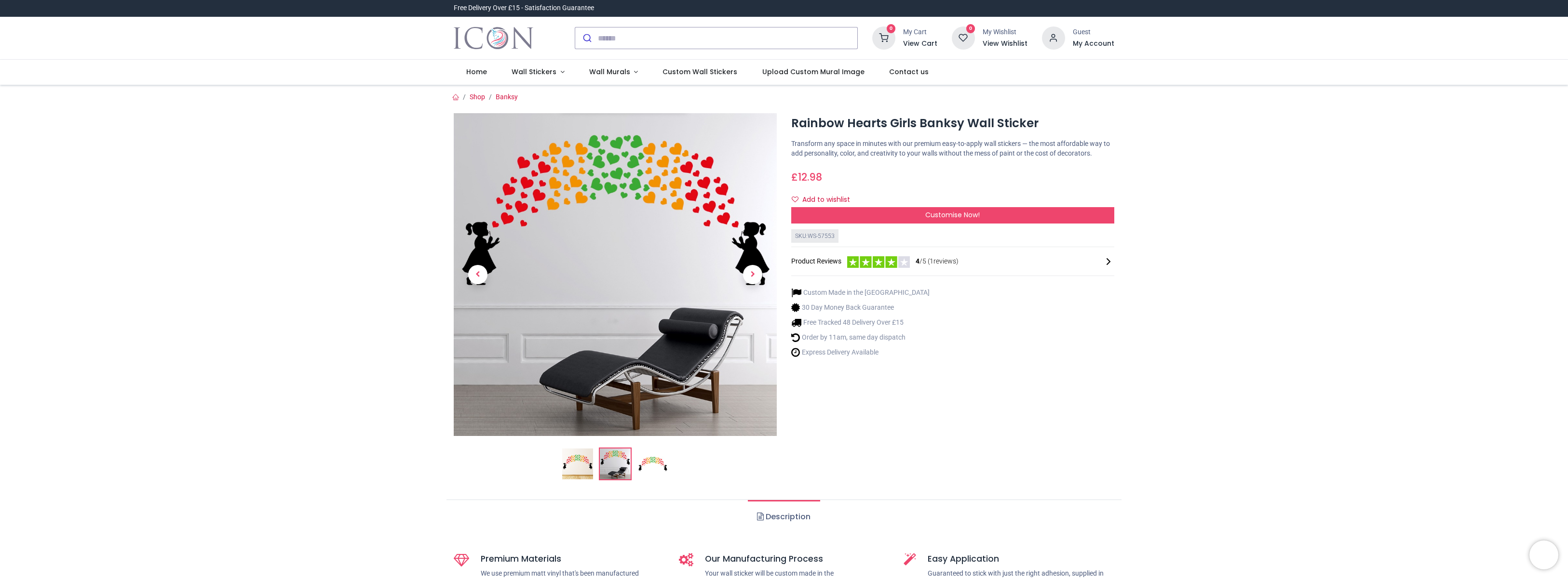
click at [648, 469] on img at bounding box center [653, 463] width 31 height 31
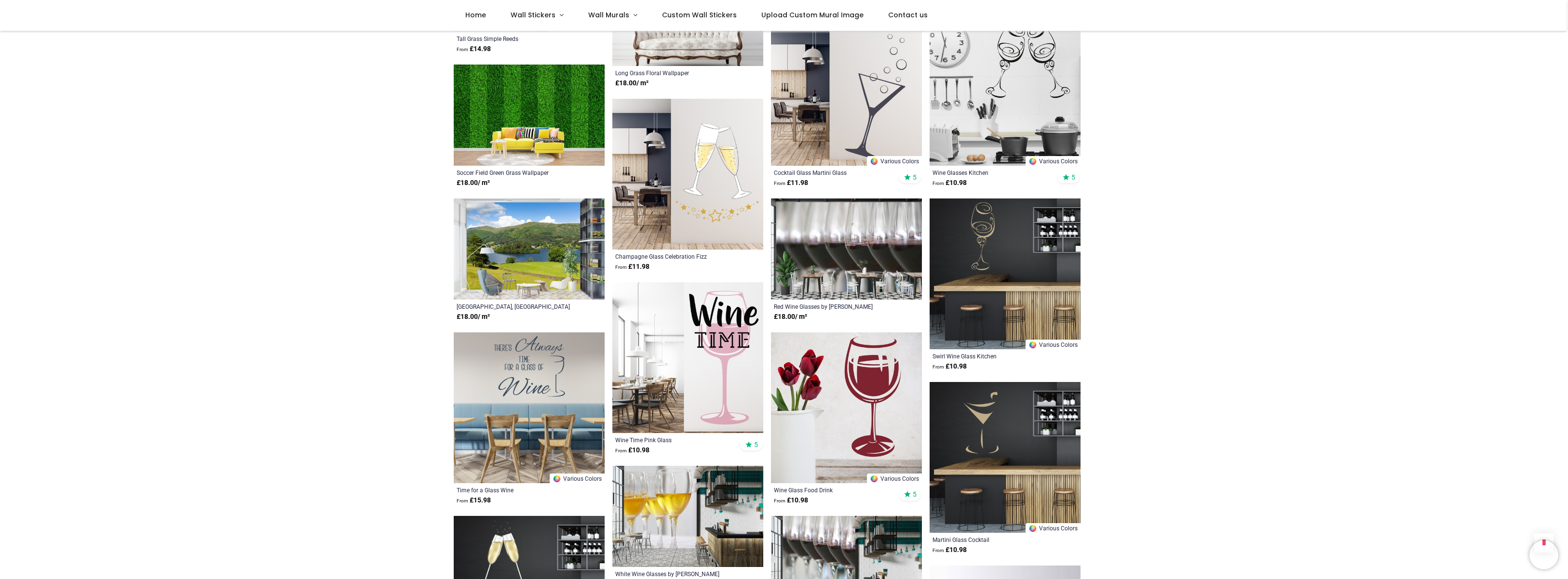
scroll to position [544, 0]
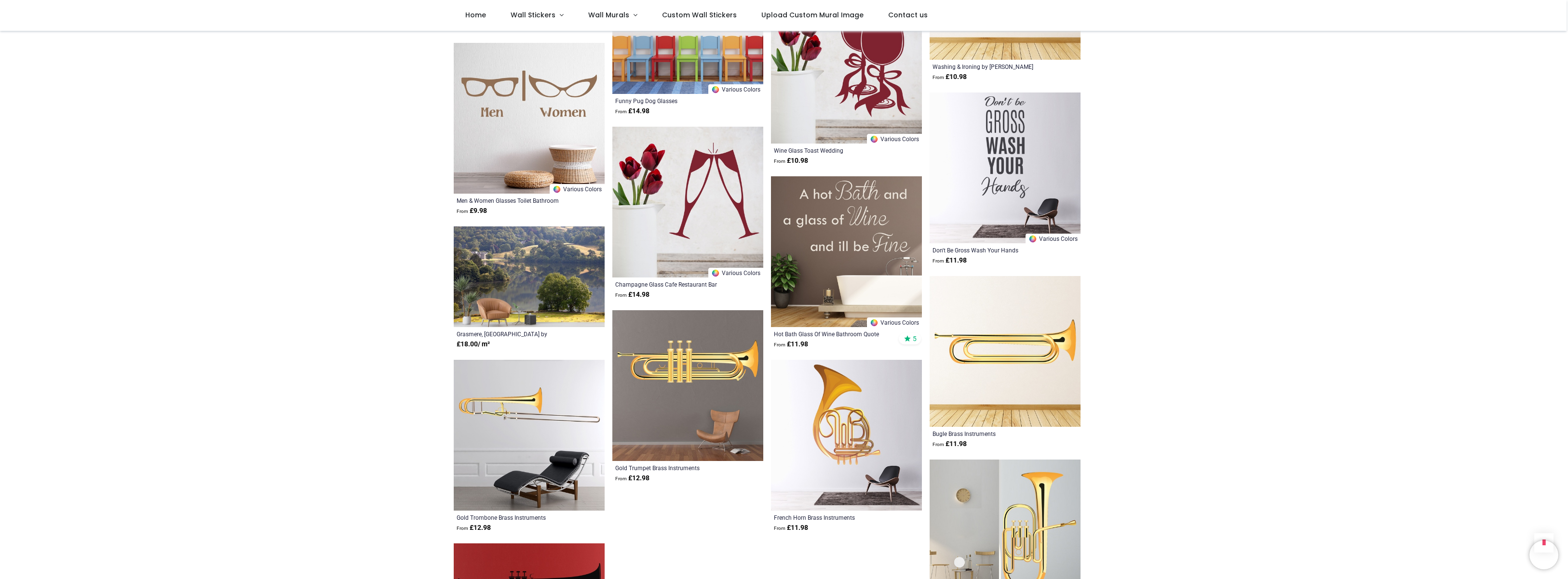
scroll to position [127, 0]
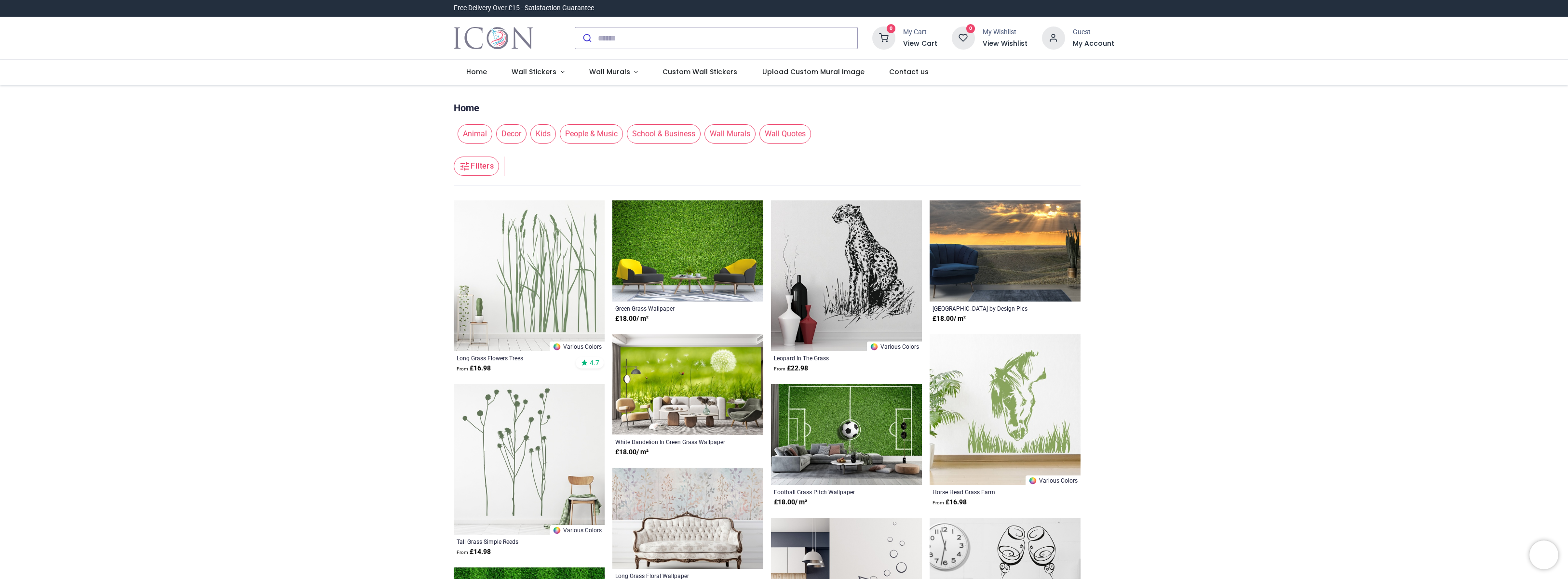
click at [539, 272] on img at bounding box center [529, 276] width 151 height 151
click at [628, 36] on input "search" at bounding box center [727, 38] width 259 height 21
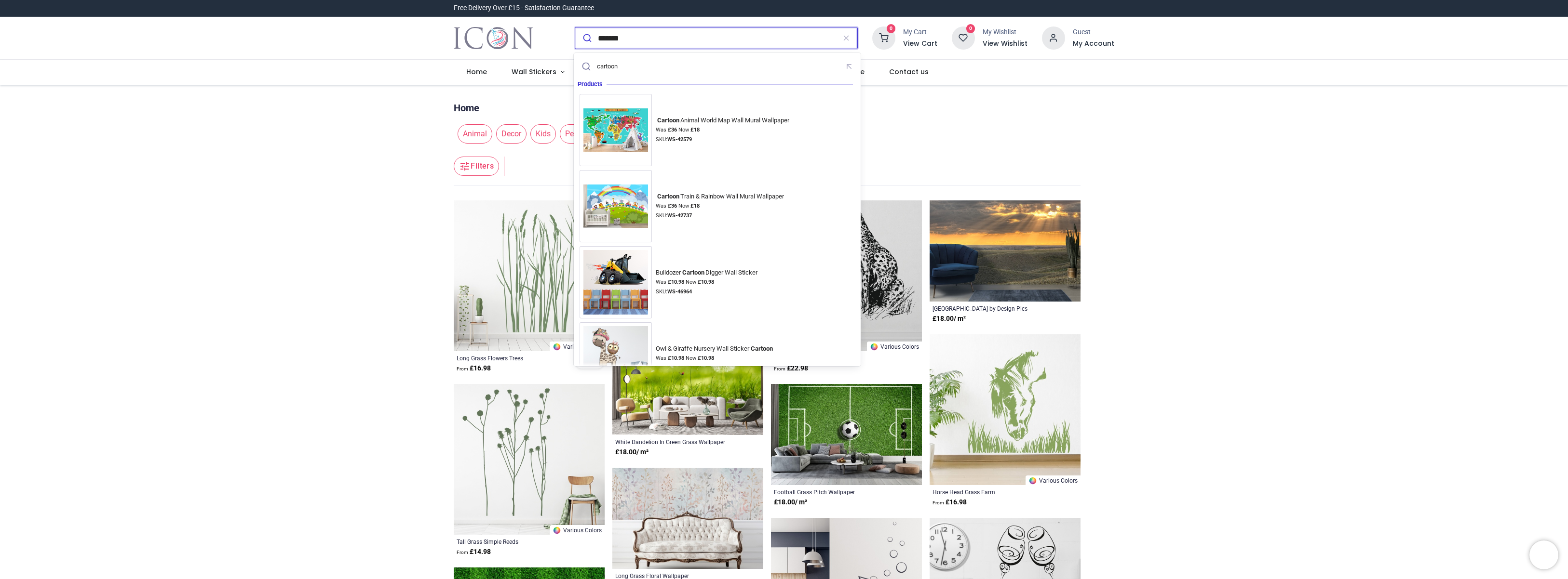
type input "*******"
click at [586, 38] on button "submit" at bounding box center [586, 38] width 23 height 21
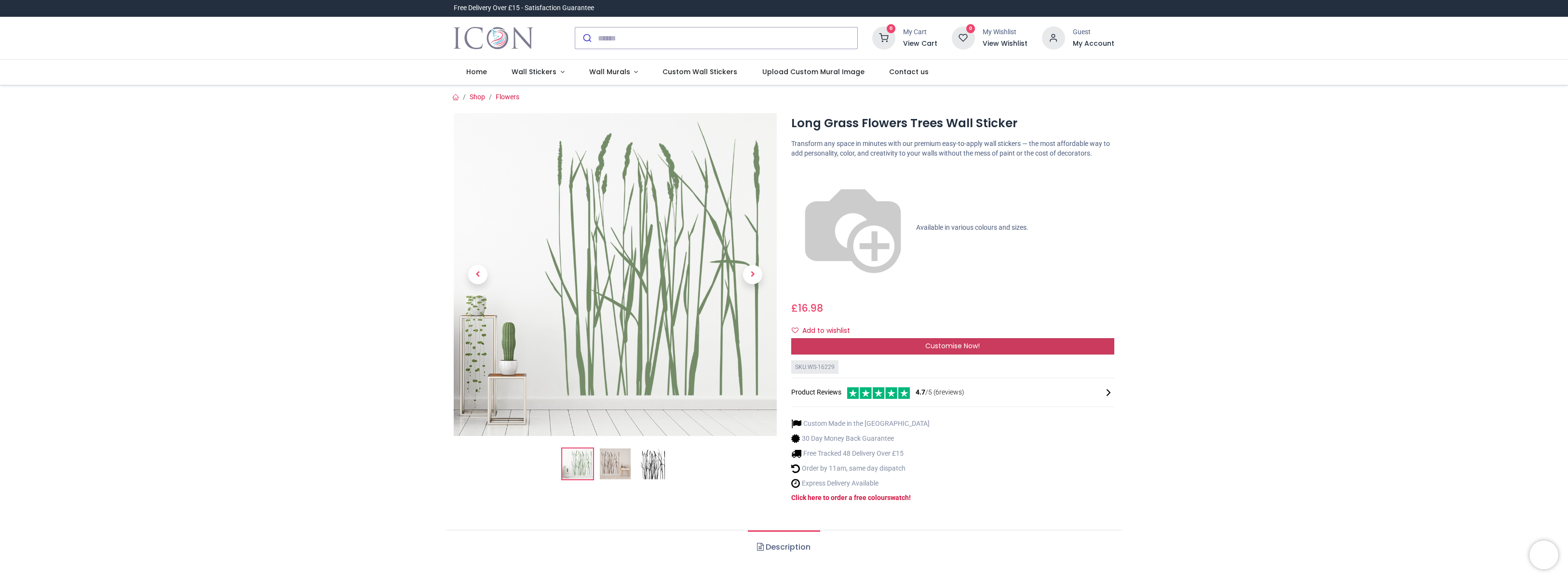
click at [876, 338] on div "Customise Now!" at bounding box center [953, 346] width 323 height 16
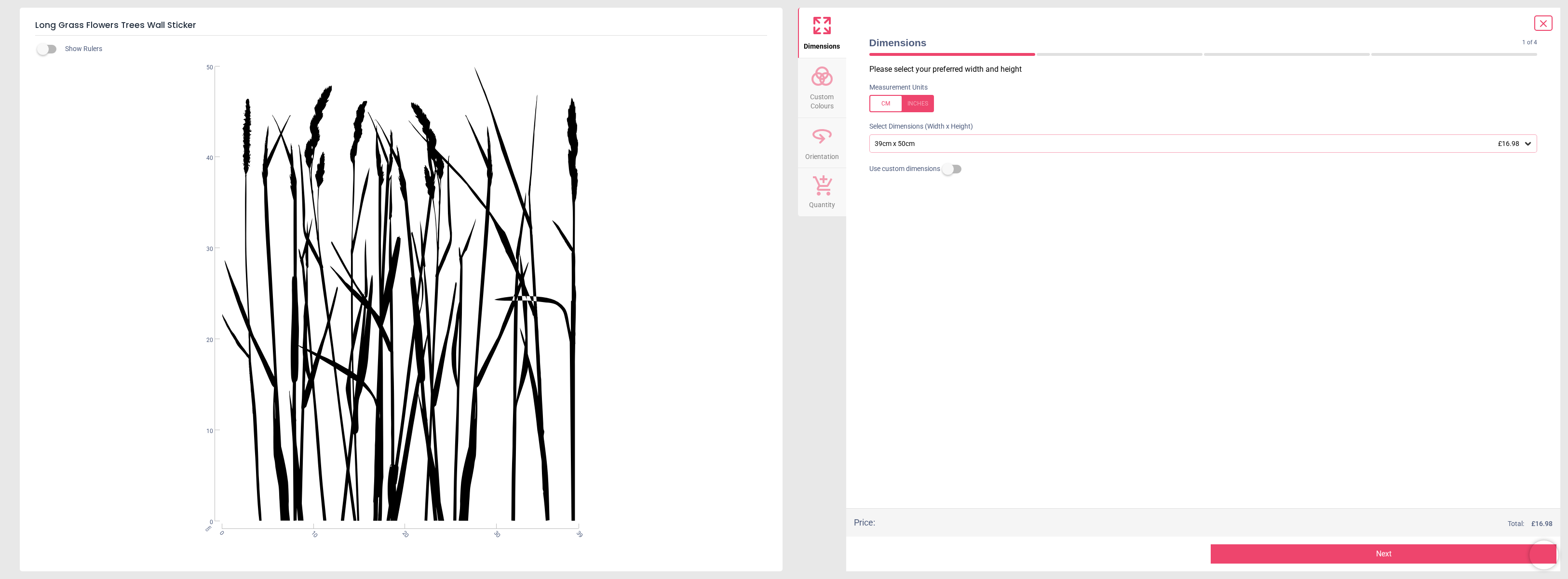
click at [940, 148] on div "39cm x 50cm £16.98" at bounding box center [1203, 144] width 668 height 18
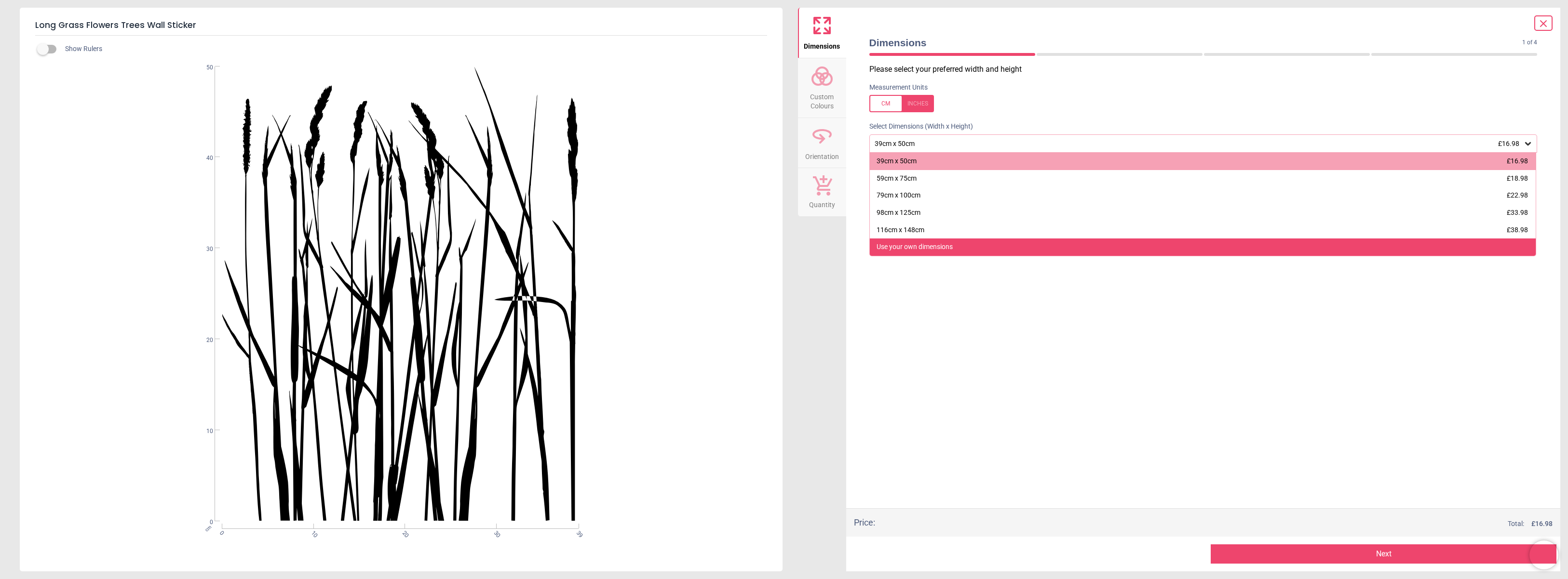
click at [935, 249] on div "Use your own dimensions" at bounding box center [914, 247] width 76 height 10
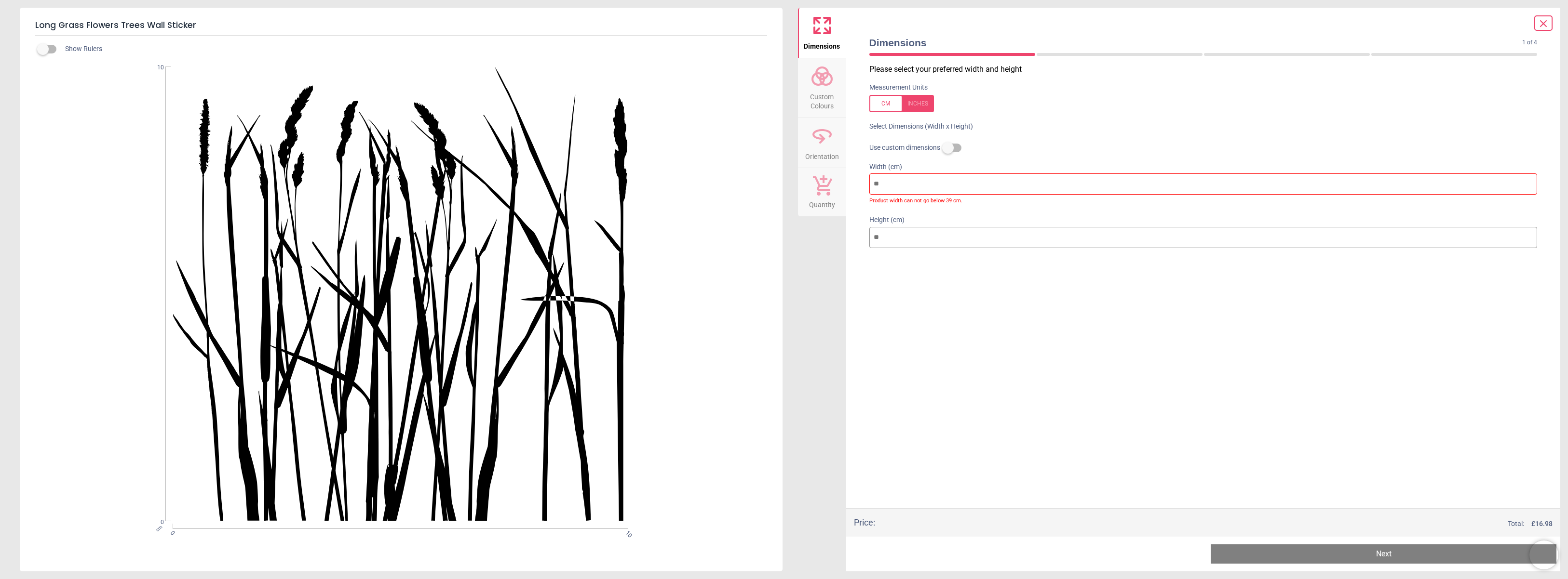
drag, startPoint x: 897, startPoint y: 185, endPoint x: 850, endPoint y: 179, distance: 47.4
click at [850, 179] on div "Dimensions 1 of 4 1 of 5 Please select your preferred width and height Measurem…" at bounding box center [1203, 290] width 715 height 564
type input "*"
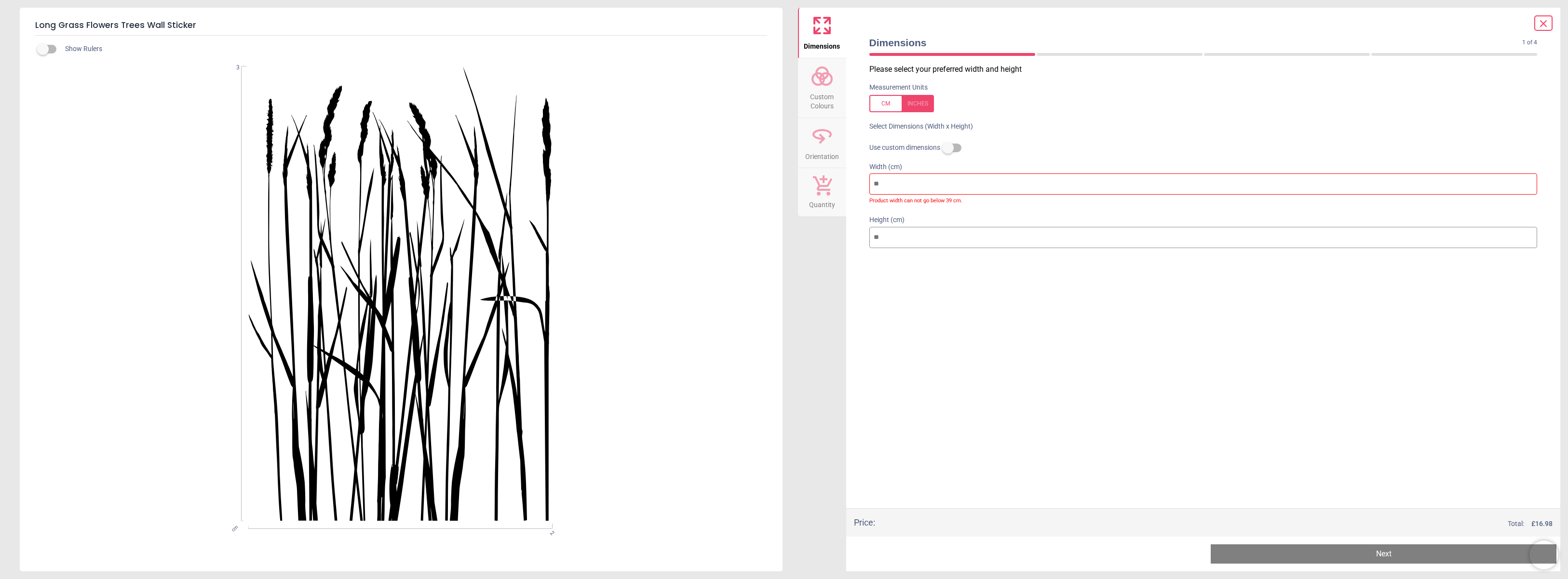
type input "**"
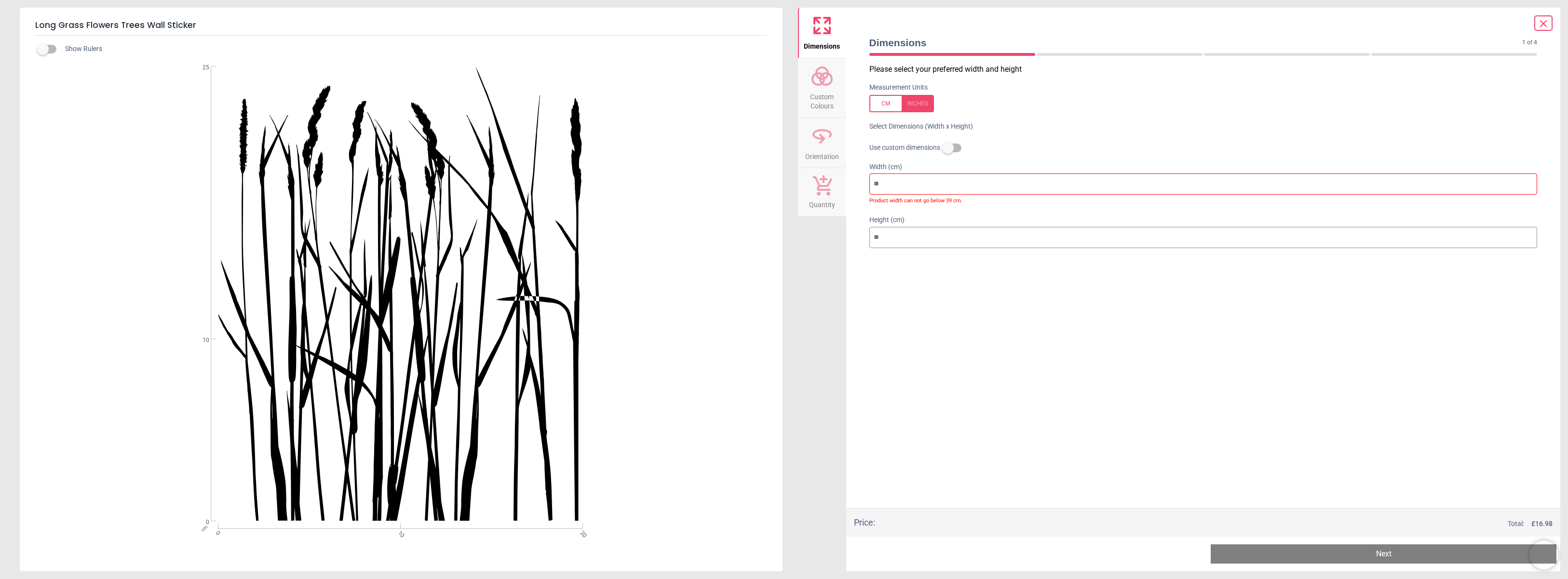
type input "***"
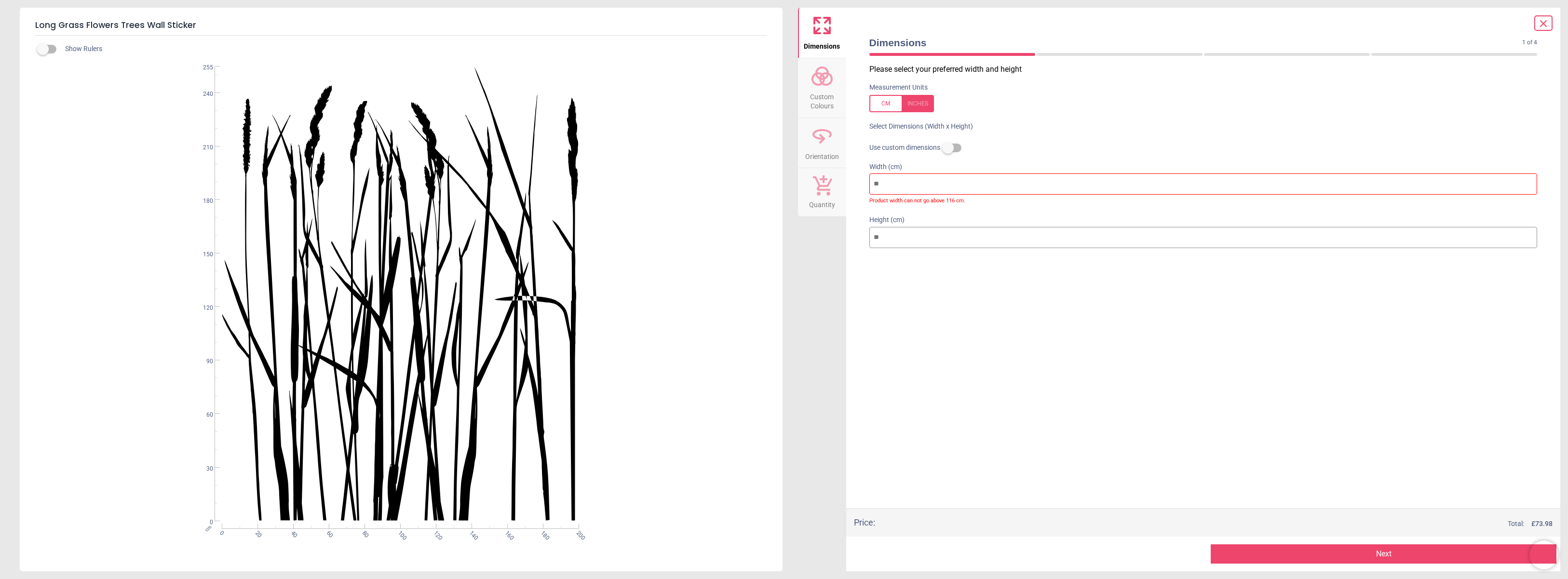
drag, startPoint x: 915, startPoint y: 235, endPoint x: 824, endPoint y: 228, distance: 91.3
click at [824, 228] on div "Dimensions Custom Colours Orientation Quantity Dimensions 1 of 4 1 of 5 Please …" at bounding box center [1179, 290] width 763 height 564
type input "*"
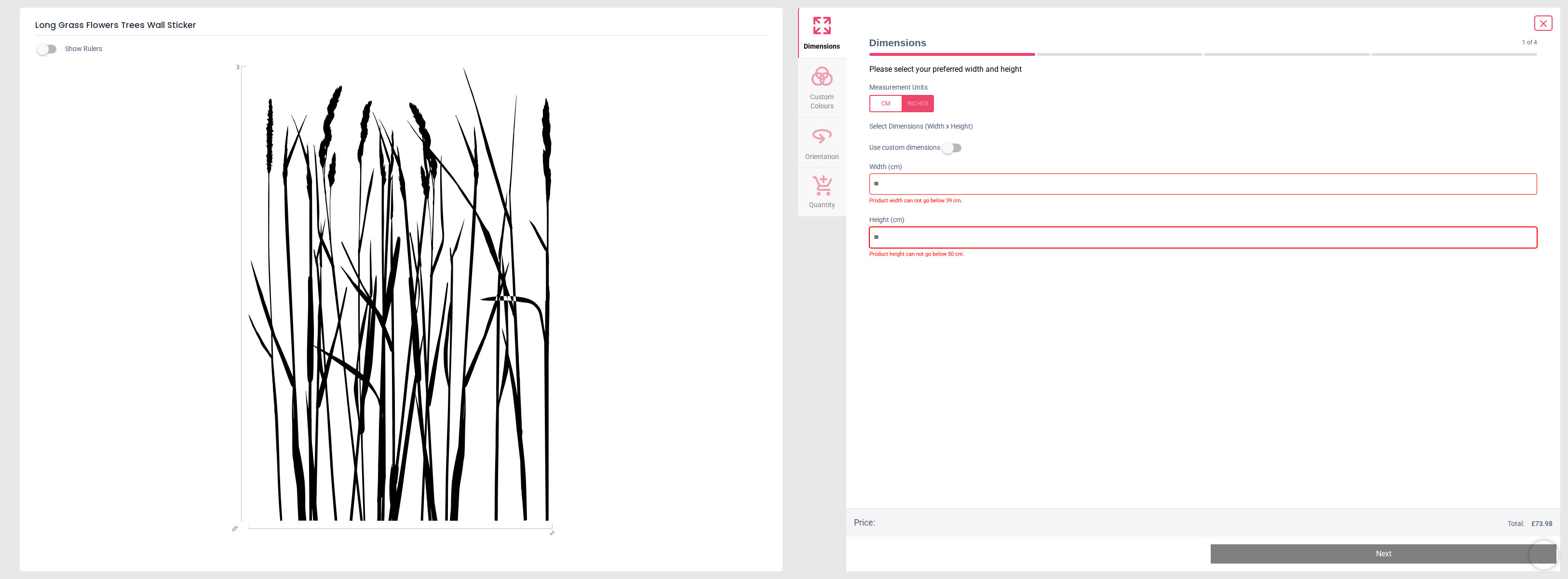
type input "**"
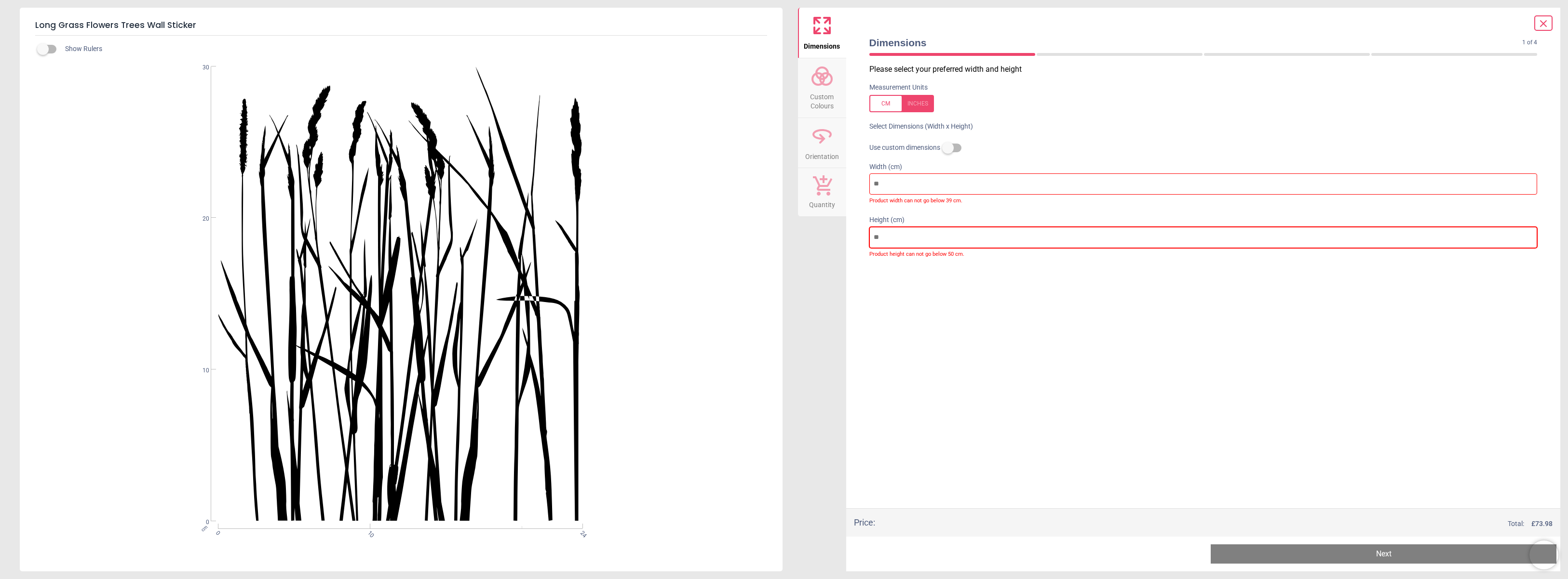
type input "**"
click at [948, 148] on label at bounding box center [948, 148] width 0 height 0
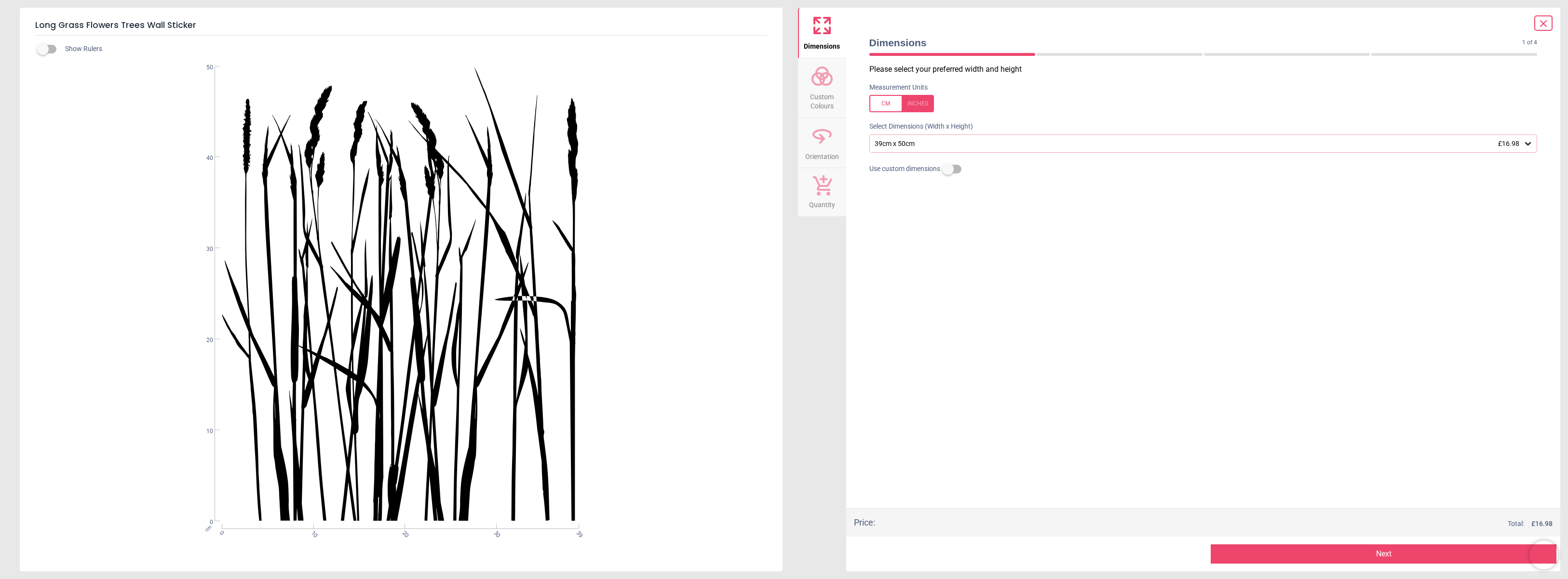
click at [937, 150] on div "39cm x 50cm £16.98" at bounding box center [1203, 144] width 668 height 18
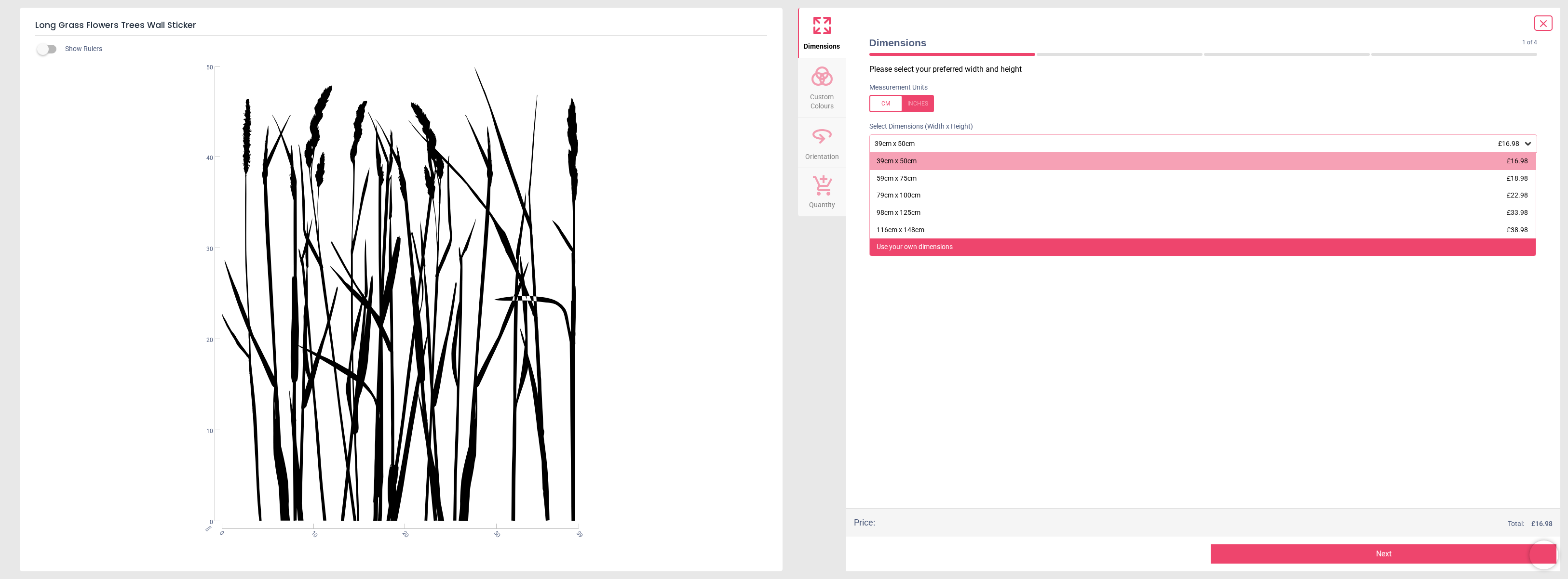
click at [948, 242] on div "Use your own dimensions" at bounding box center [914, 247] width 76 height 10
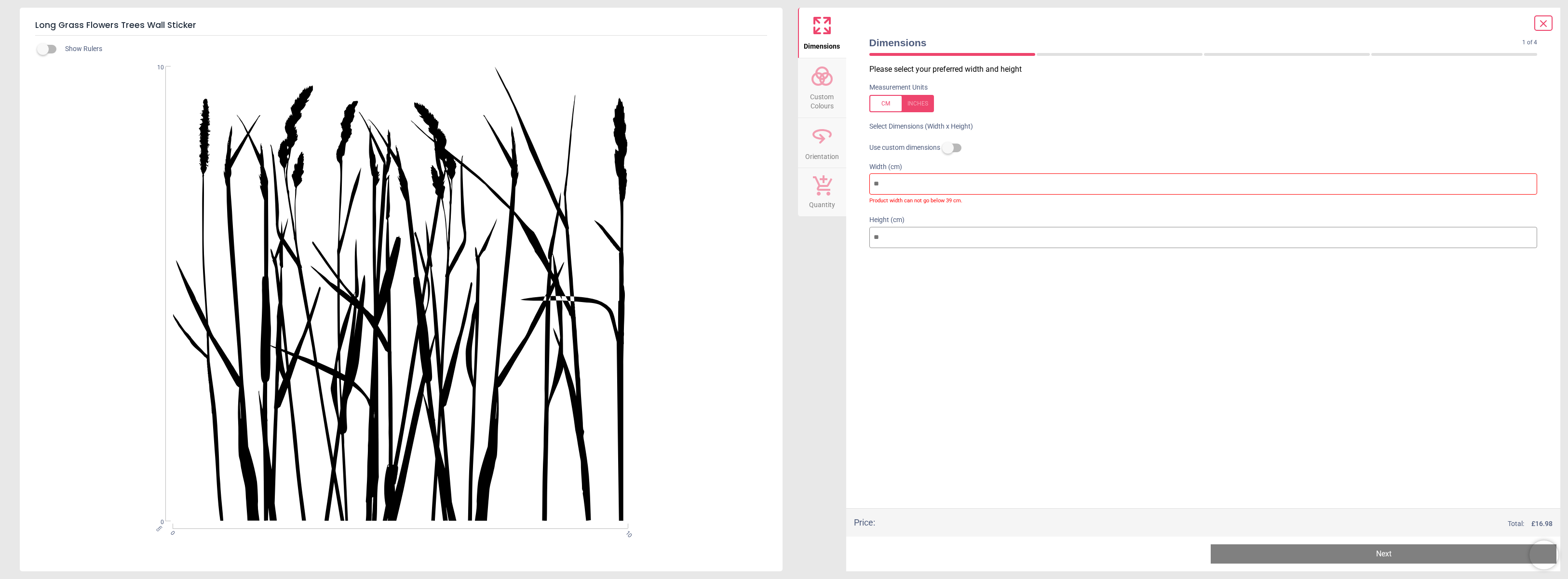
click at [948, 148] on label at bounding box center [948, 148] width 0 height 0
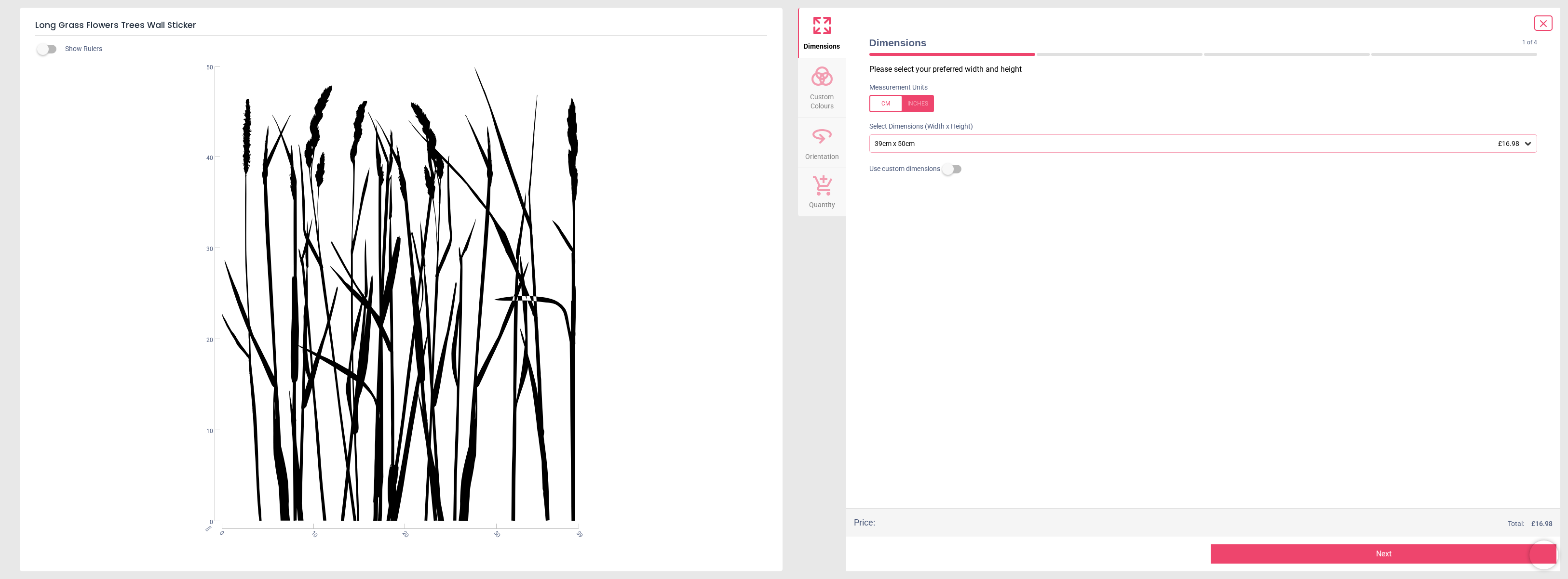
click at [936, 147] on div "39cm x 50cm £16.98" at bounding box center [1199, 144] width 650 height 8
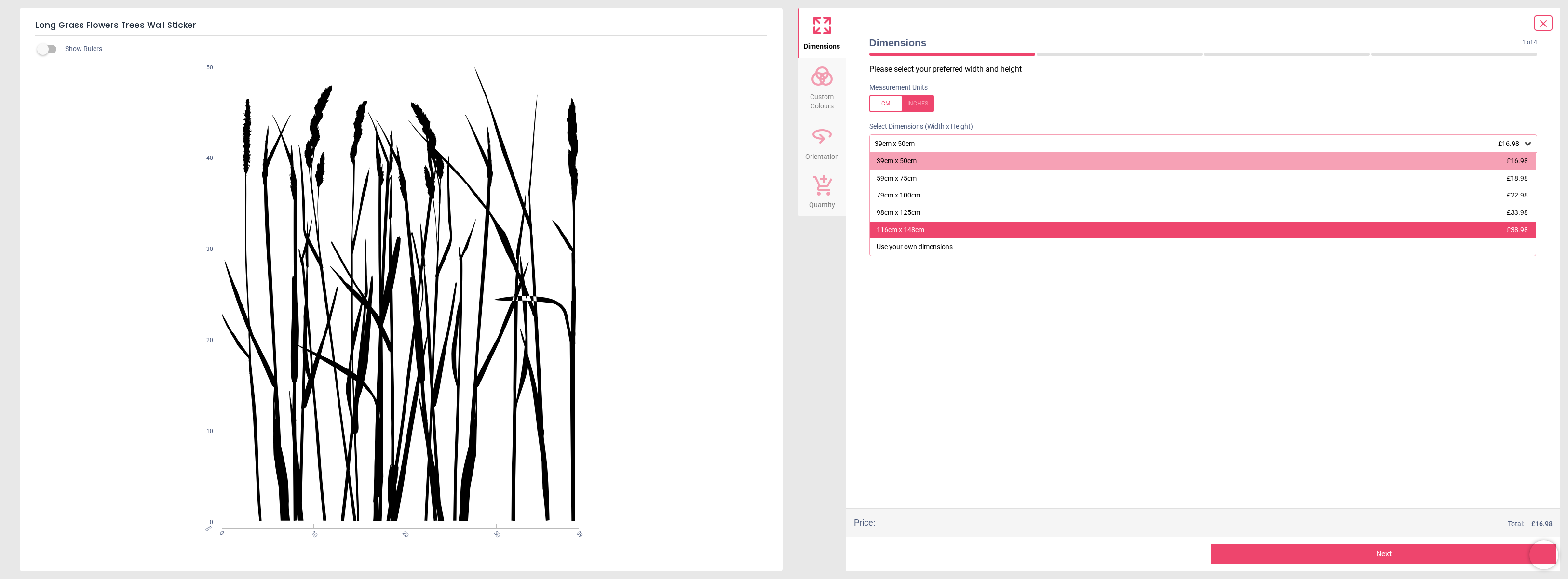
click at [937, 228] on div "116cm x 148cm £38.98" at bounding box center [1203, 230] width 667 height 18
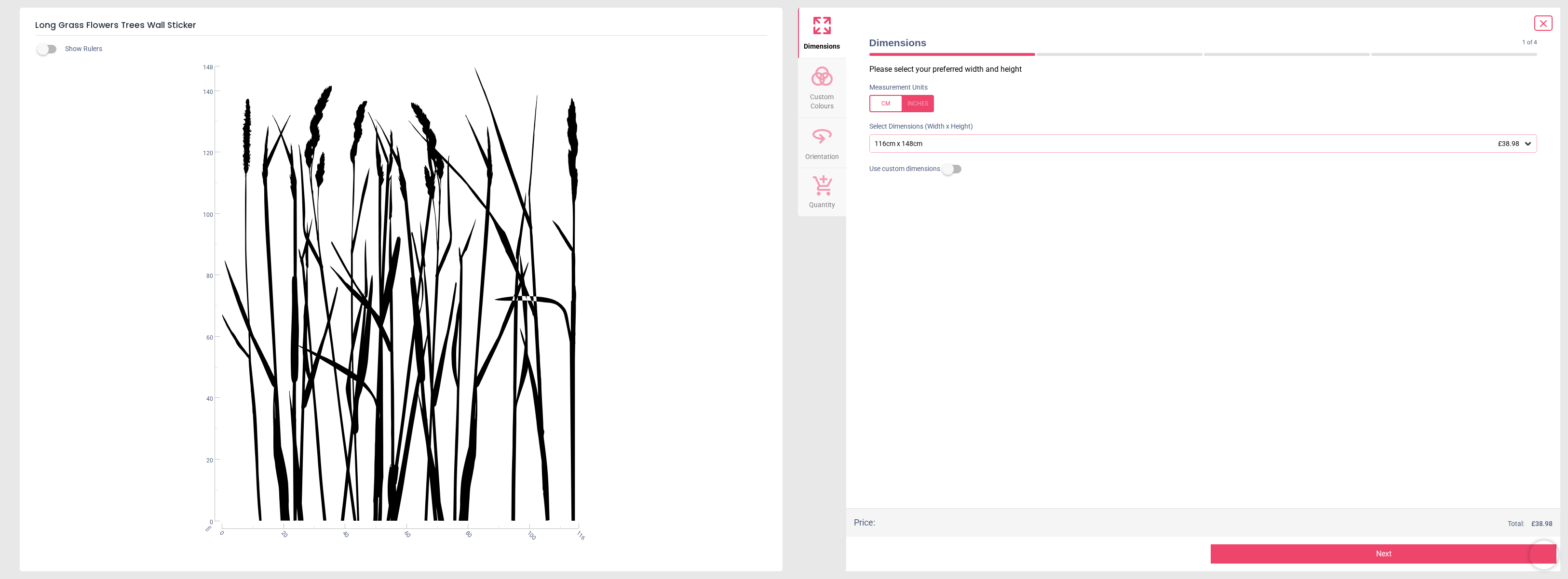
click at [1018, 291] on div "Please select your preferred width and height Measurement Units Select Dimensio…" at bounding box center [1203, 286] width 684 height 444
click at [822, 88] on span "Custom Colours" at bounding box center [822, 99] width 46 height 24
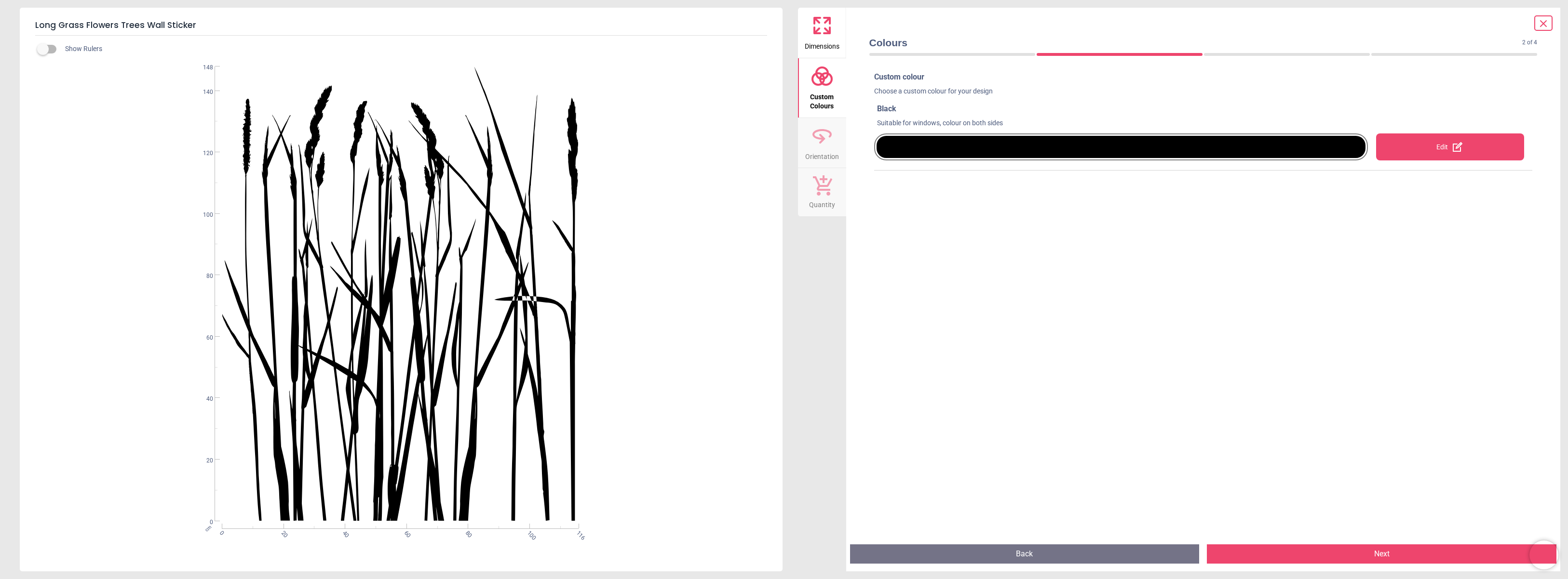
click at [965, 149] on div at bounding box center [1121, 147] width 489 height 22
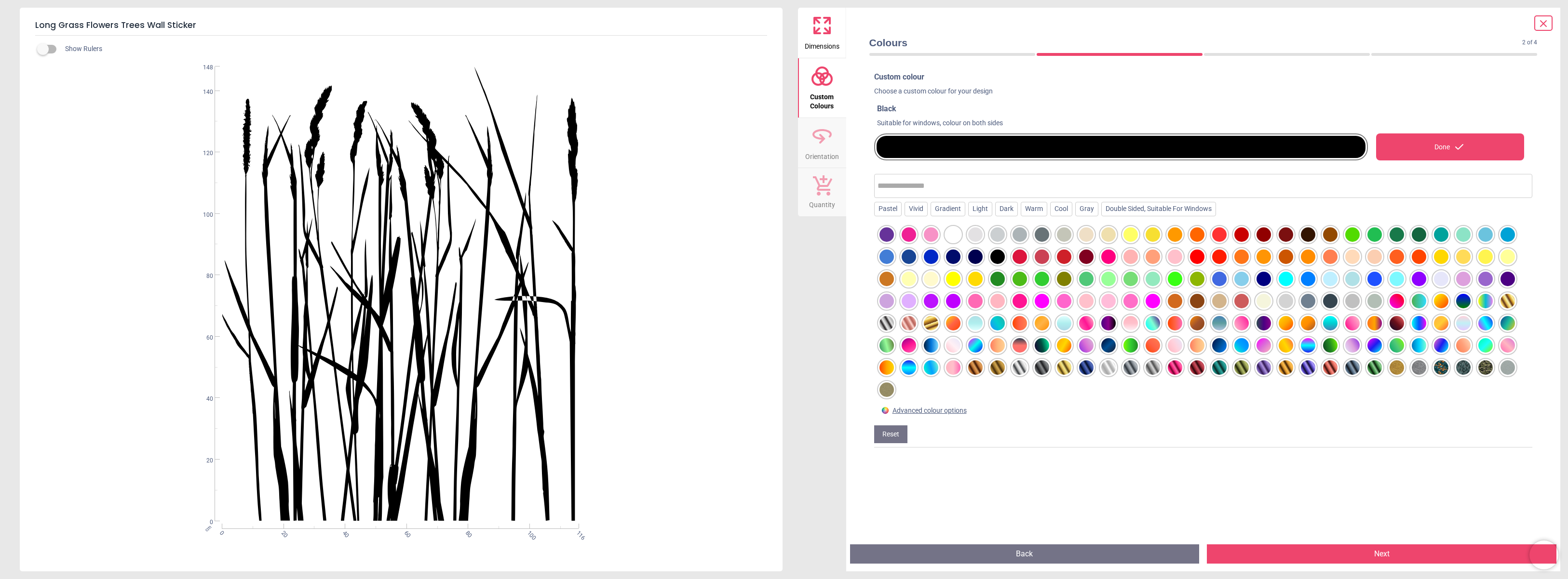
click at [996, 282] on div at bounding box center [998, 279] width 15 height 15
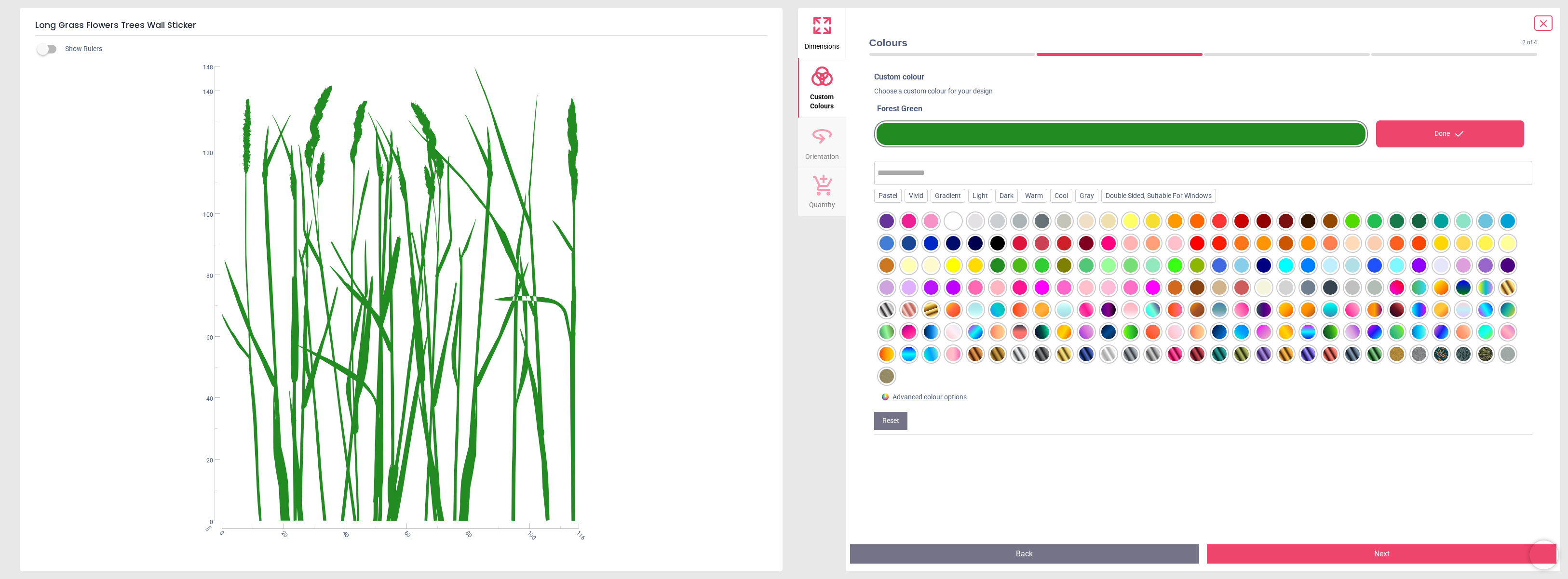
click at [1222, 355] on div at bounding box center [1219, 354] width 15 height 15
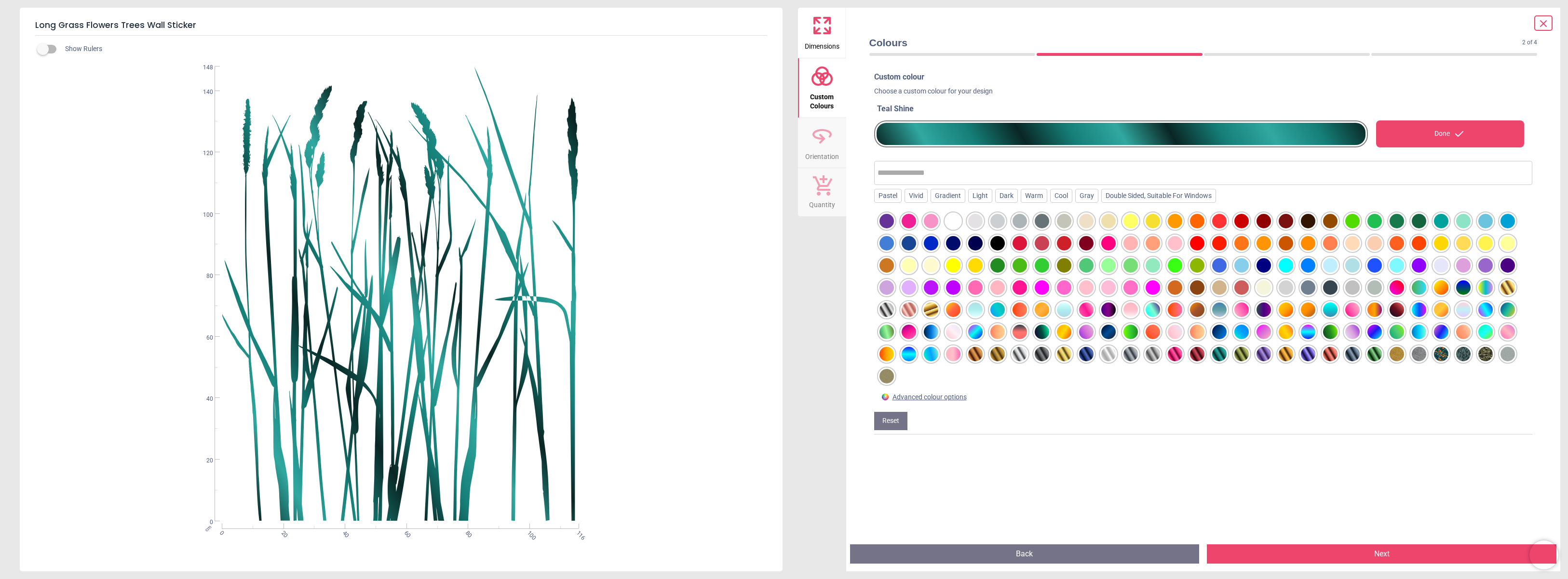
click at [1237, 353] on div at bounding box center [1242, 354] width 15 height 15
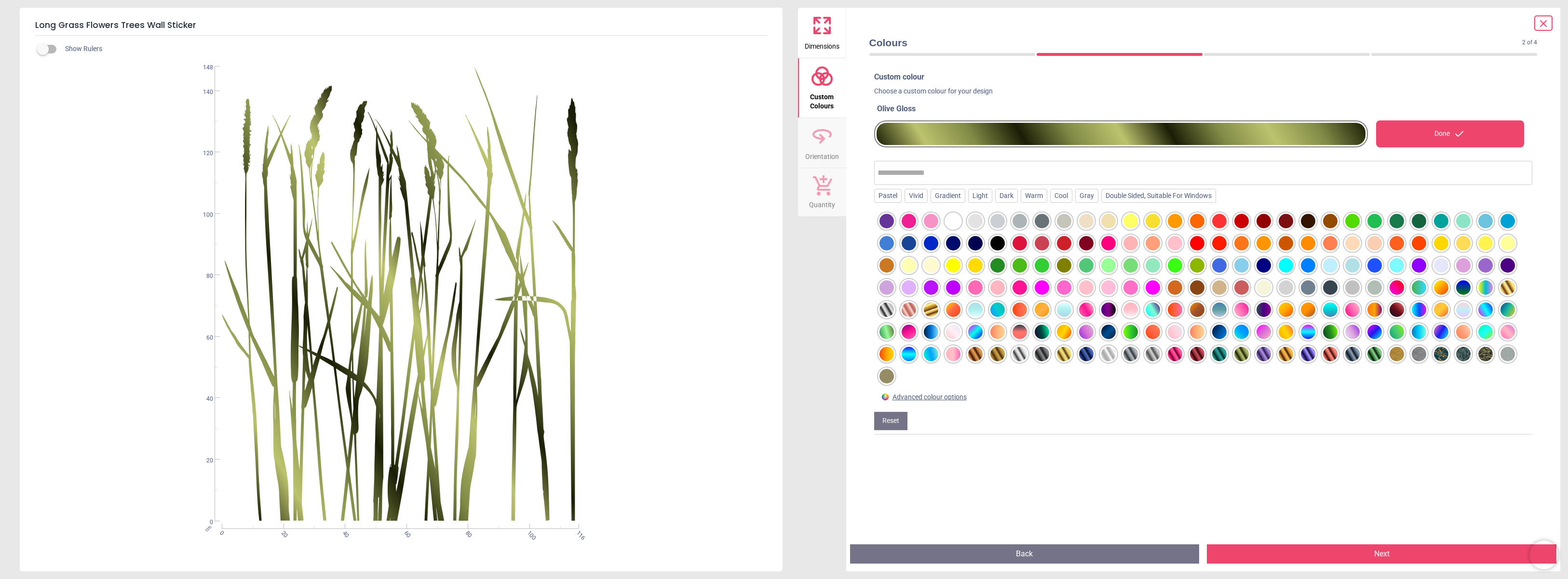
click at [1335, 329] on div at bounding box center [1331, 332] width 15 height 15
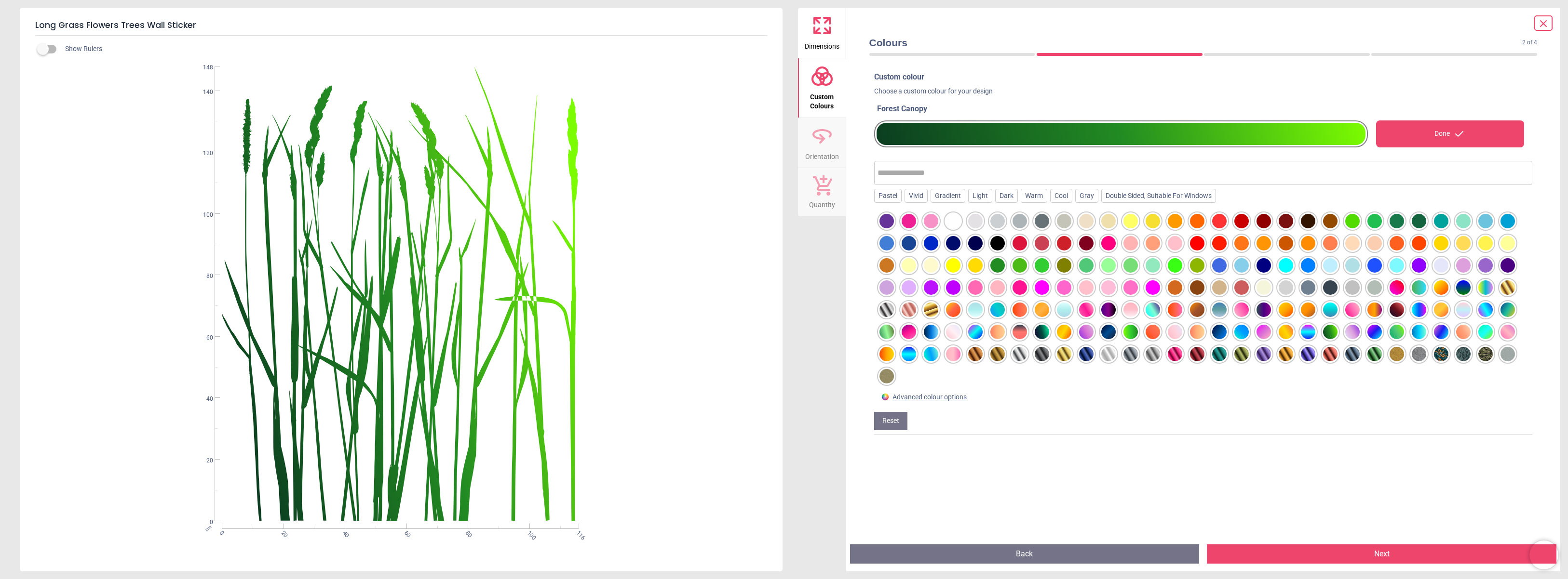
click at [1130, 330] on div at bounding box center [1131, 332] width 15 height 15
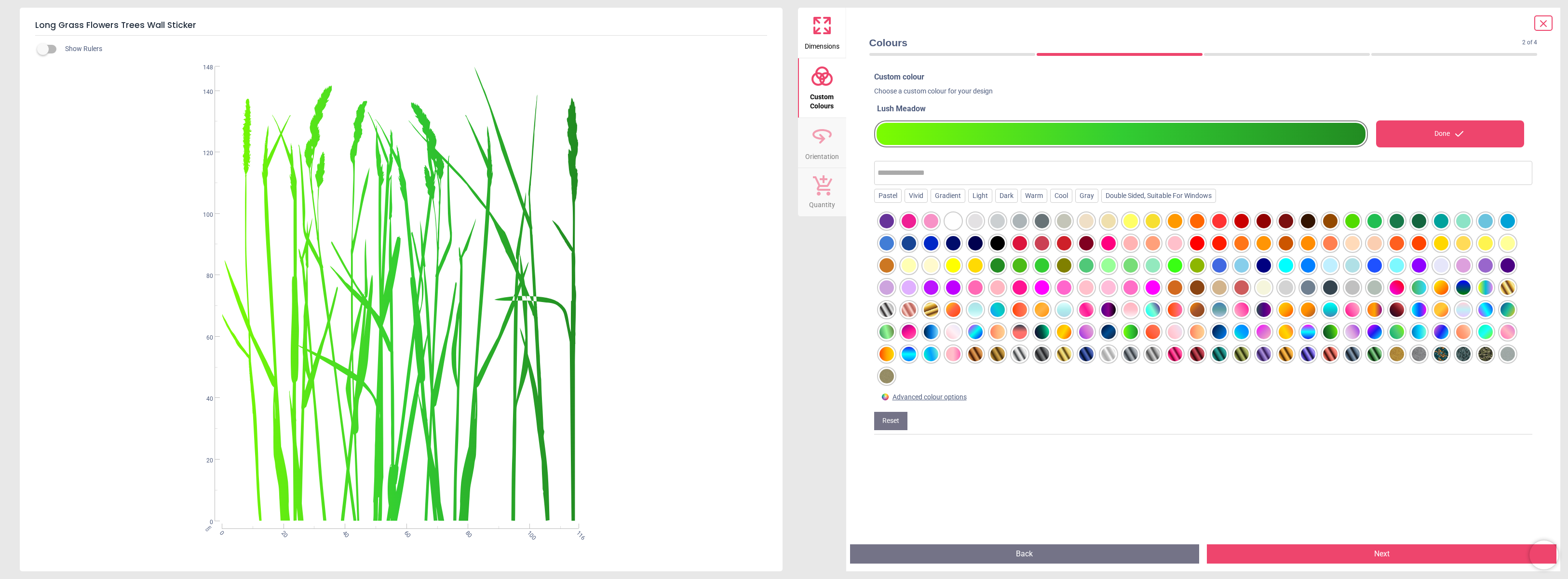
drag, startPoint x: 945, startPoint y: 266, endPoint x: 956, endPoint y: 248, distance: 21.1
click at [951, 258] on div at bounding box center [953, 266] width 15 height 15
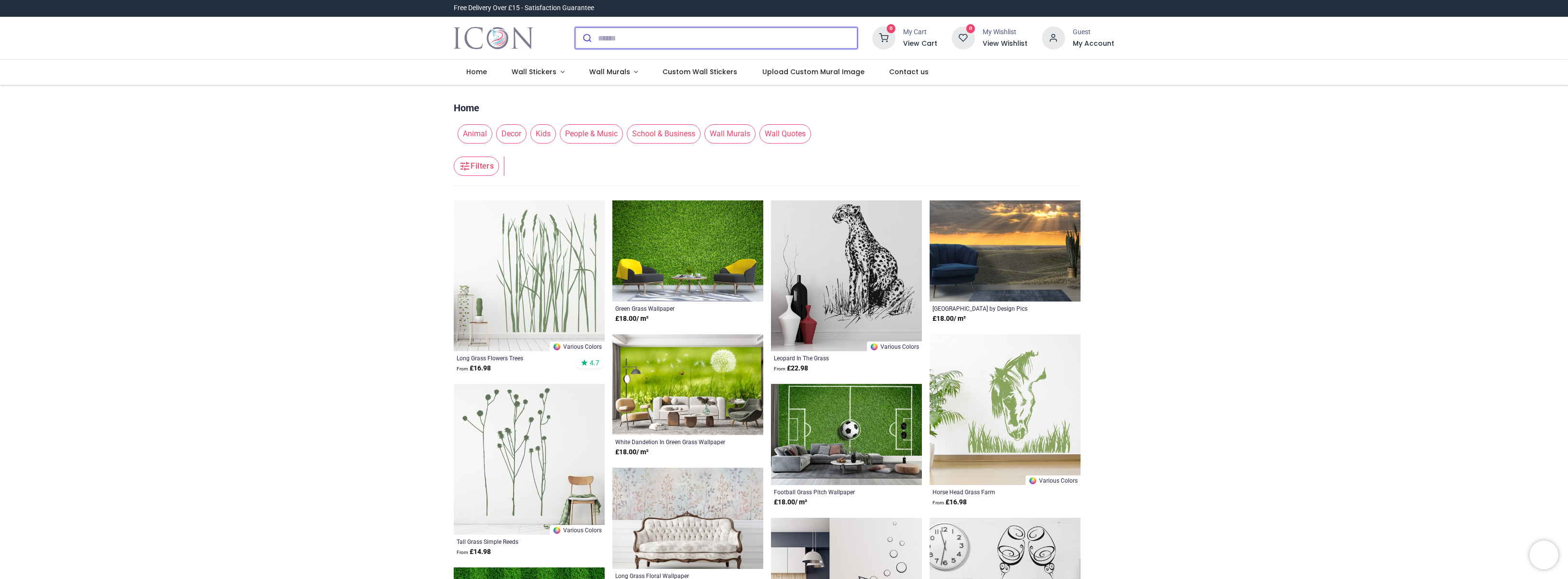
click at [615, 40] on input "search" at bounding box center [727, 38] width 259 height 21
click at [525, 448] on img at bounding box center [529, 459] width 151 height 151
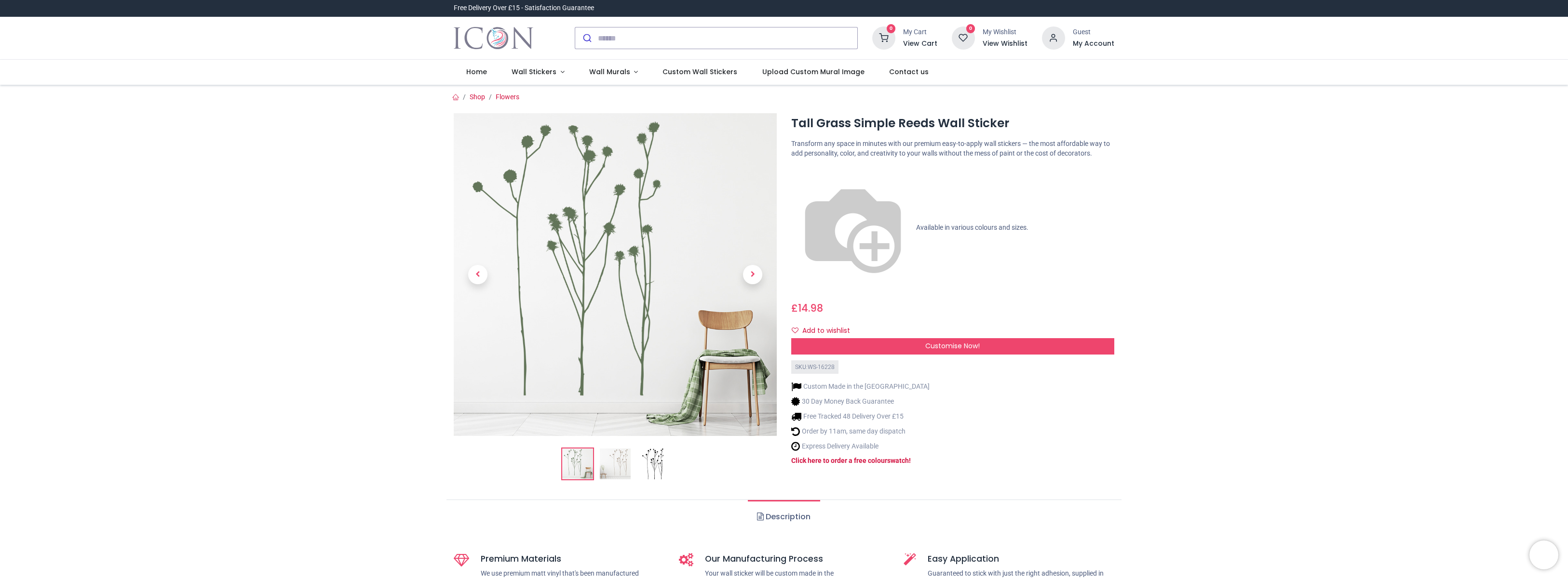
click at [611, 459] on img at bounding box center [615, 463] width 31 height 31
